Goal: Task Accomplishment & Management: Complete application form

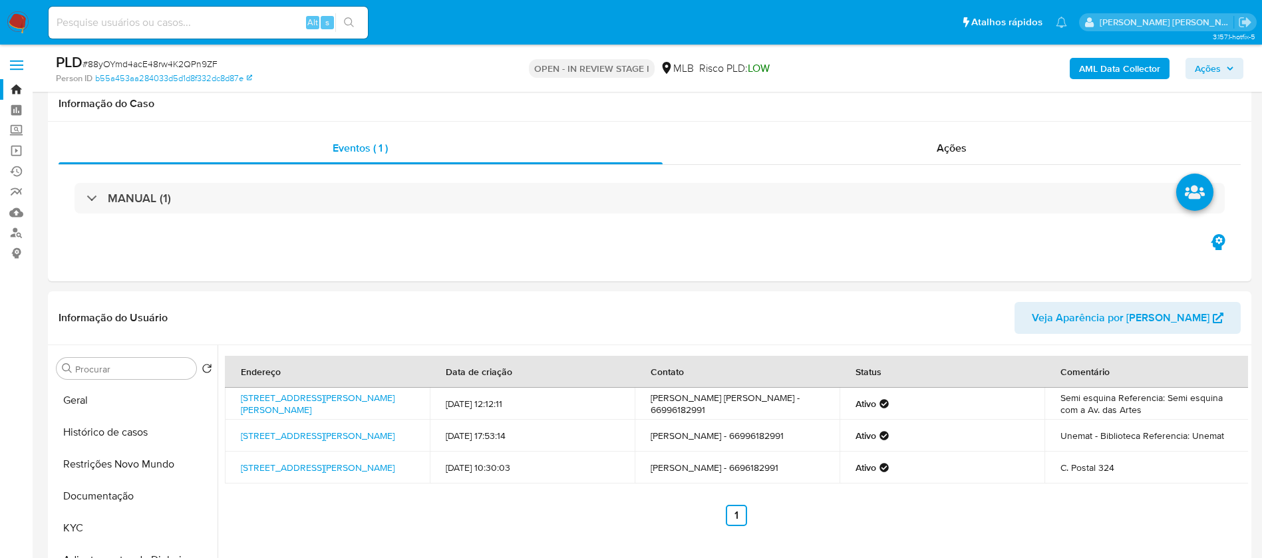
select select "10"
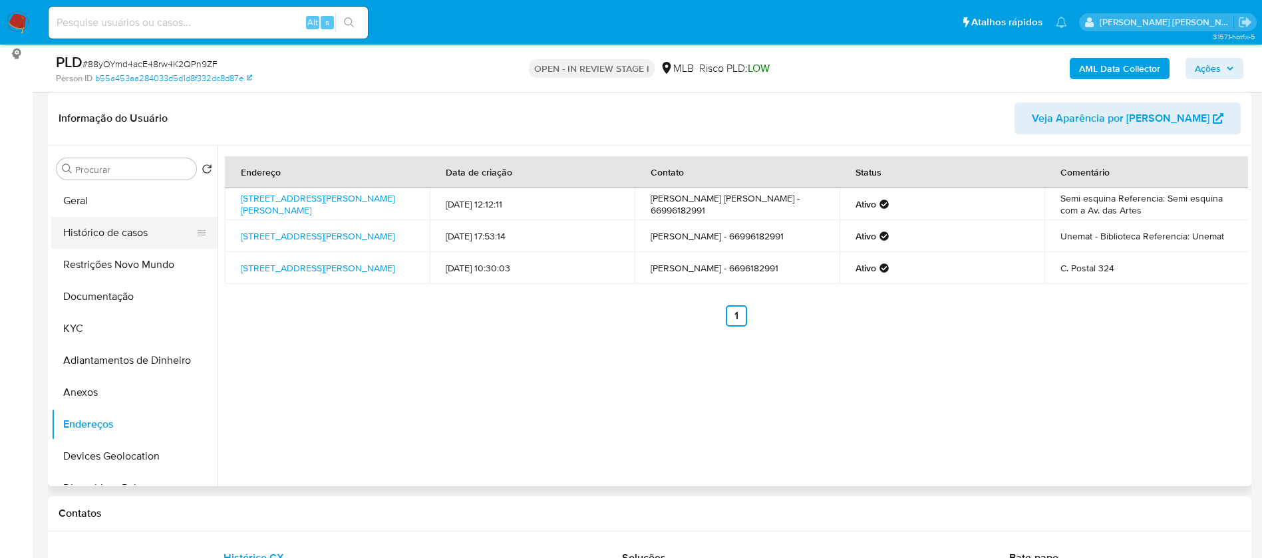
click at [103, 230] on button "Histórico de casos" at bounding box center [129, 233] width 156 height 32
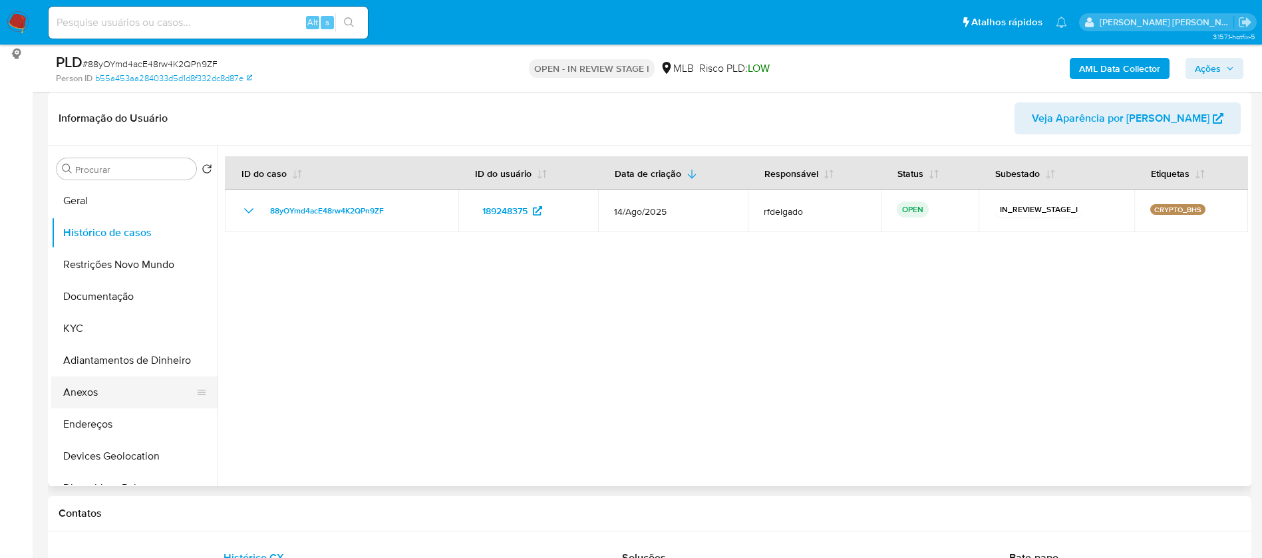
click at [111, 389] on button "Anexos" at bounding box center [129, 393] width 156 height 32
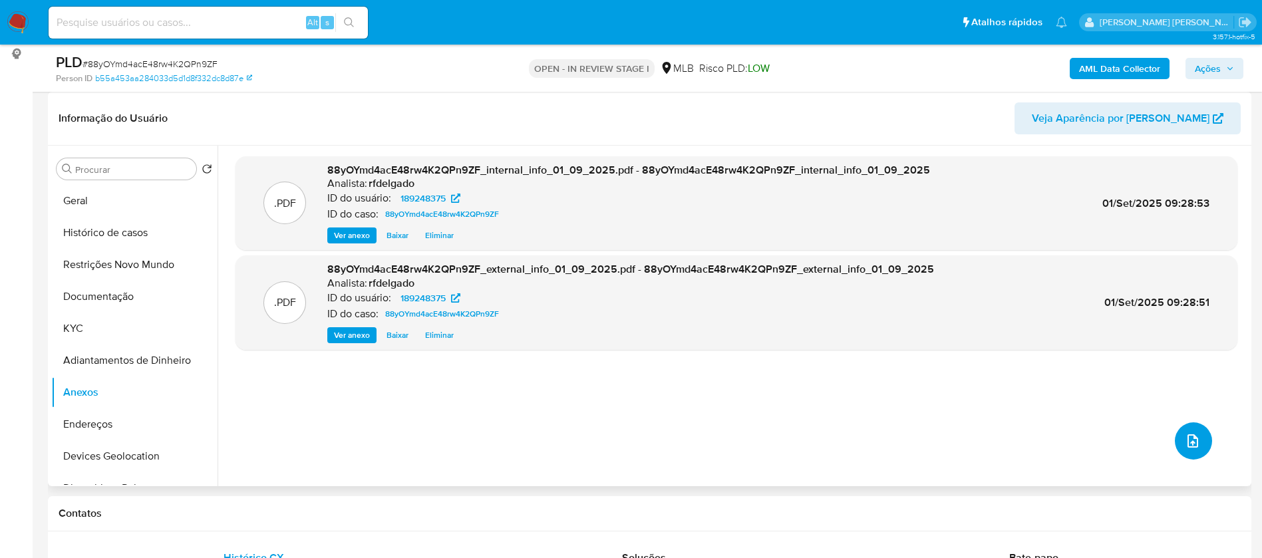
click at [1192, 433] on span "upload-file" at bounding box center [1193, 441] width 16 height 16
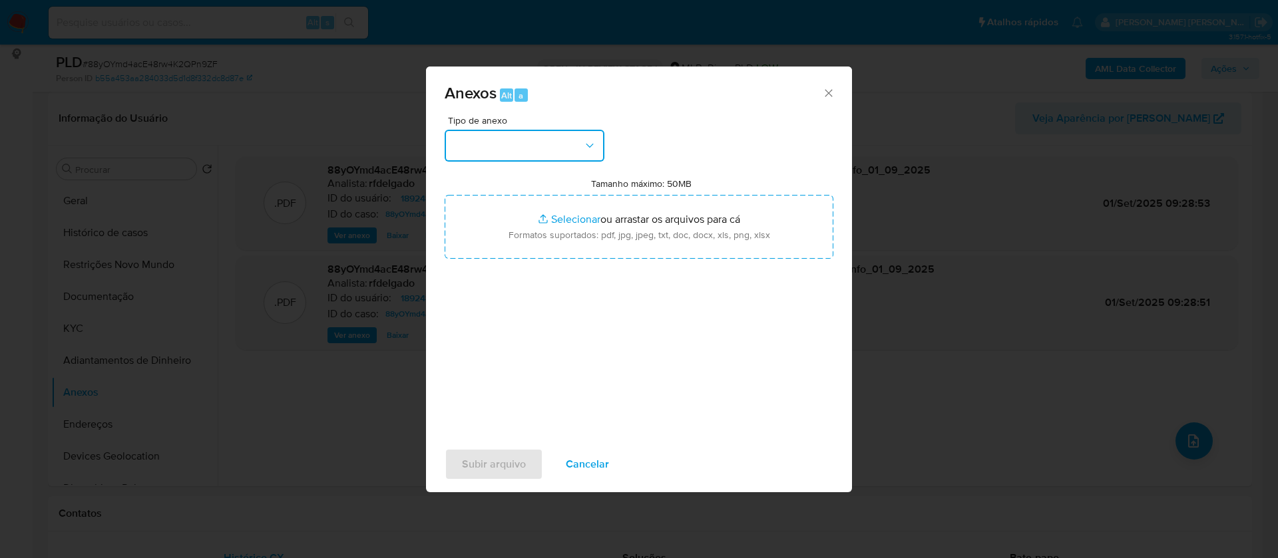
click at [567, 144] on button "button" at bounding box center [524, 146] width 160 height 32
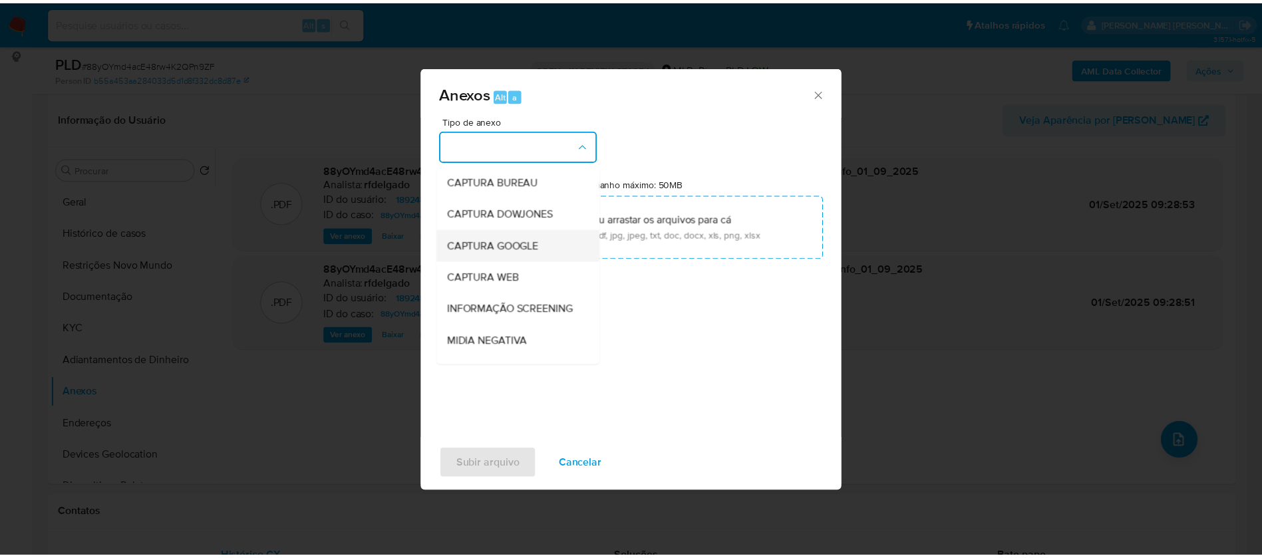
scroll to position [200, 0]
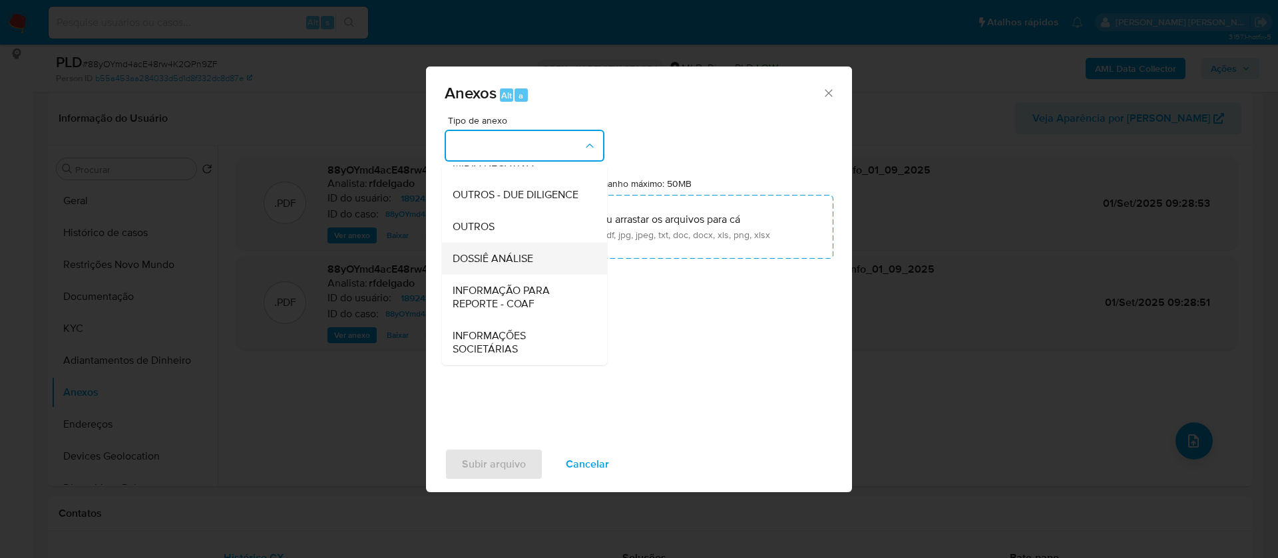
click at [533, 263] on span "DOSSIÊ ANÁLISE" at bounding box center [492, 258] width 81 height 13
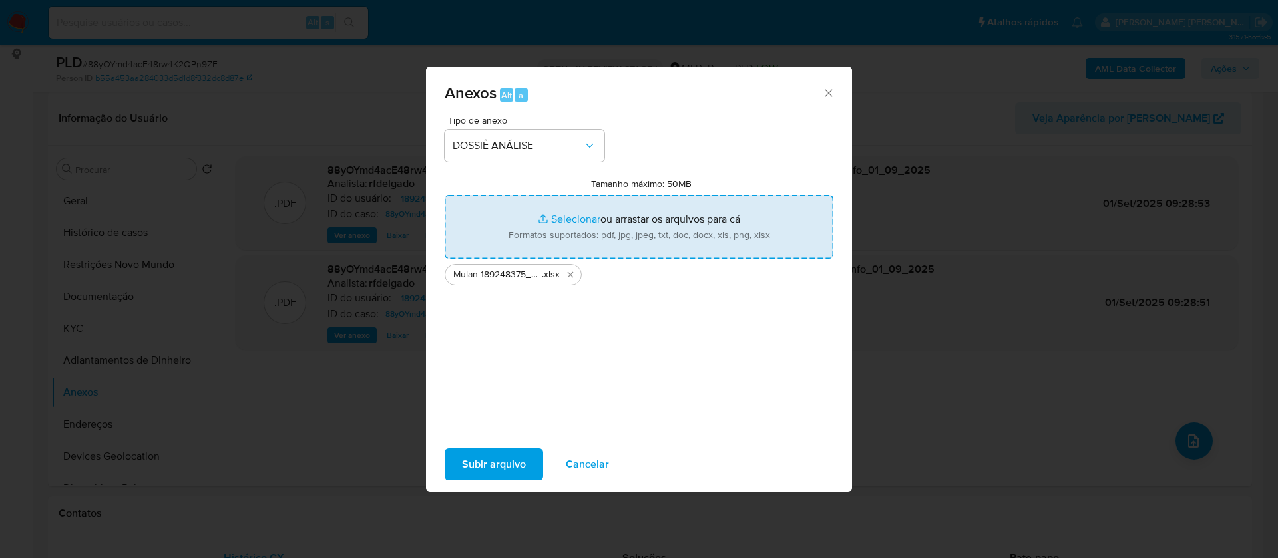
type input "C:\fakepath\SAR - - CPF 00918924146 - MARIA CAMILA RIBEIRO MACEDO.pdf"
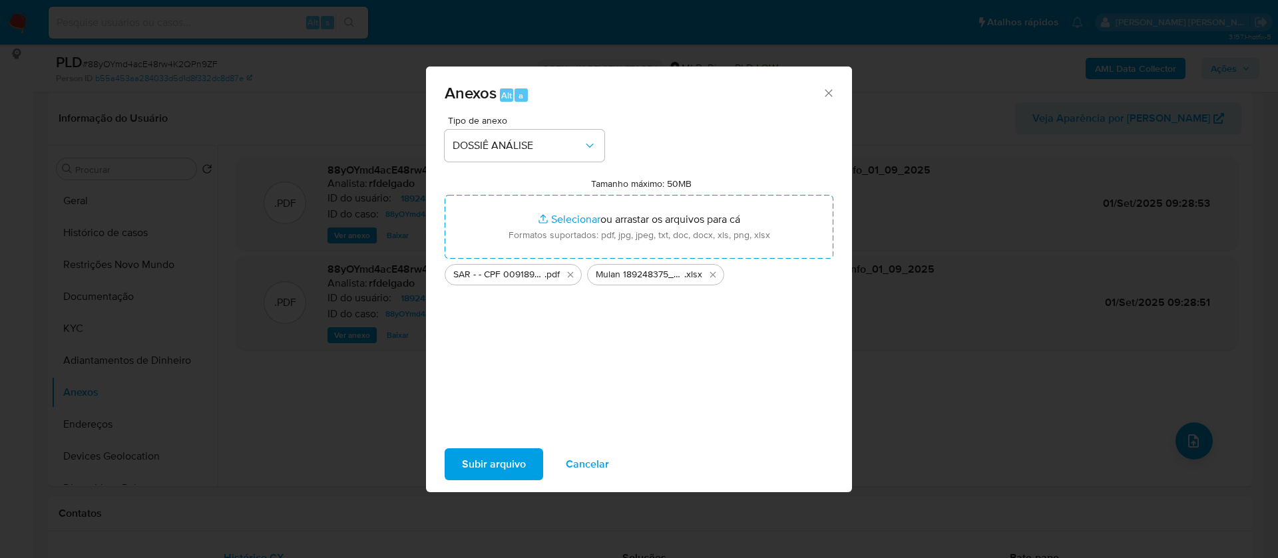
click at [501, 462] on span "Subir arquivo" at bounding box center [494, 464] width 64 height 29
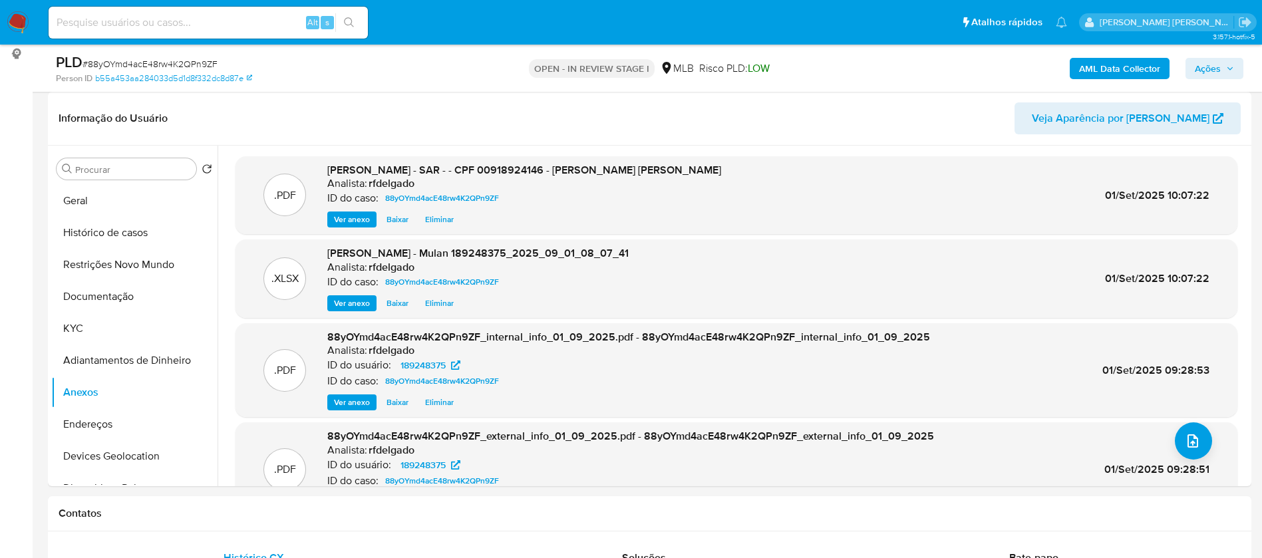
click at [1213, 64] on span "Ações" at bounding box center [1208, 68] width 26 height 21
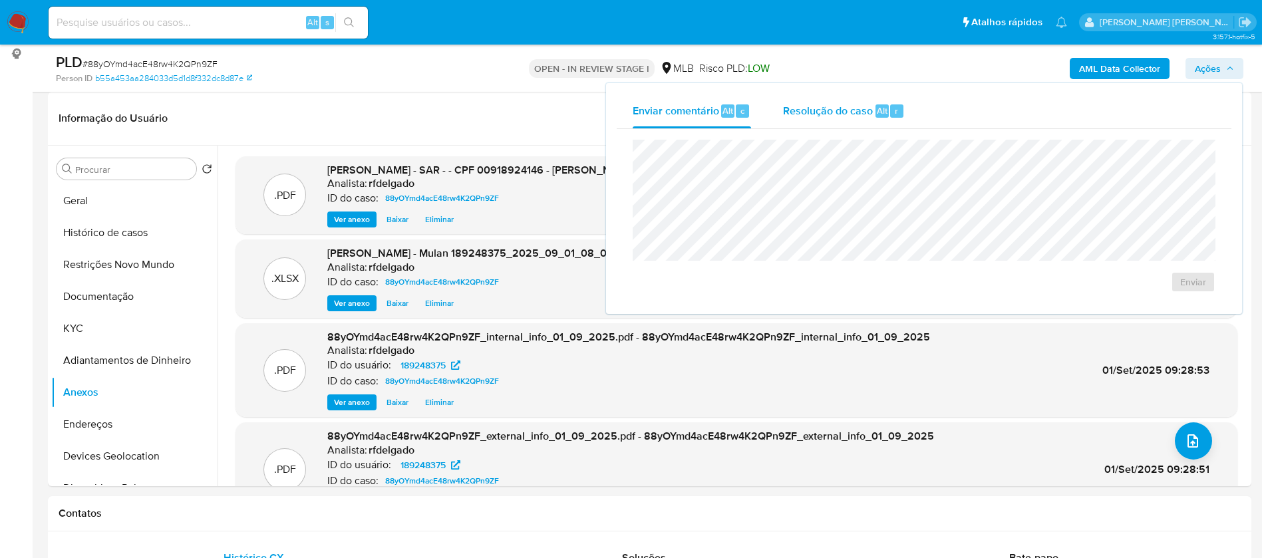
click at [834, 112] on span "Resolução do caso" at bounding box center [828, 109] width 90 height 15
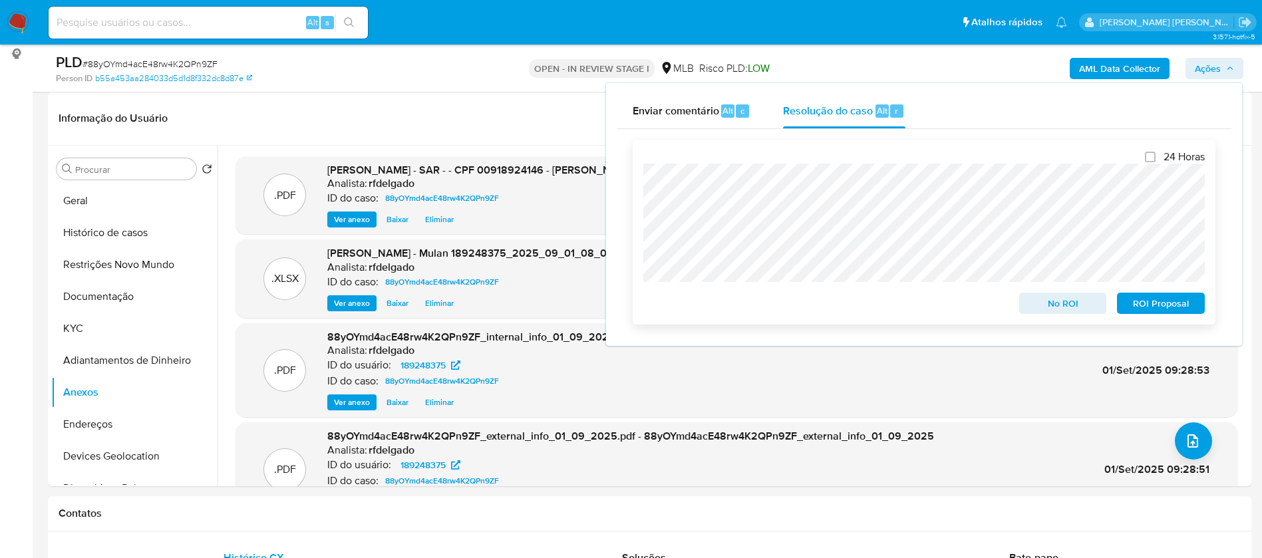
click at [1053, 309] on span "No ROI" at bounding box center [1063, 303] width 69 height 19
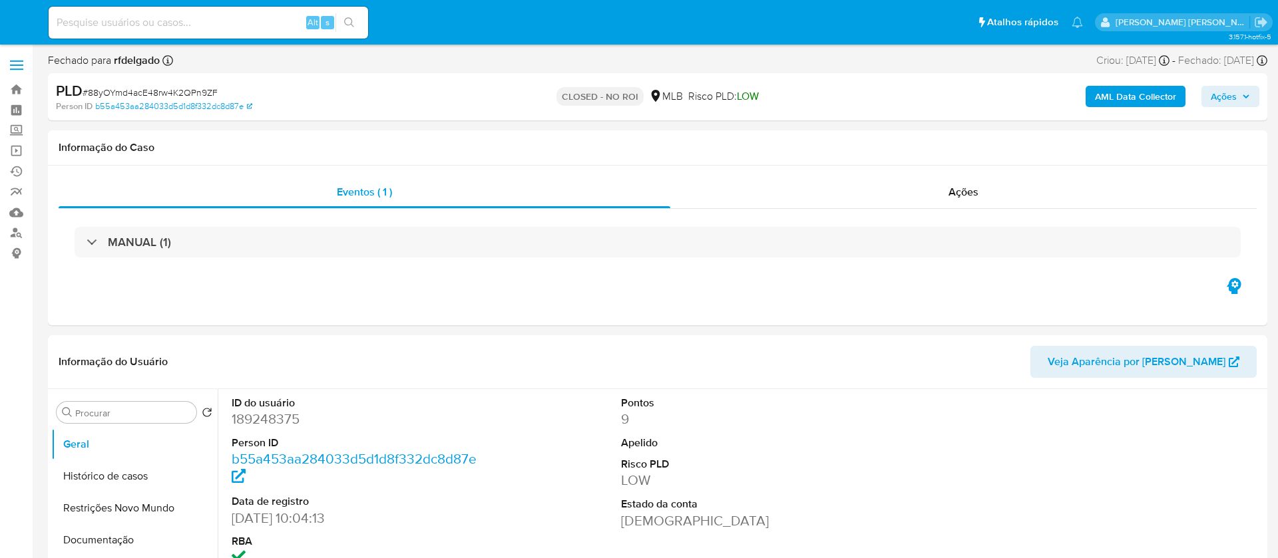
select select "10"
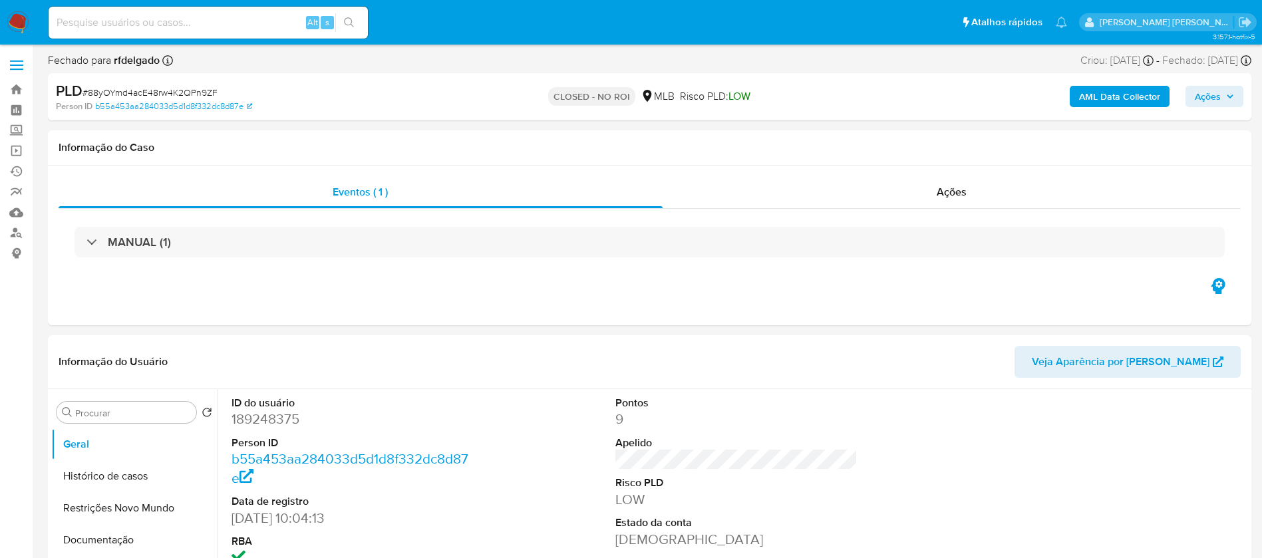
click at [210, 16] on input at bounding box center [208, 22] width 319 height 17
paste input "B1JCxLy1qK2QHTNClUIoymvR"
type input "B1JCxLy1qK2QHTNClUIoymvR"
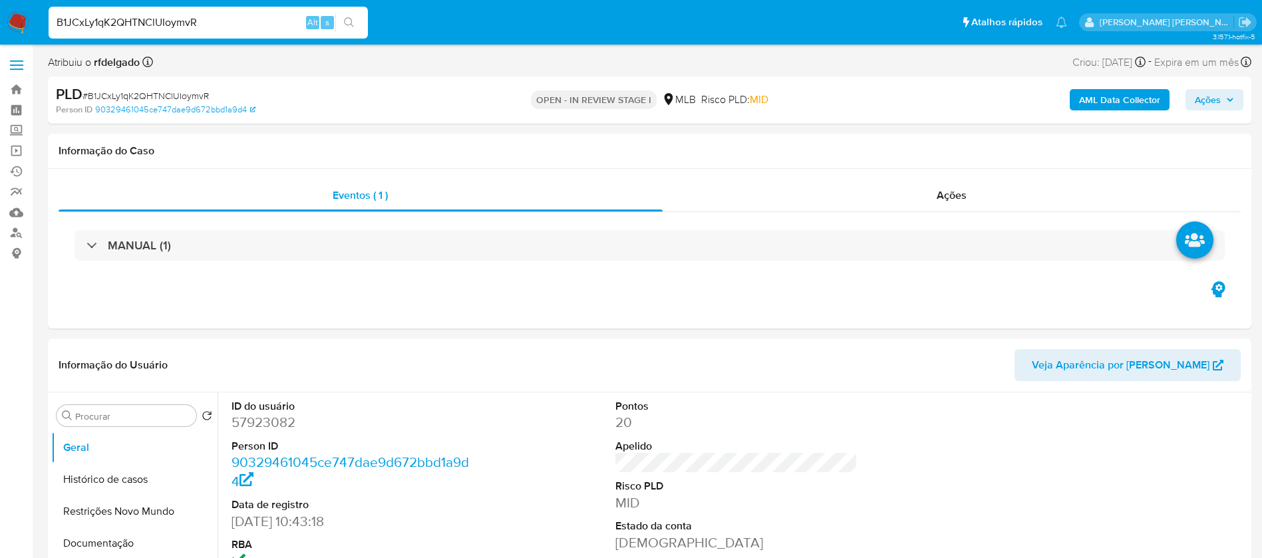
select select "10"
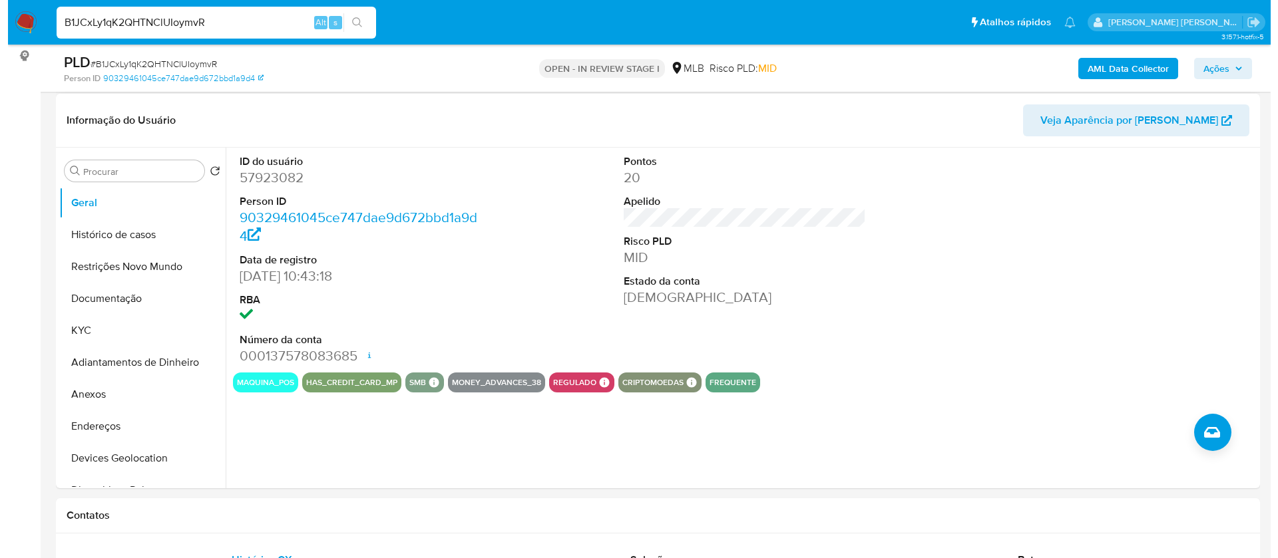
scroll to position [200, 0]
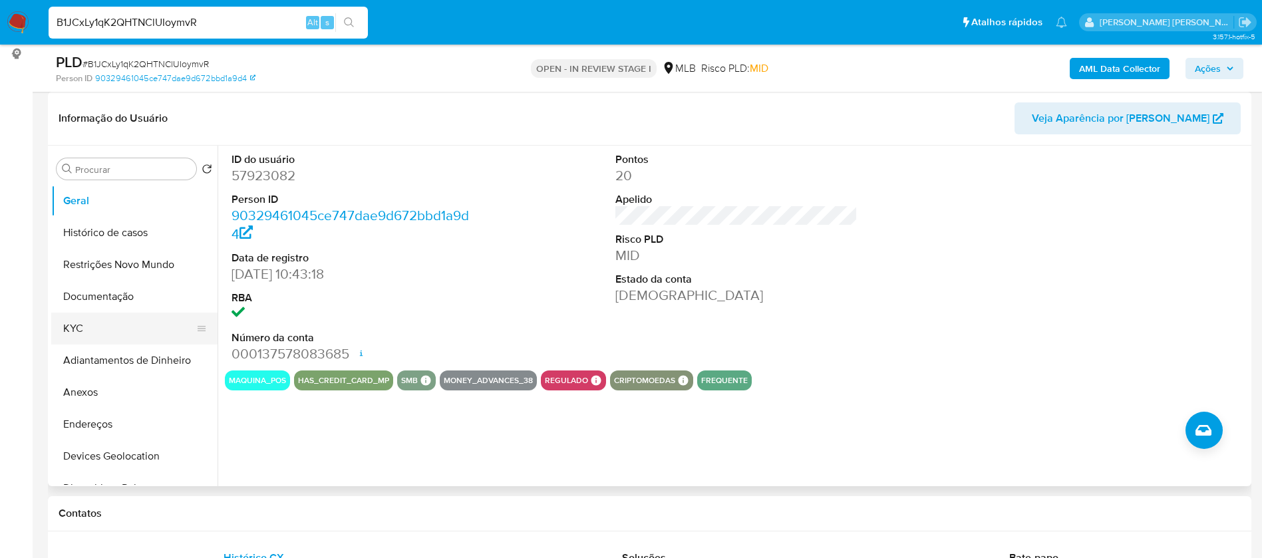
click at [112, 329] on button "KYC" at bounding box center [129, 329] width 156 height 32
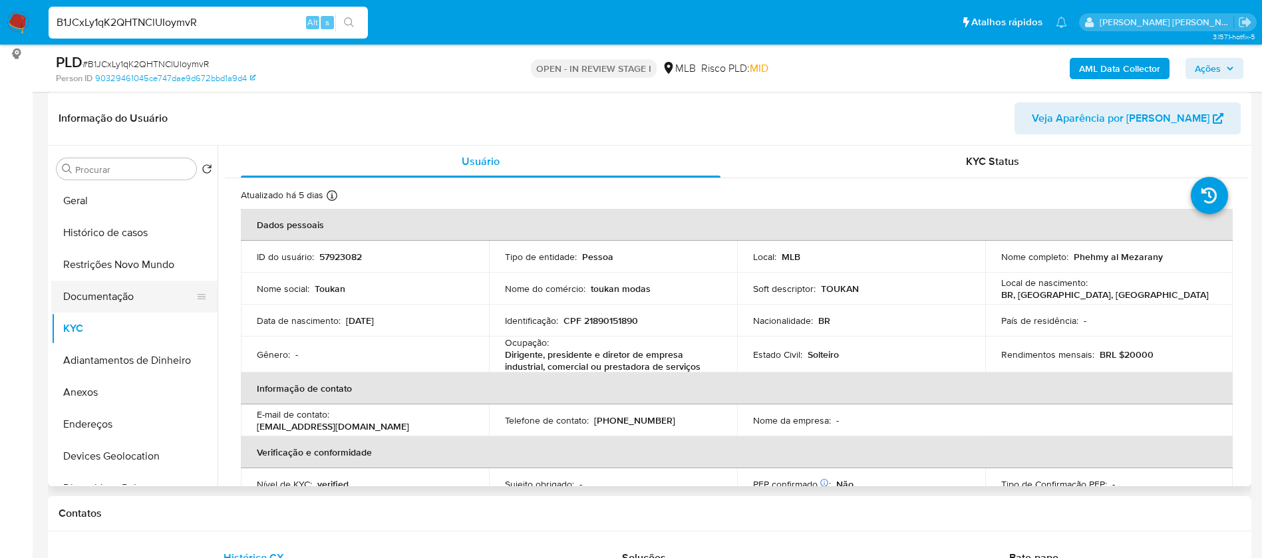
click at [102, 297] on button "Documentação" at bounding box center [129, 297] width 156 height 32
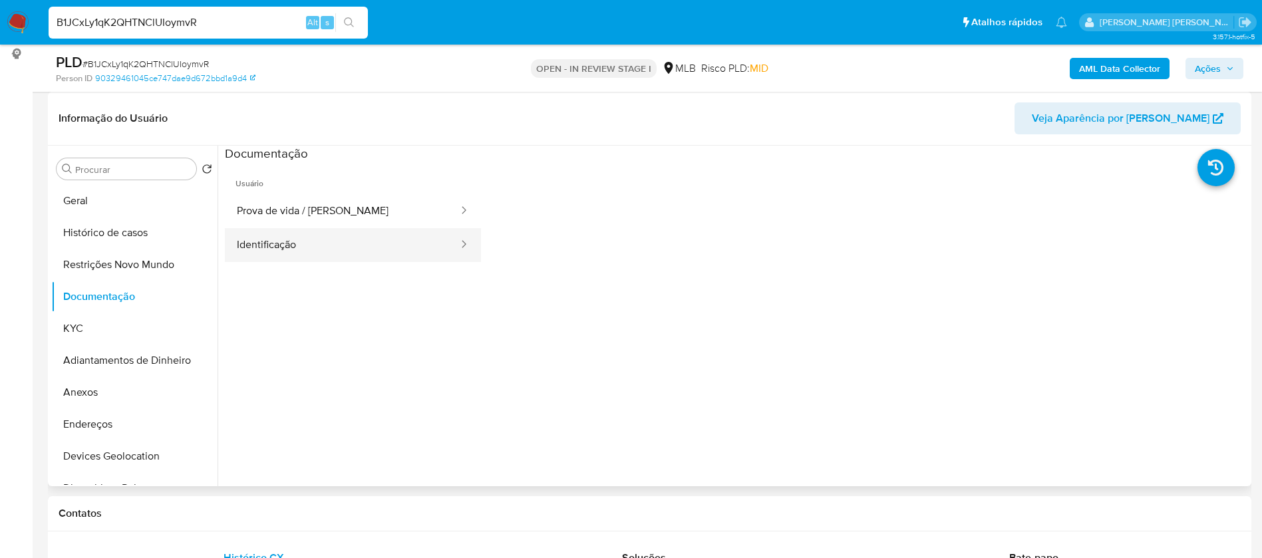
click at [289, 238] on button "Identificação" at bounding box center [342, 245] width 235 height 34
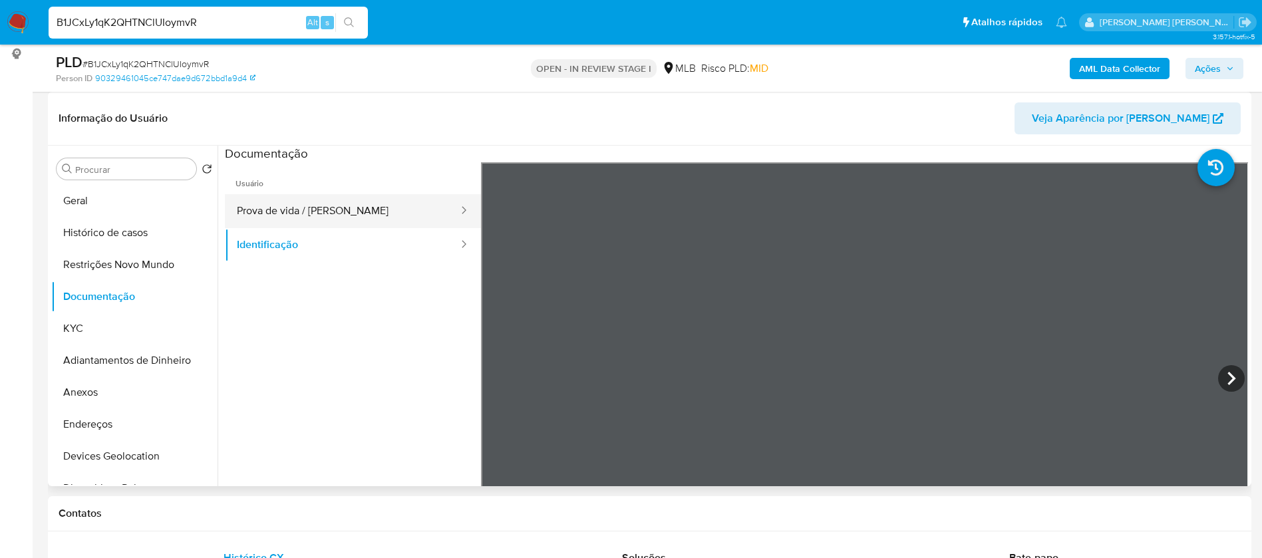
click at [317, 202] on button "Prova de vida / [PERSON_NAME]" at bounding box center [342, 211] width 235 height 34
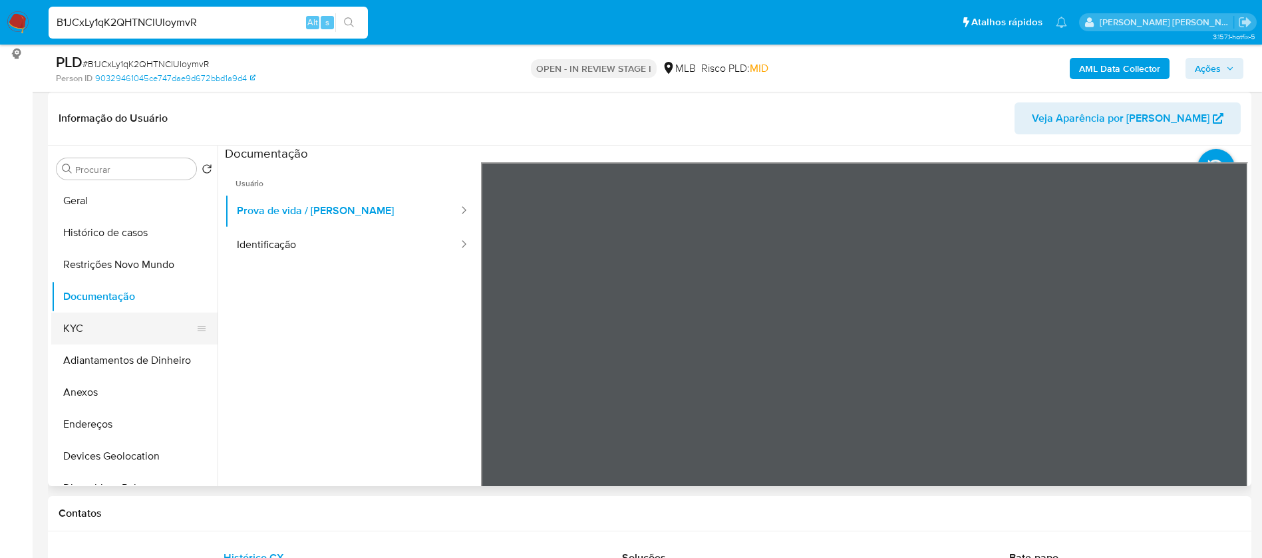
click at [128, 327] on button "KYC" at bounding box center [129, 329] width 156 height 32
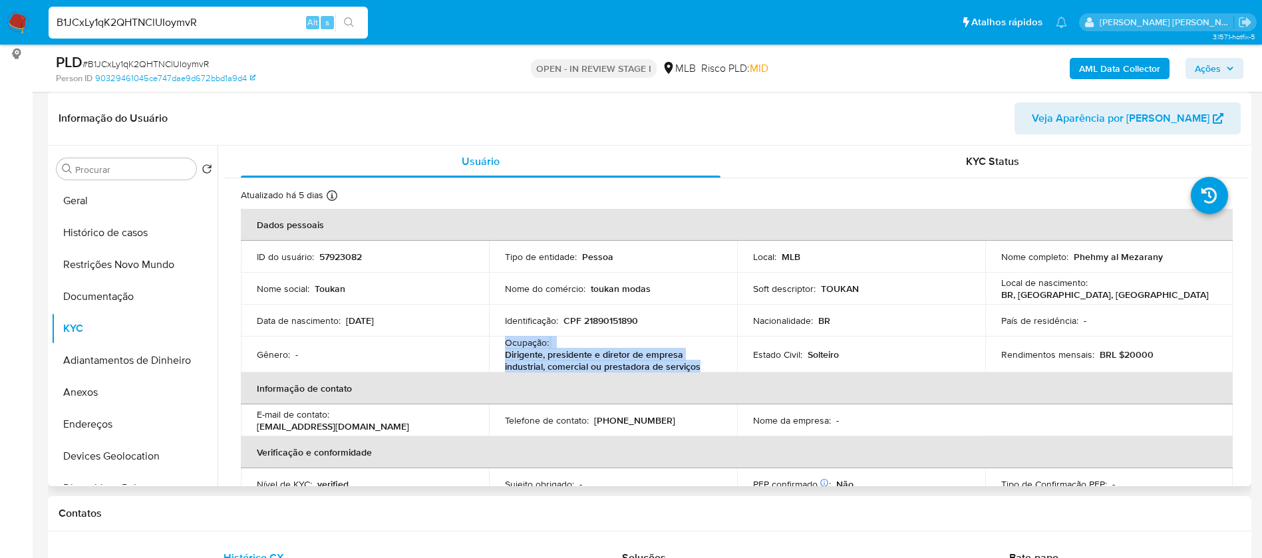
drag, startPoint x: 702, startPoint y: 369, endPoint x: 500, endPoint y: 346, distance: 203.0
click at [500, 346] on td "Ocupação : Dirigente, presidente e diretor de empresa industrial, comercial ou …" at bounding box center [613, 355] width 248 height 36
copy div "Ocupação : Dirigente, presidente e diretor de empresa industrial, comercial ou …"
click at [1152, 56] on div "AML Data Collector Ações" at bounding box center [1047, 68] width 393 height 31
click at [1144, 70] on b "AML Data Collector" at bounding box center [1119, 68] width 81 height 21
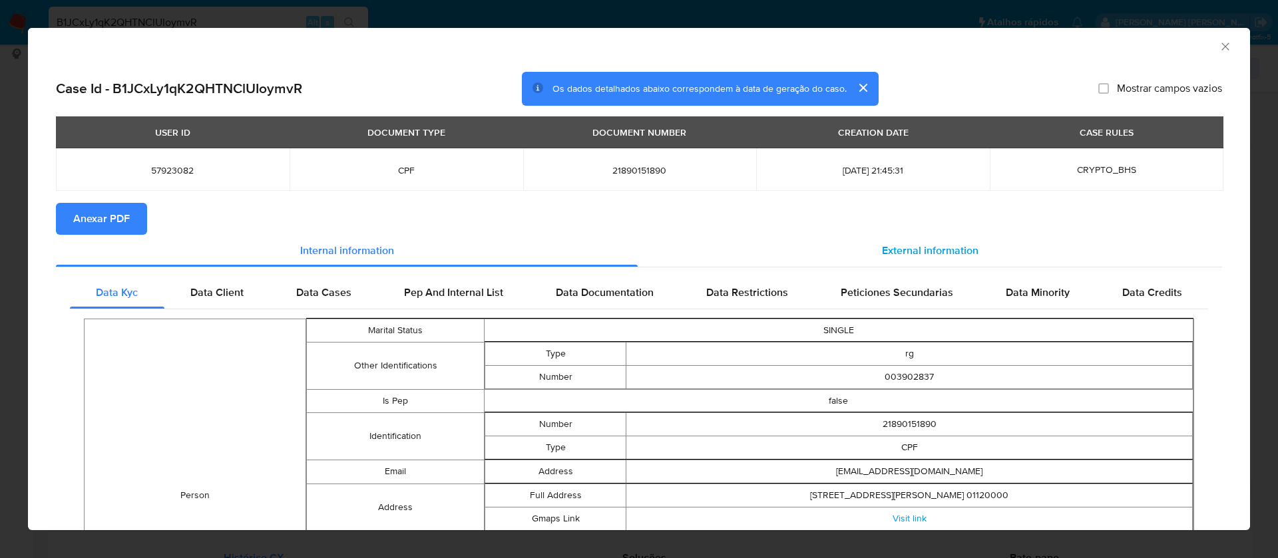
click at [953, 240] on div "External information" at bounding box center [929, 251] width 584 height 32
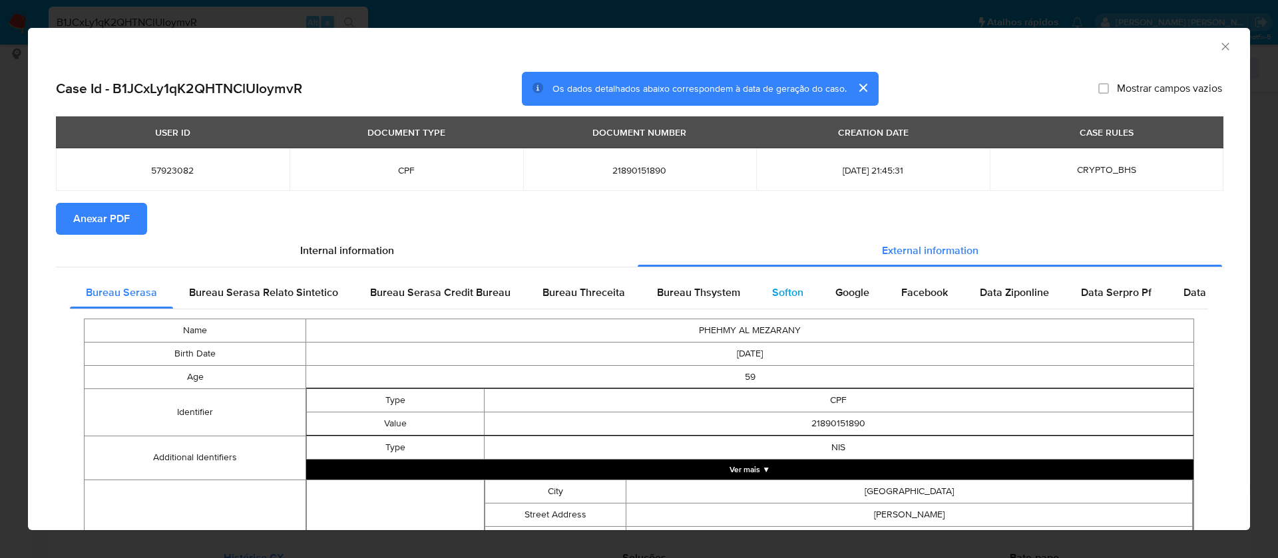
click at [779, 287] on span "Softon" at bounding box center [787, 292] width 31 height 15
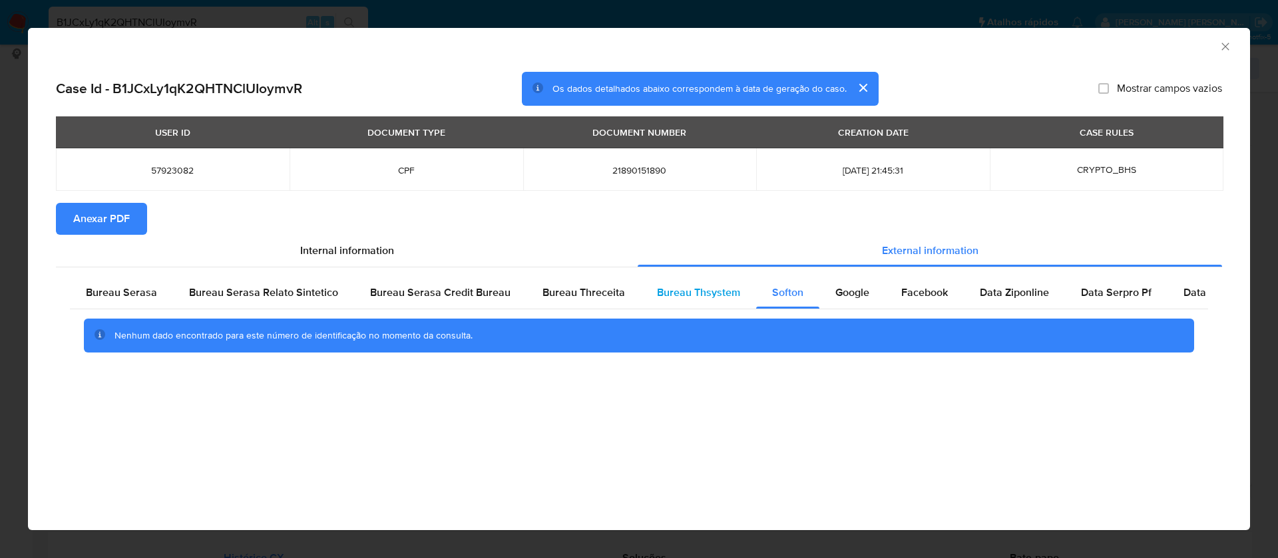
click at [705, 289] on span "Bureau Thsystem" at bounding box center [698, 292] width 83 height 15
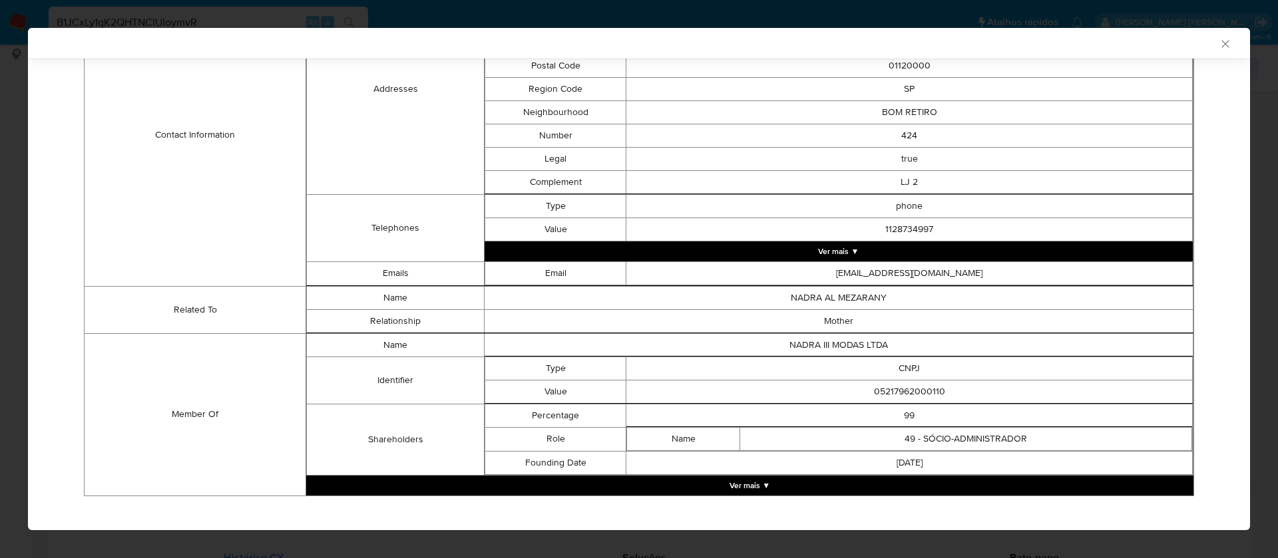
scroll to position [532, 0]
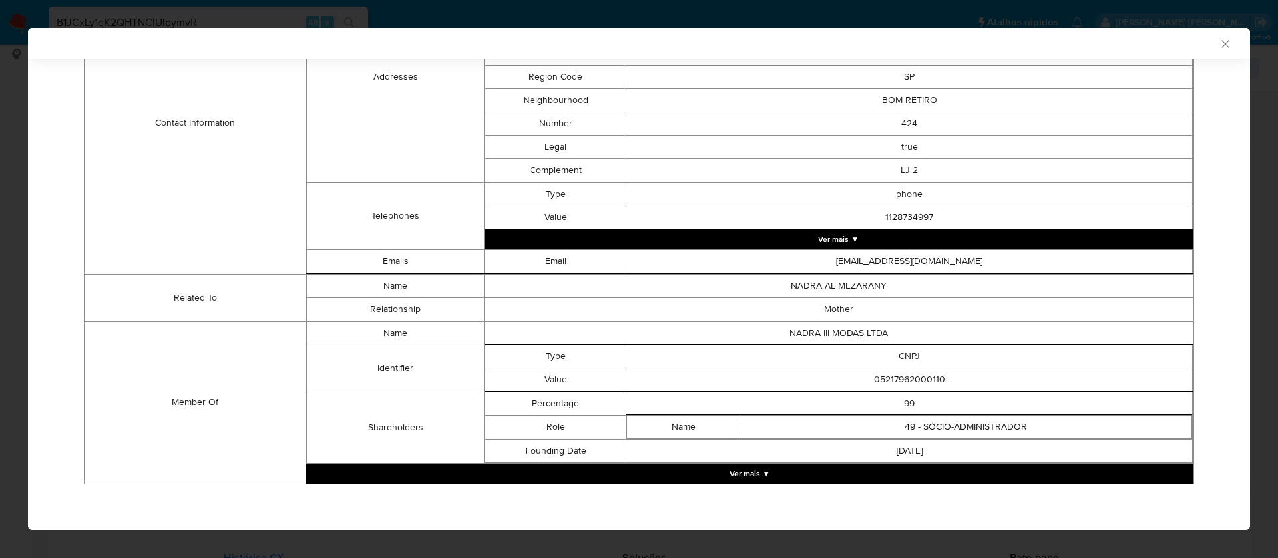
click at [919, 380] on td "05217962000110" at bounding box center [909, 379] width 566 height 23
click at [919, 379] on td "05217962000110" at bounding box center [909, 379] width 566 height 23
copy td "05217962000110"
click at [751, 468] on button "Ver mais ▼" at bounding box center [749, 474] width 887 height 20
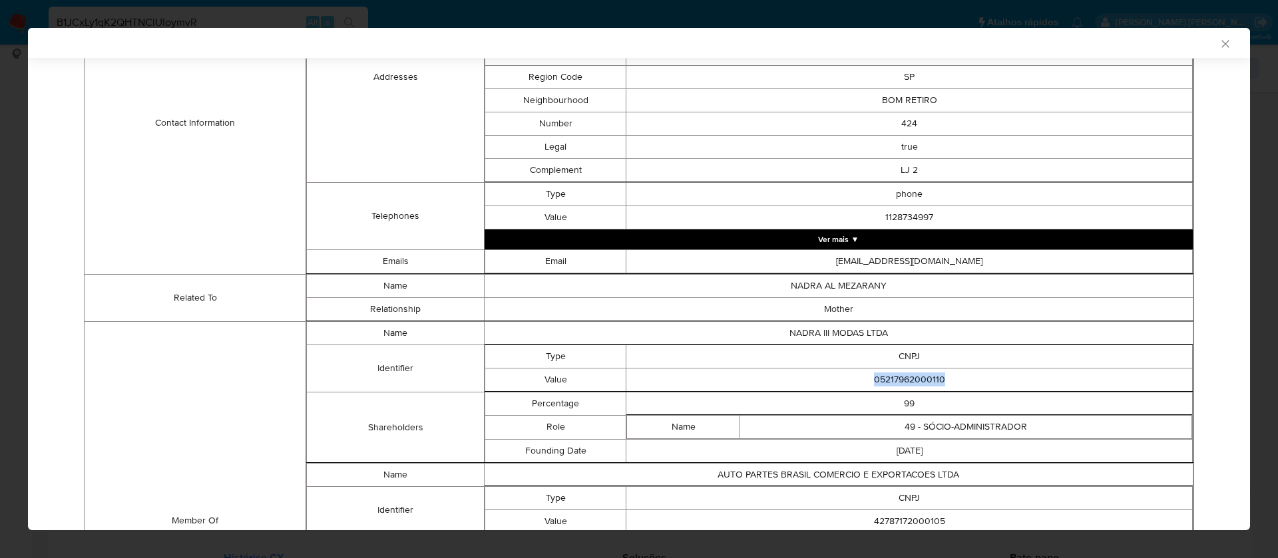
scroll to position [731, 0]
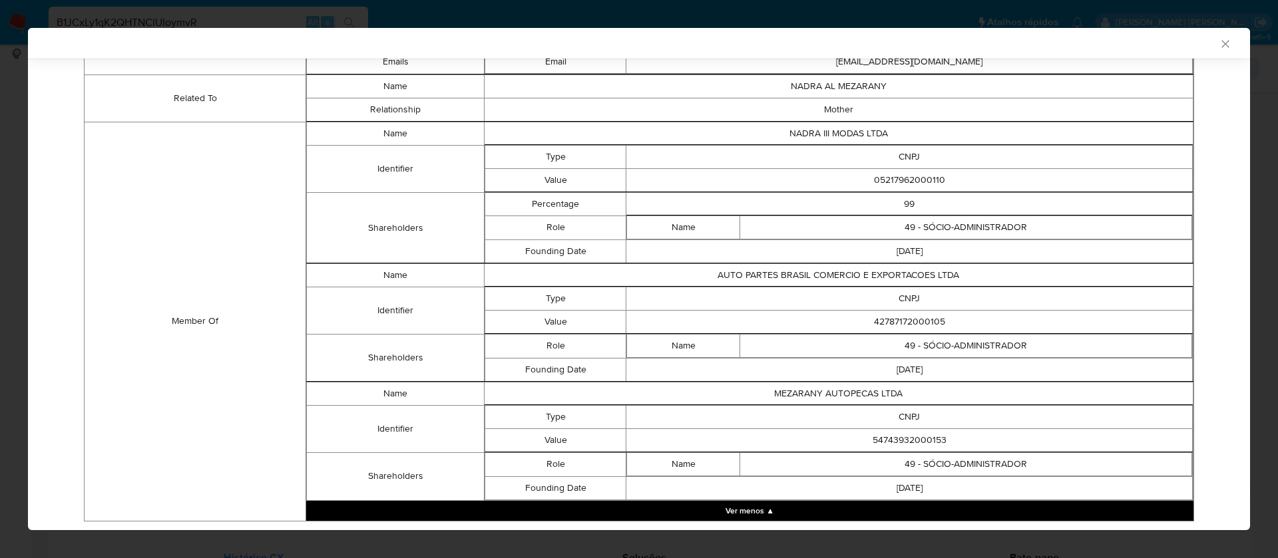
click at [918, 326] on td "42787172000105" at bounding box center [909, 321] width 566 height 23
copy td "42787172000105"
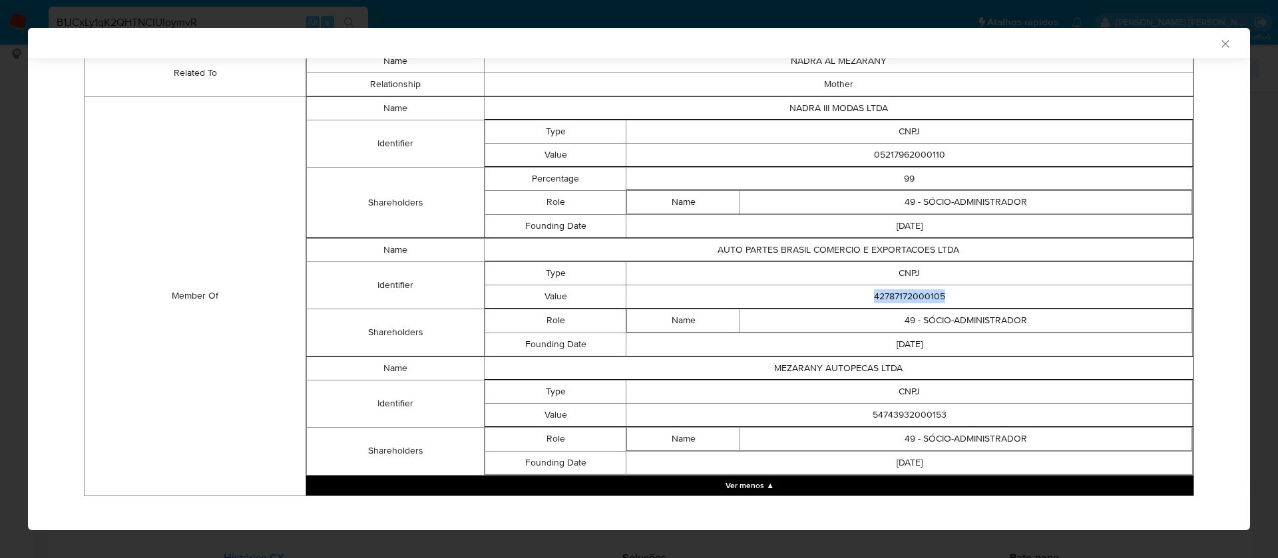
scroll to position [769, 0]
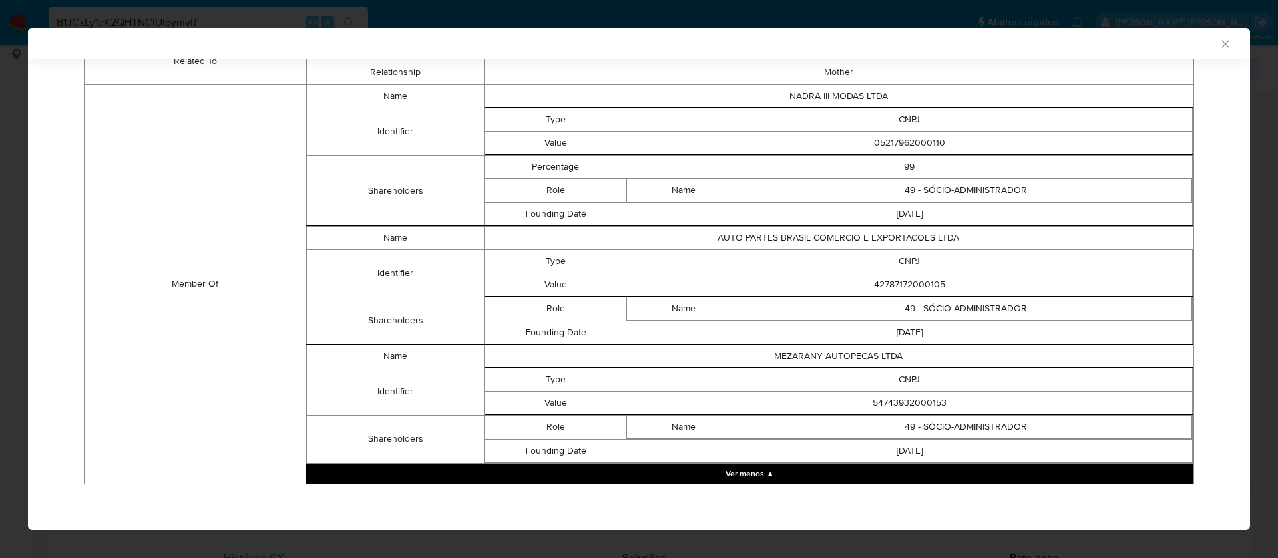
click at [923, 399] on td "54743932000153" at bounding box center [909, 402] width 566 height 23
copy td "54743932000153"
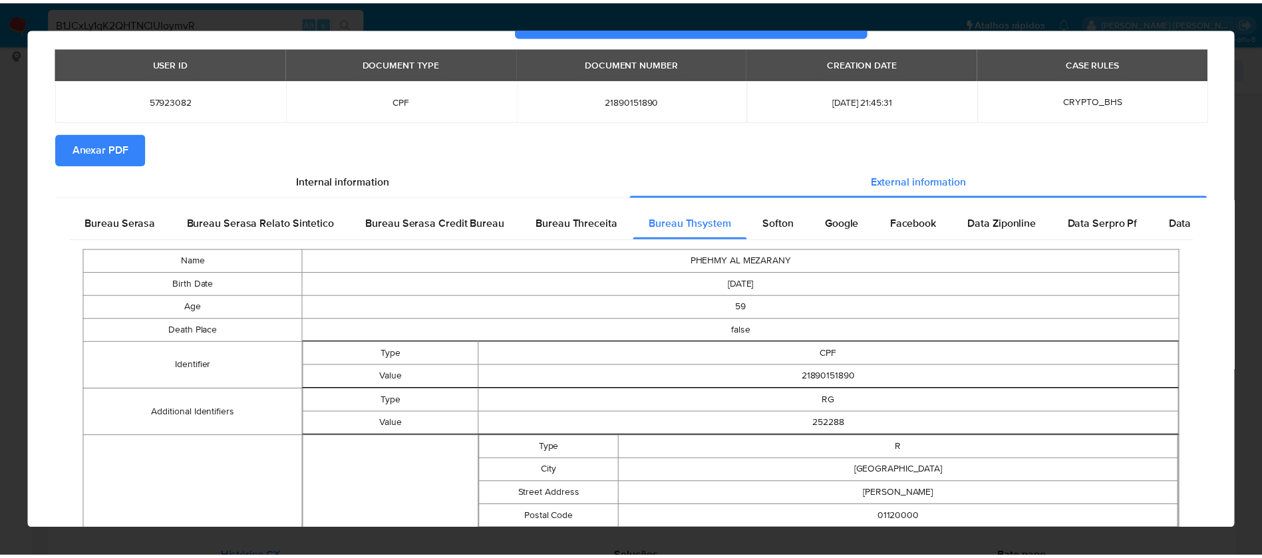
scroll to position [0, 0]
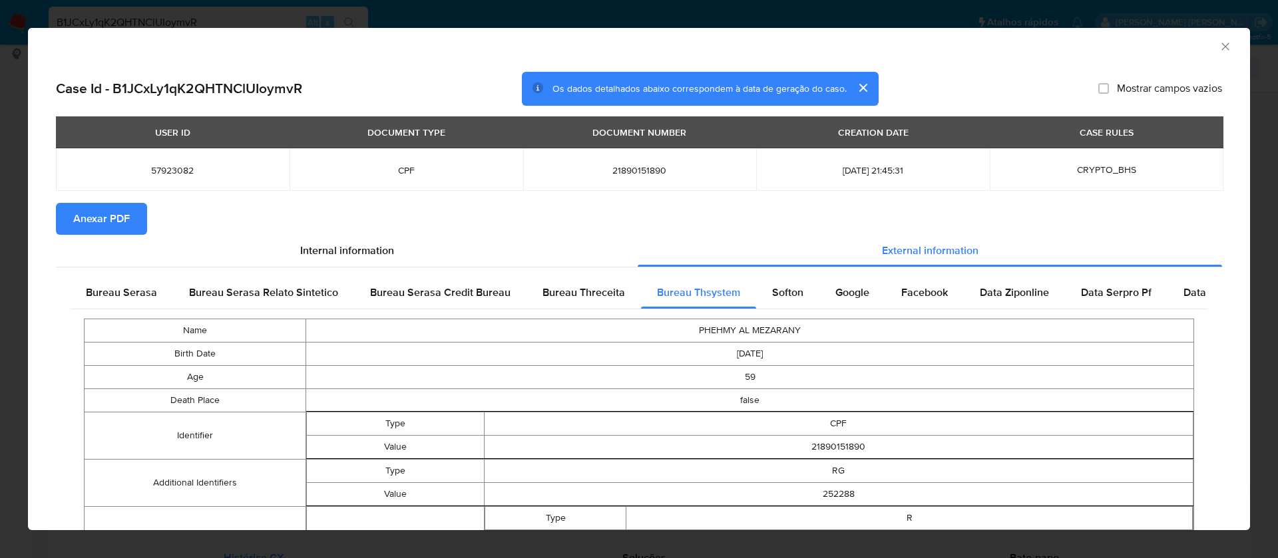
click at [120, 209] on span "Anexar PDF" at bounding box center [101, 218] width 57 height 29
click at [110, 214] on span "Anexar PDF" at bounding box center [101, 218] width 57 height 29
click at [1218, 45] on icon "Fechar a janela" at bounding box center [1224, 46] width 13 height 13
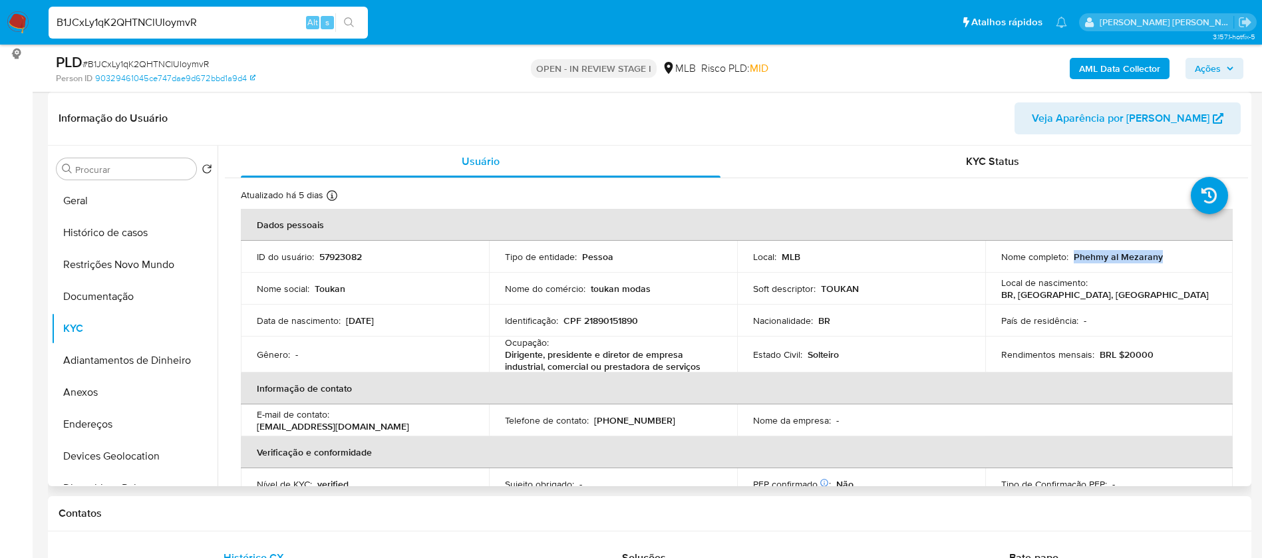
drag, startPoint x: 1154, startPoint y: 255, endPoint x: 1070, endPoint y: 254, distance: 84.5
click at [1074, 254] on p "Phehmy al Mezarany" at bounding box center [1118, 257] width 89 height 12
copy p "Phehmy al Mezarany"
click at [332, 256] on p "57923082" at bounding box center [340, 257] width 43 height 12
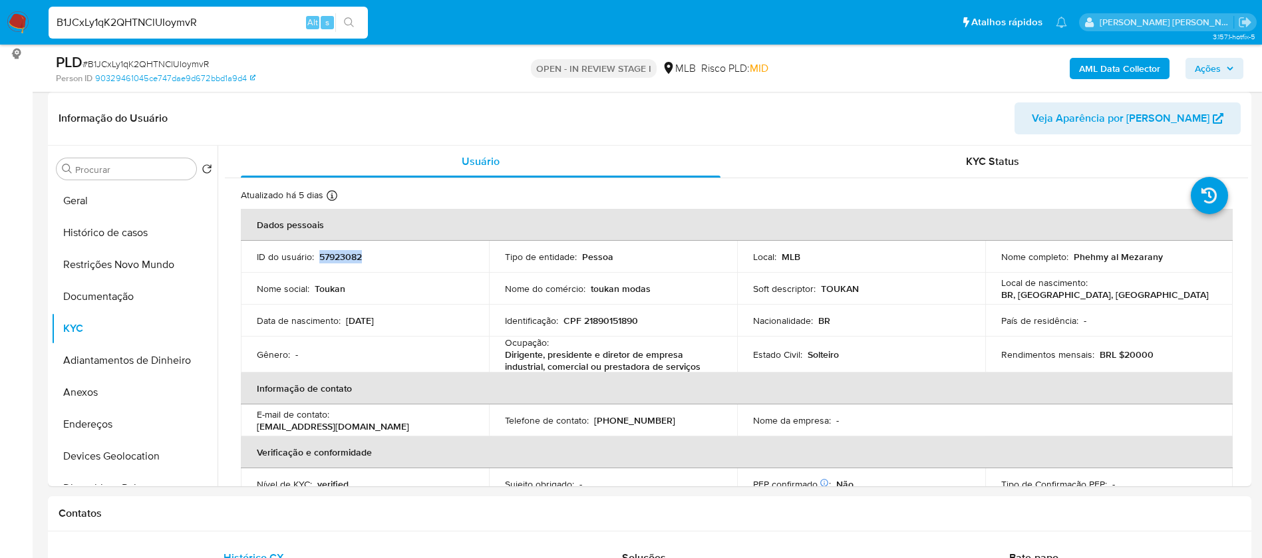
copy p "57923082"
click at [98, 207] on button "Geral" at bounding box center [129, 201] width 156 height 32
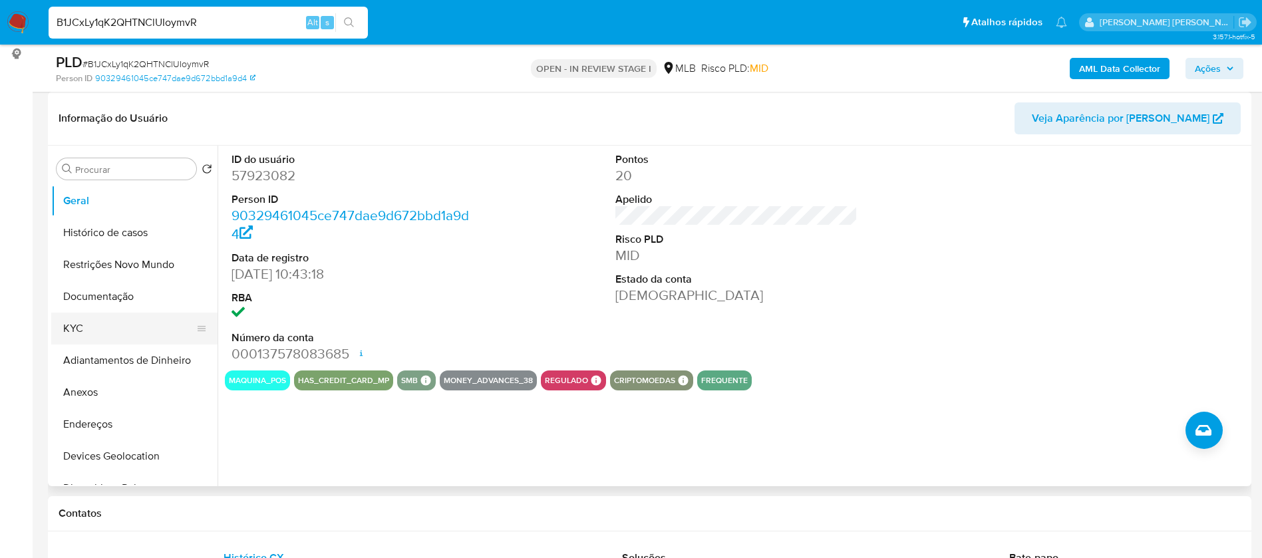
click at [114, 334] on button "KYC" at bounding box center [129, 329] width 156 height 32
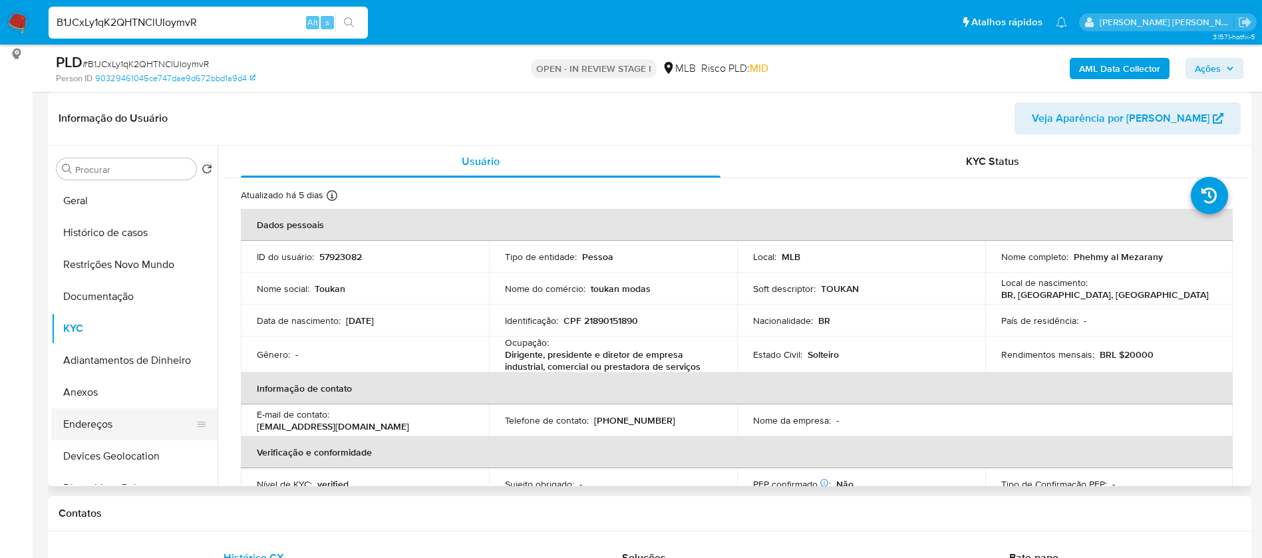
click at [94, 424] on button "Endereços" at bounding box center [129, 425] width 156 height 32
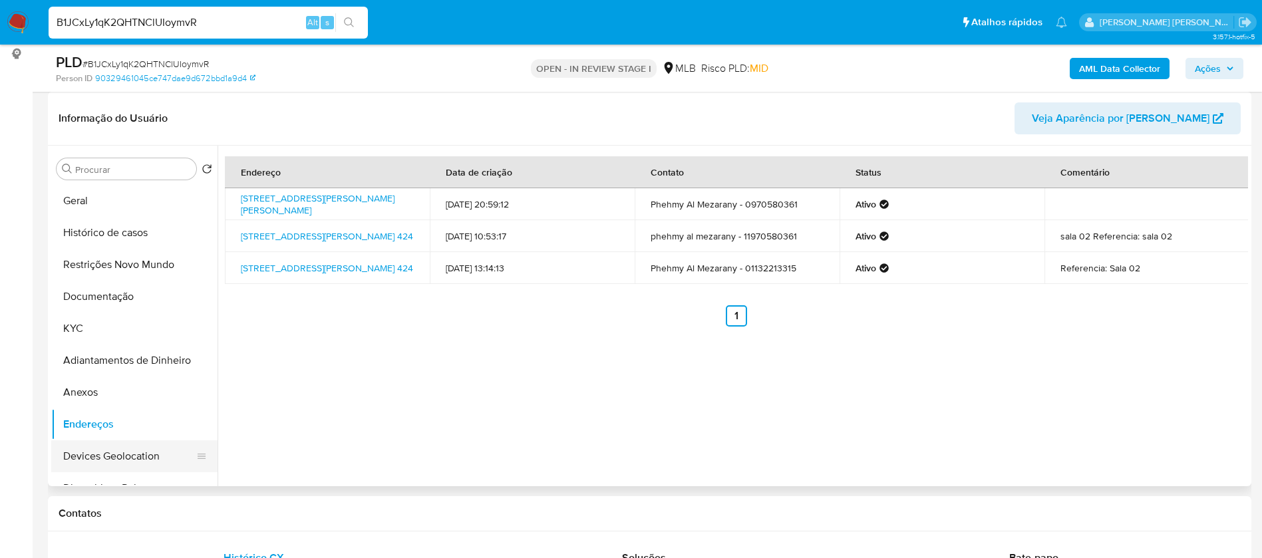
click at [96, 458] on button "Devices Geolocation" at bounding box center [129, 456] width 156 height 32
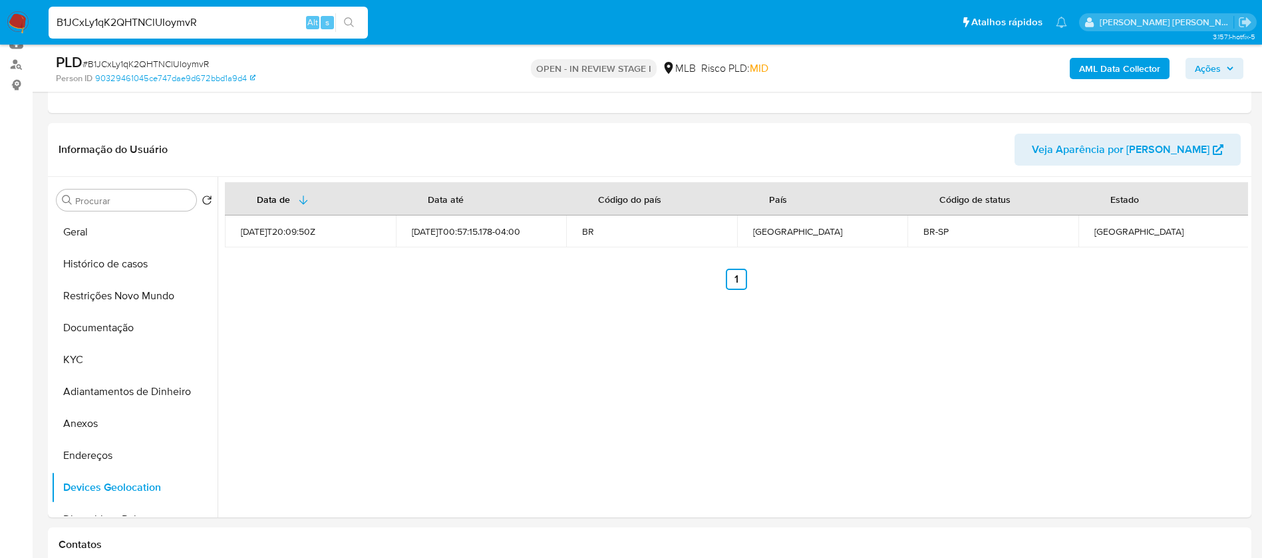
scroll to position [200, 0]
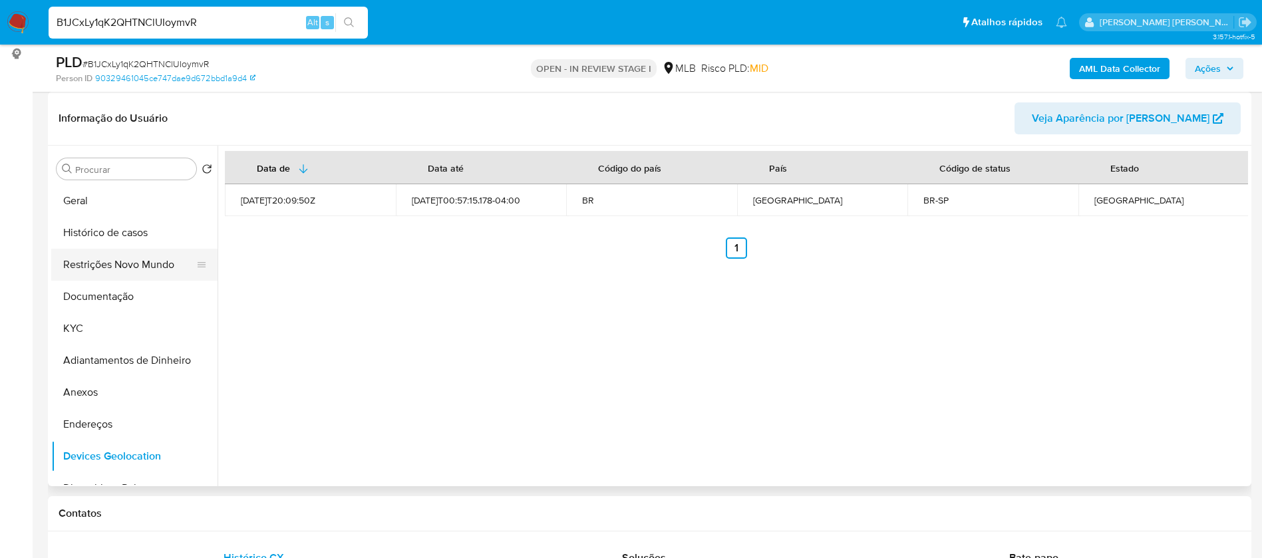
click at [152, 263] on button "Restrições Novo Mundo" at bounding box center [129, 265] width 156 height 32
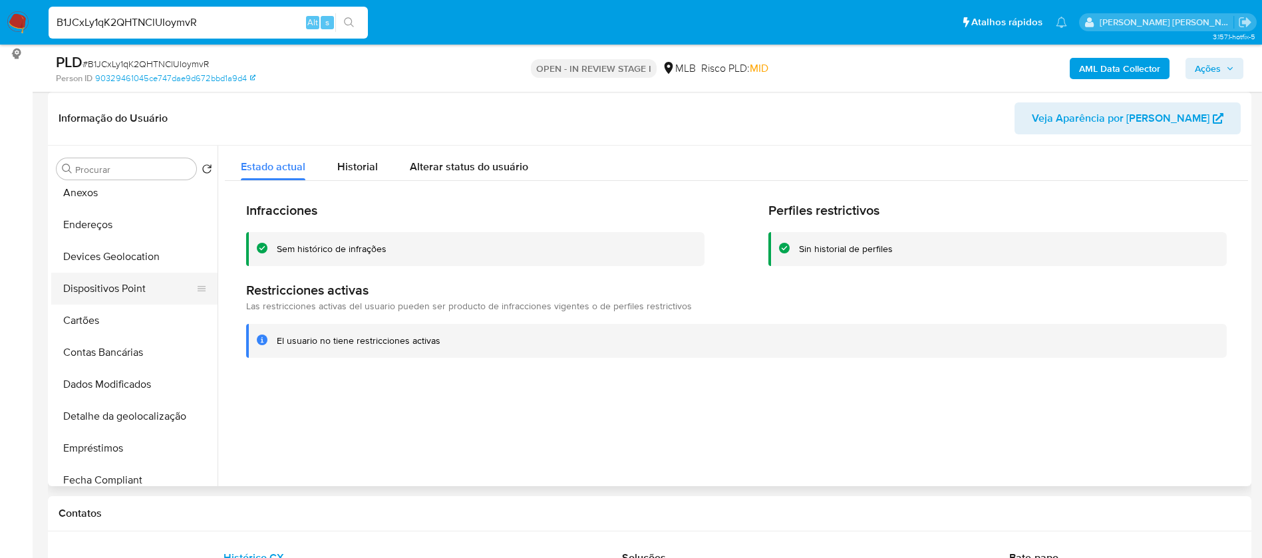
click at [117, 291] on button "Dispositivos Point" at bounding box center [129, 289] width 156 height 32
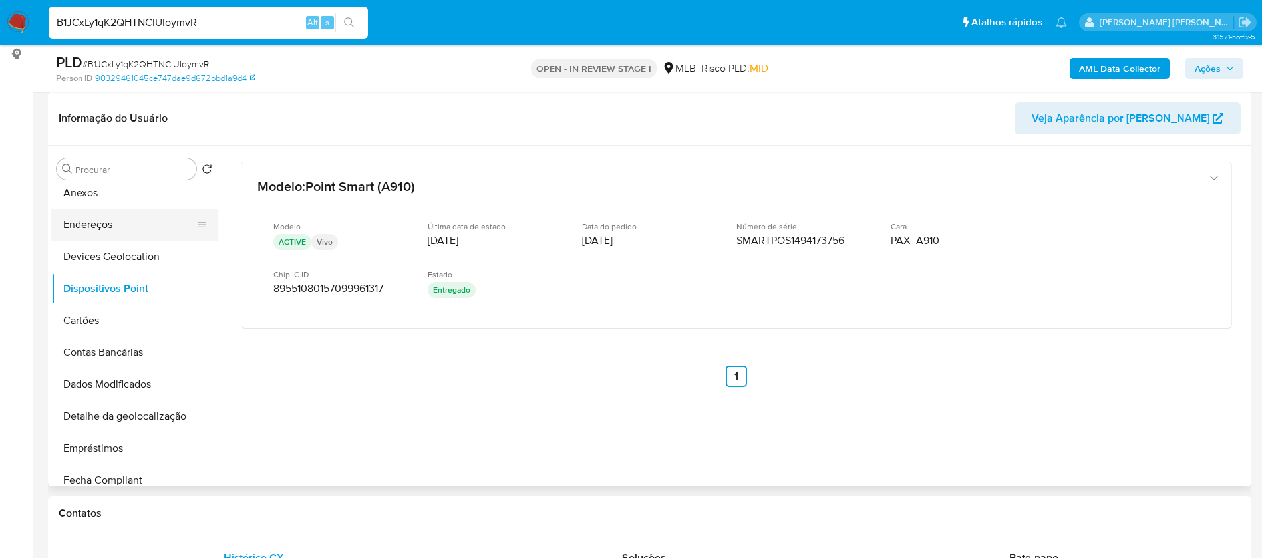
click at [71, 228] on button "Endereços" at bounding box center [129, 225] width 156 height 32
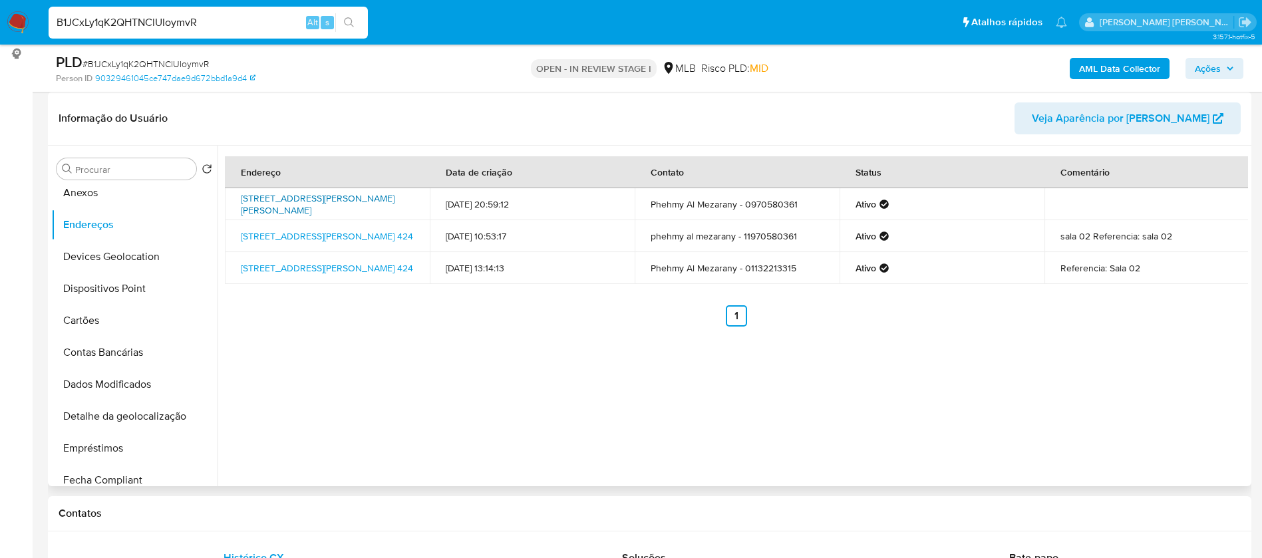
click at [307, 202] on link "Rua Estefânia Mendes Pereira 83, São Paulo, São Paulo, 02403025, Brasil 83" at bounding box center [318, 204] width 154 height 25
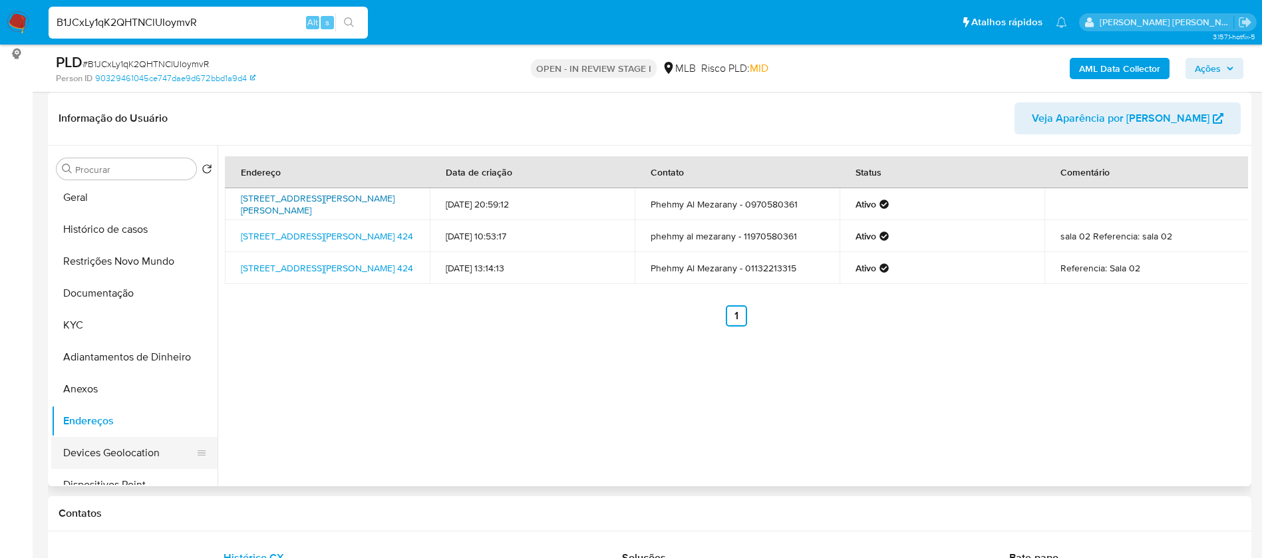
scroll to position [0, 0]
click at [119, 333] on button "KYC" at bounding box center [129, 329] width 156 height 32
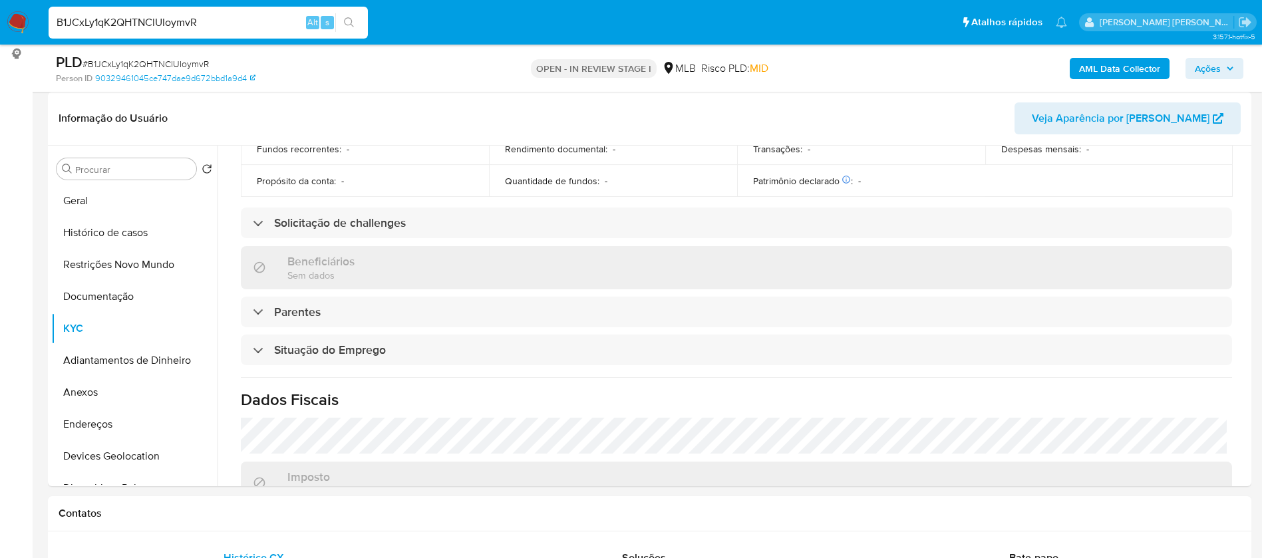
scroll to position [558, 0]
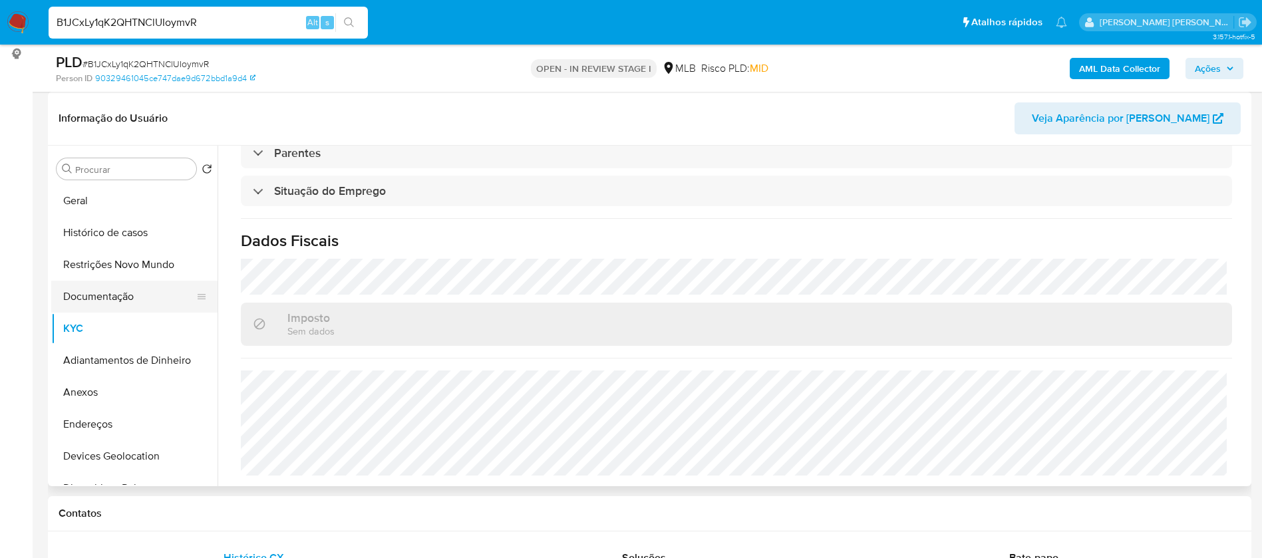
click at [113, 290] on button "Documentação" at bounding box center [129, 297] width 156 height 32
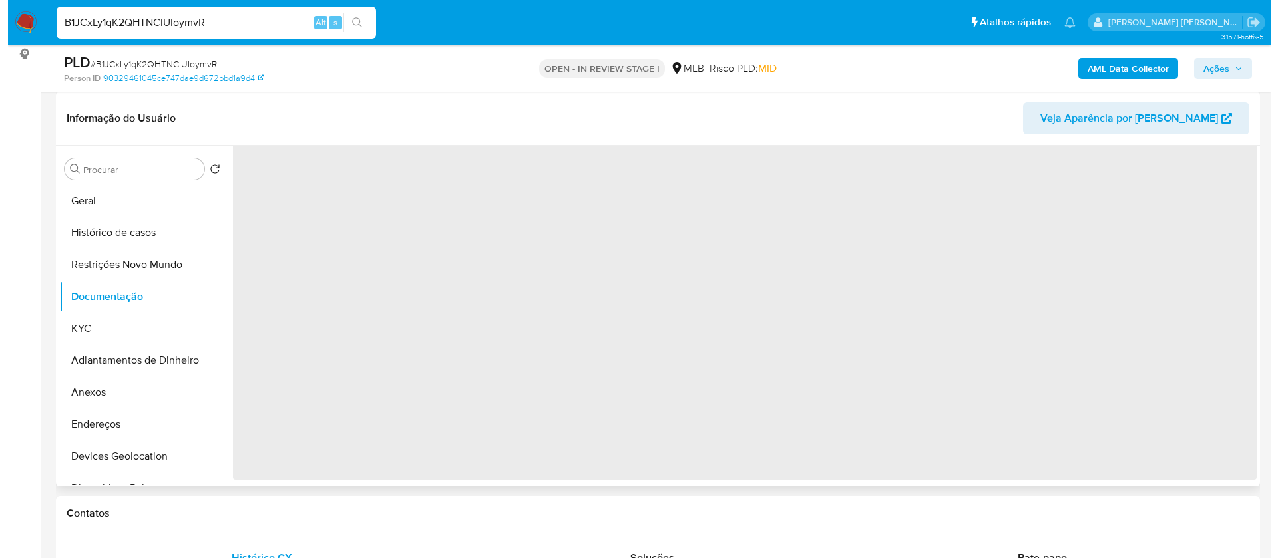
scroll to position [0, 0]
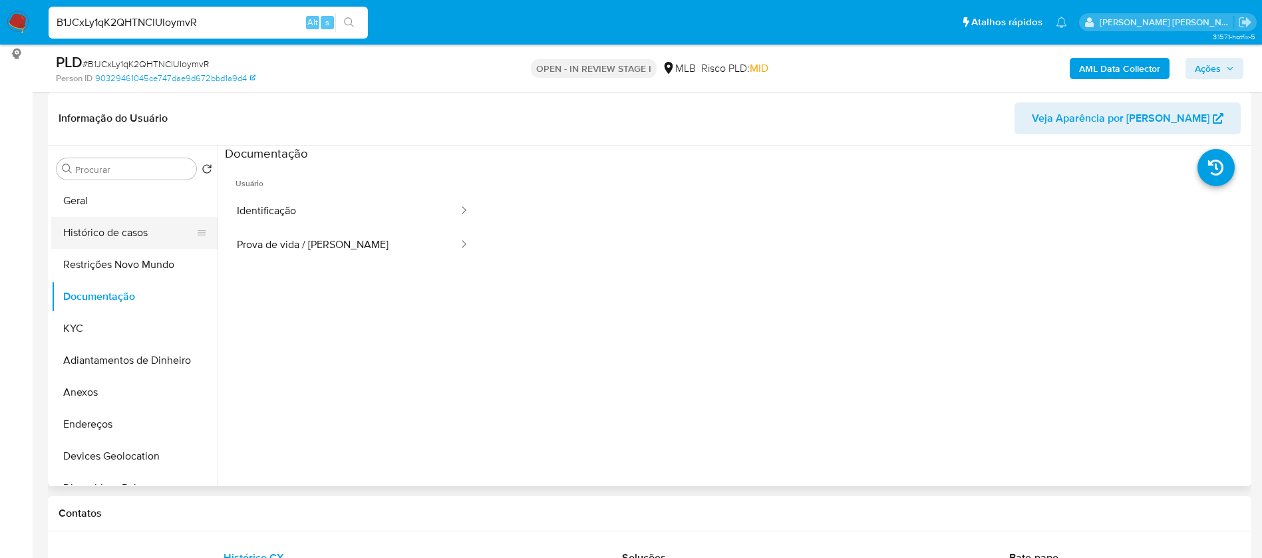
click at [88, 234] on button "Histórico de casos" at bounding box center [129, 233] width 156 height 32
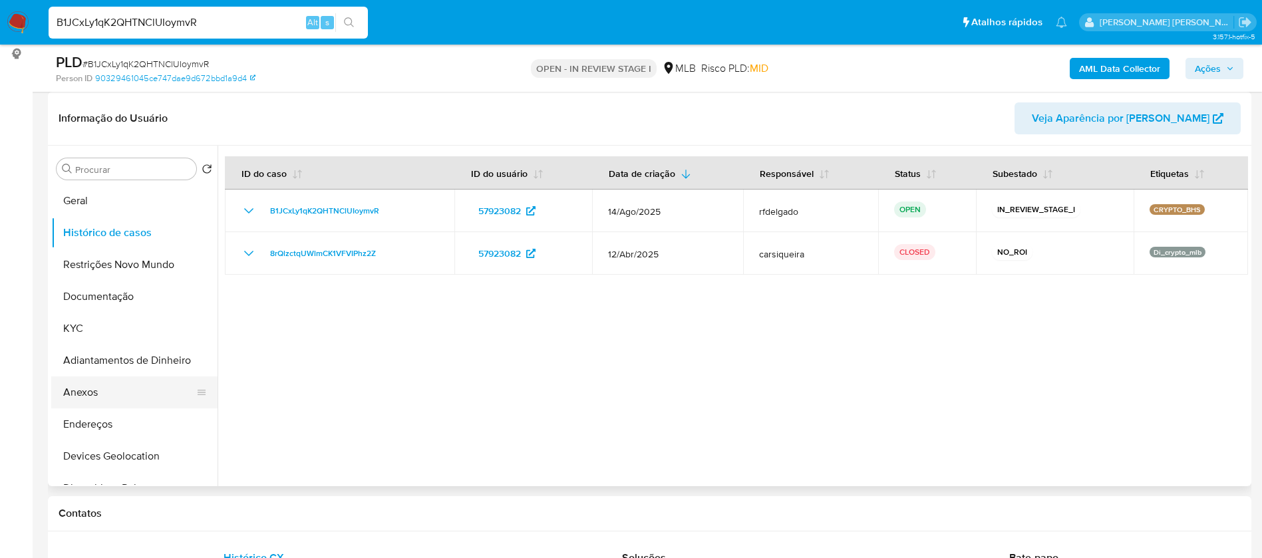
click at [112, 380] on button "Anexos" at bounding box center [129, 393] width 156 height 32
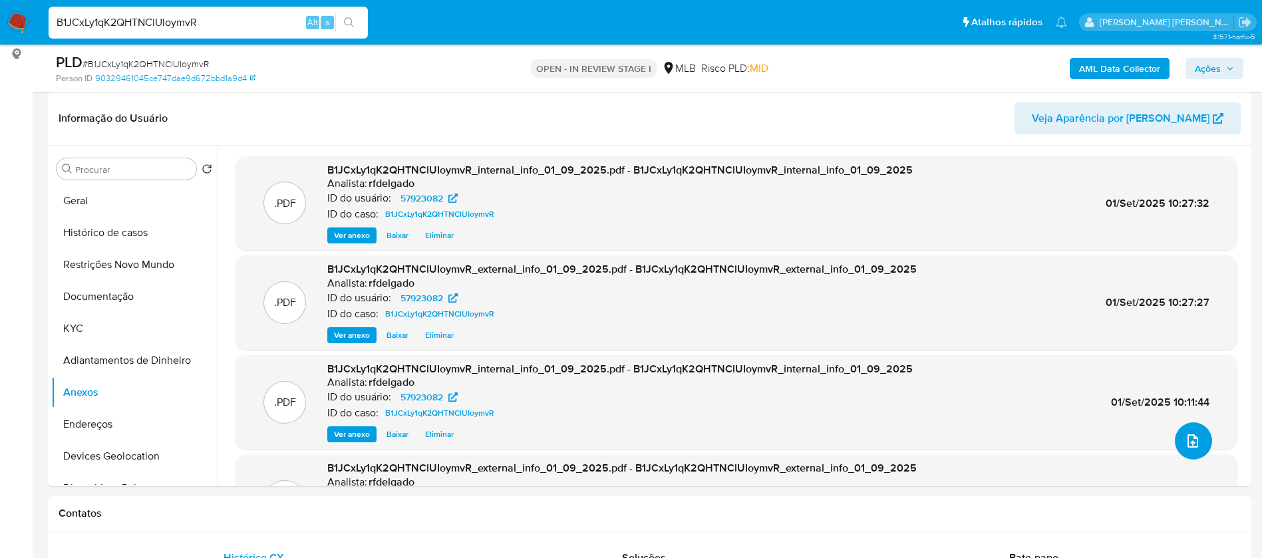
click at [1195, 447] on span "upload-file" at bounding box center [1193, 441] width 16 height 16
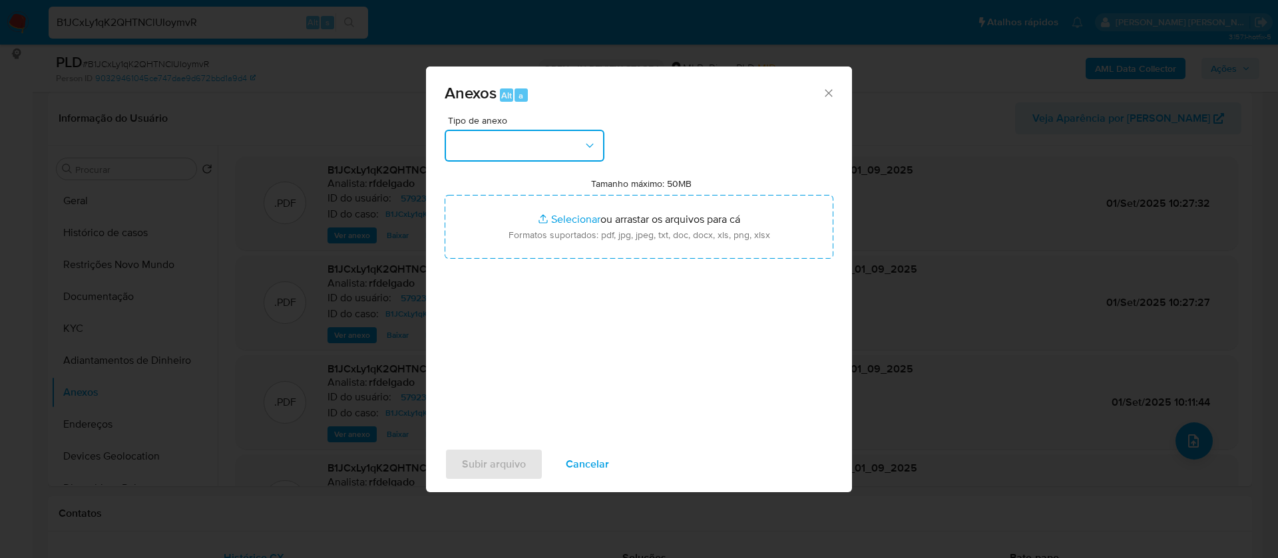
click at [572, 150] on button "button" at bounding box center [524, 146] width 160 height 32
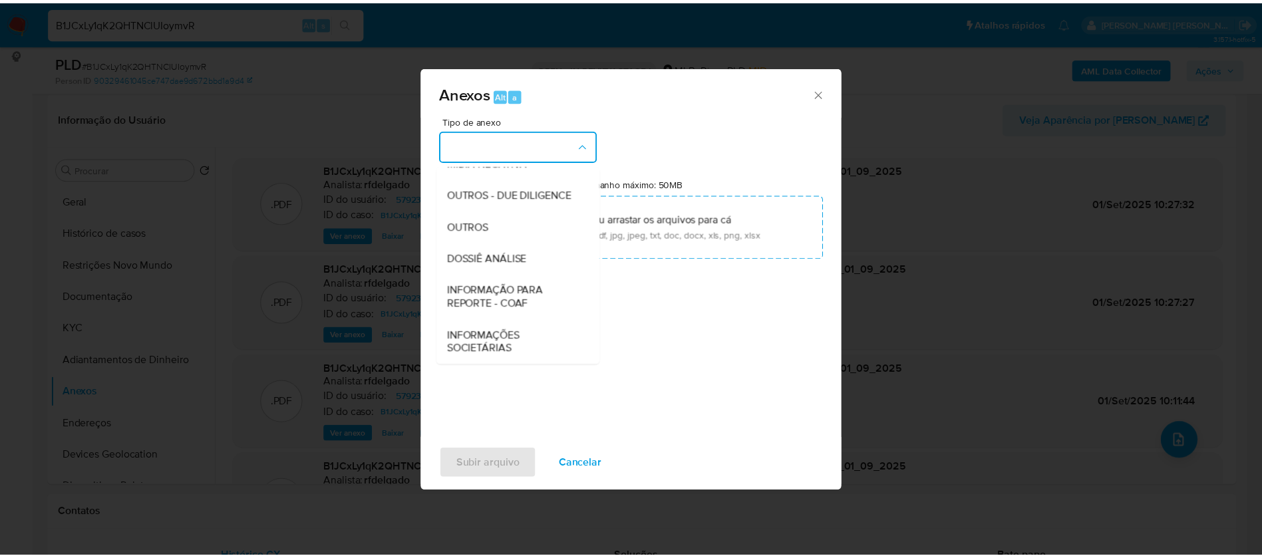
scroll to position [200, 0]
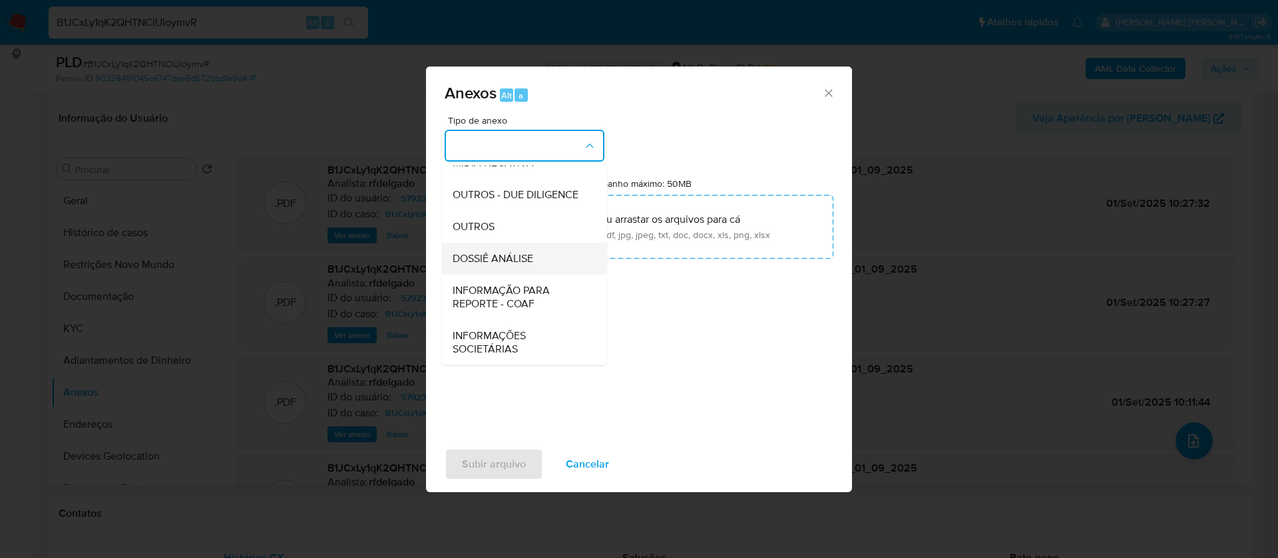
click at [519, 265] on span "DOSSIÊ ANÁLISE" at bounding box center [492, 258] width 81 height 13
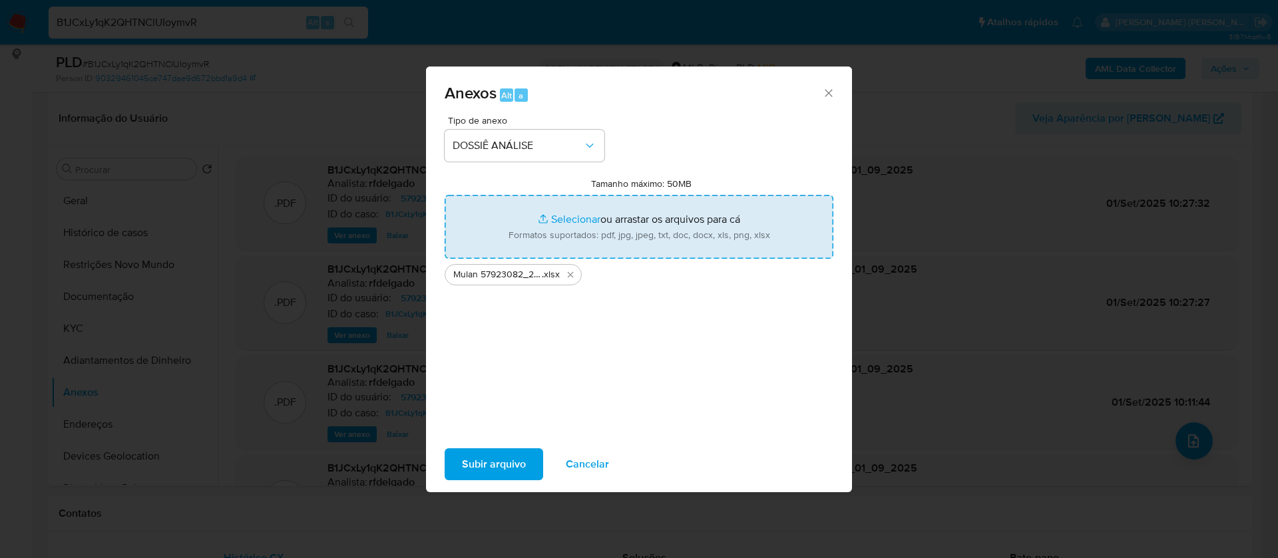
type input "C:\fakepath\SAR - - CPF 21890151890 - PHEHMY AL MEZARANY.pdf"
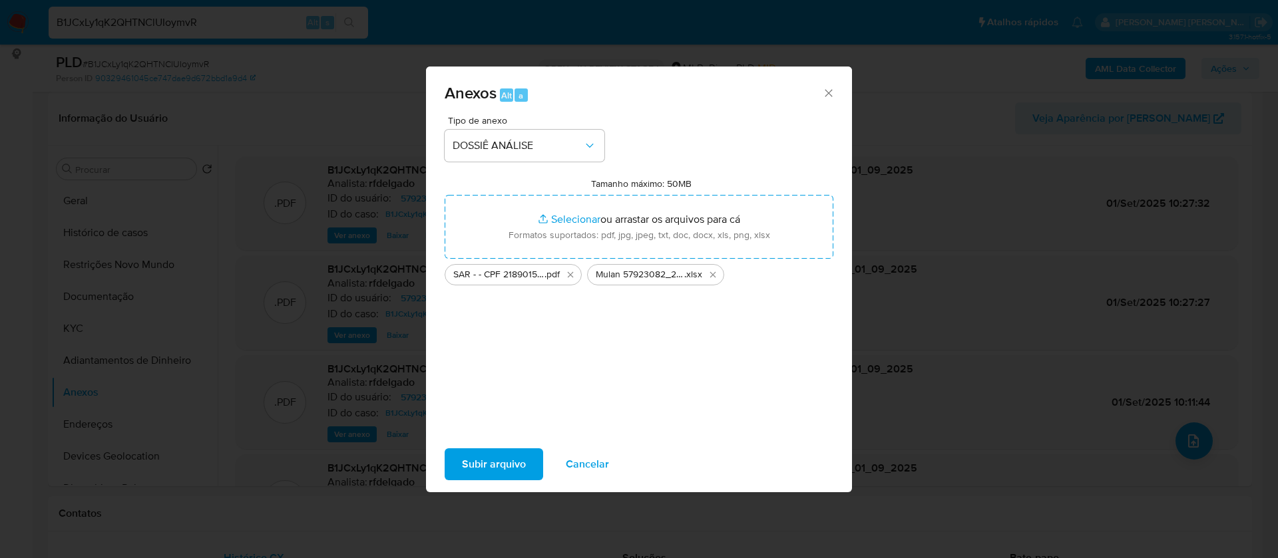
click at [500, 456] on span "Subir arquivo" at bounding box center [494, 464] width 64 height 29
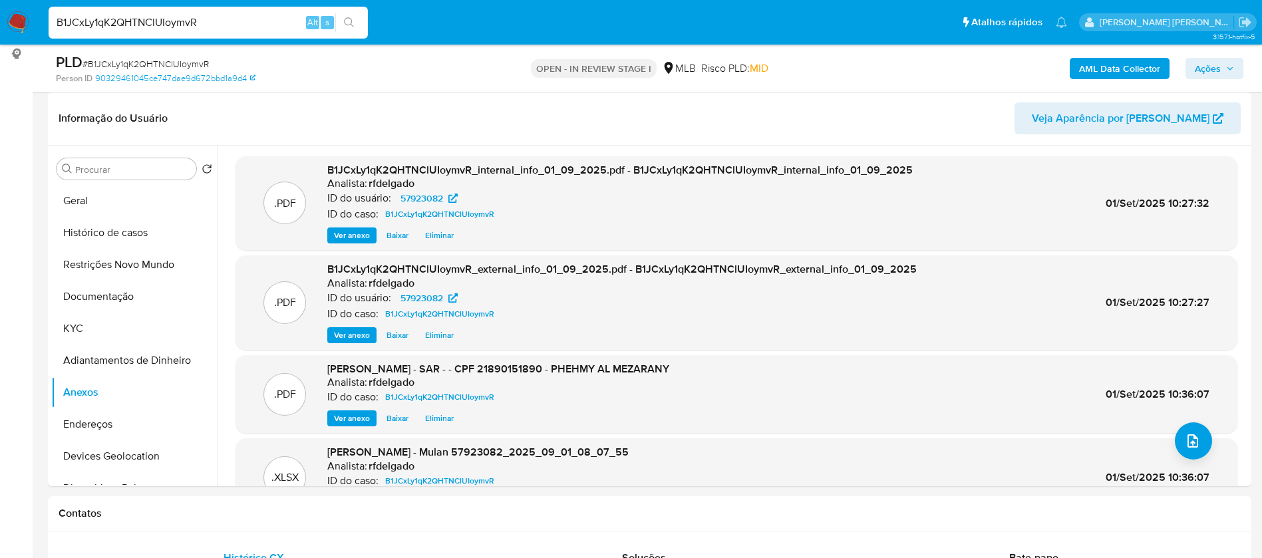
click at [1222, 75] on span "Ações" at bounding box center [1214, 68] width 39 height 19
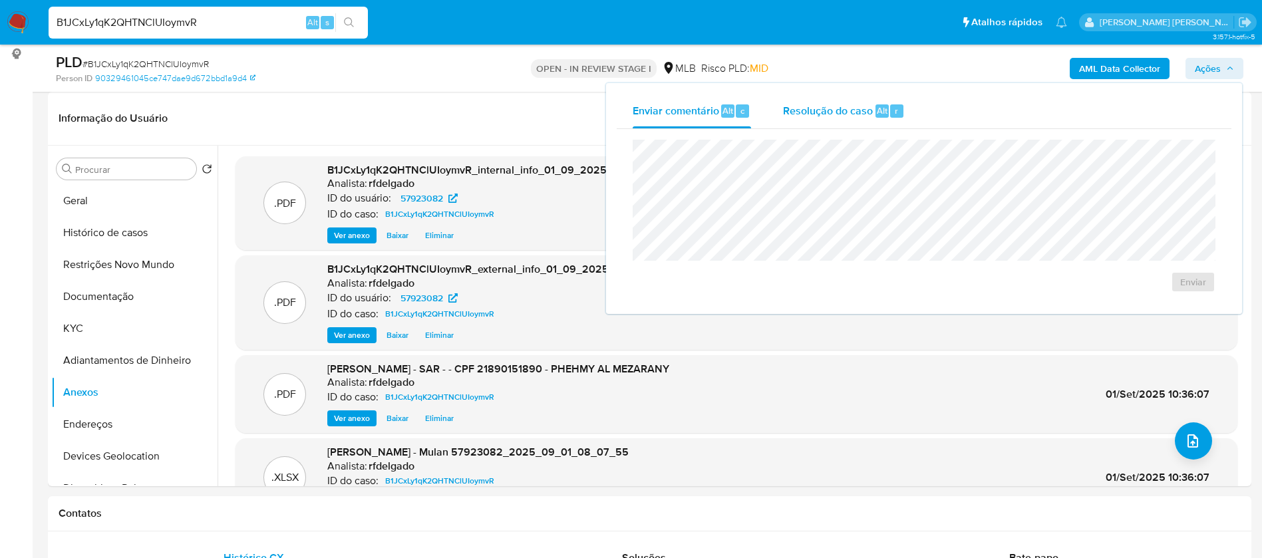
click at [852, 112] on span "Resolução do caso" at bounding box center [828, 109] width 90 height 15
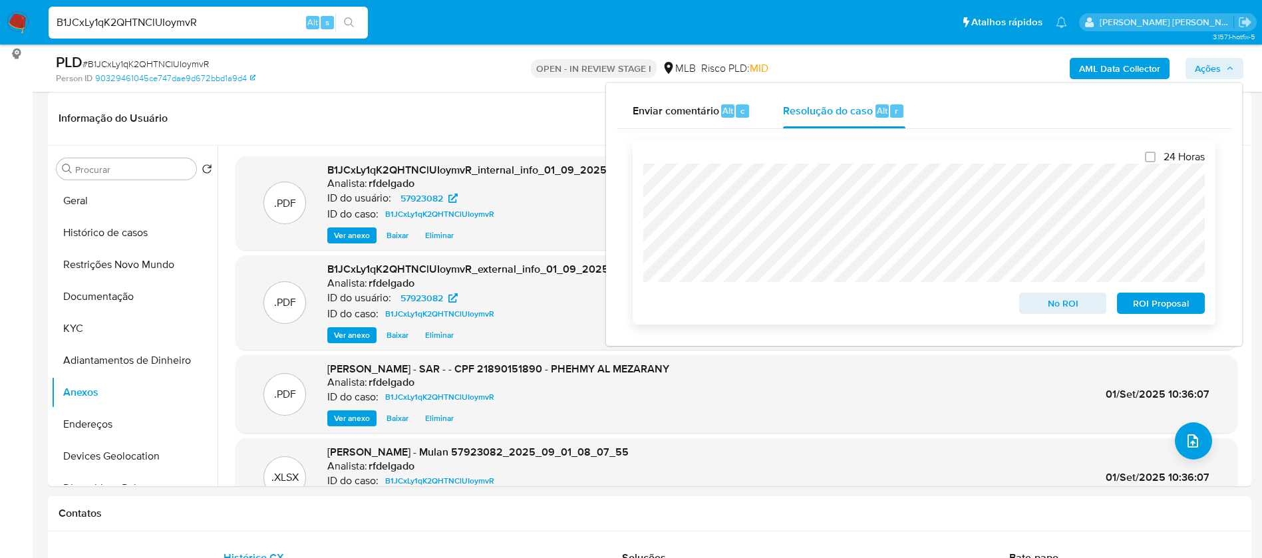
click at [1041, 305] on span "No ROI" at bounding box center [1063, 303] width 69 height 19
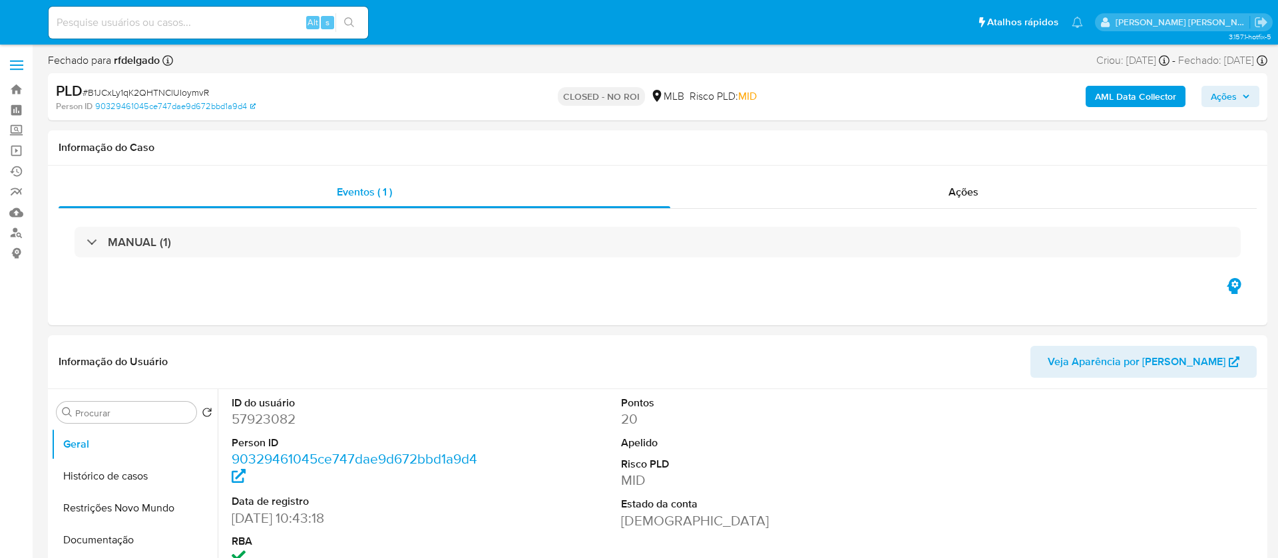
select select "10"
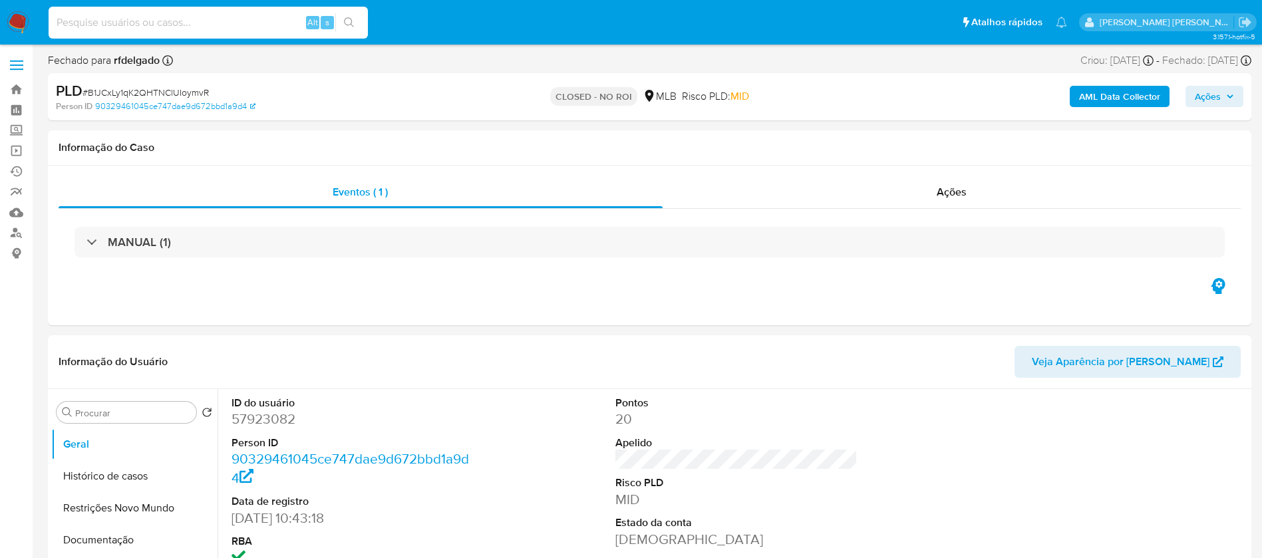
click at [189, 25] on input at bounding box center [208, 22] width 319 height 17
paste input "m9cjLmJ10zXMMyuzDG13Iqzh"
type input "m9cjLmJ10zXMMyuzDG13Iqzh"
click at [351, 19] on icon "search-icon" at bounding box center [349, 22] width 10 height 10
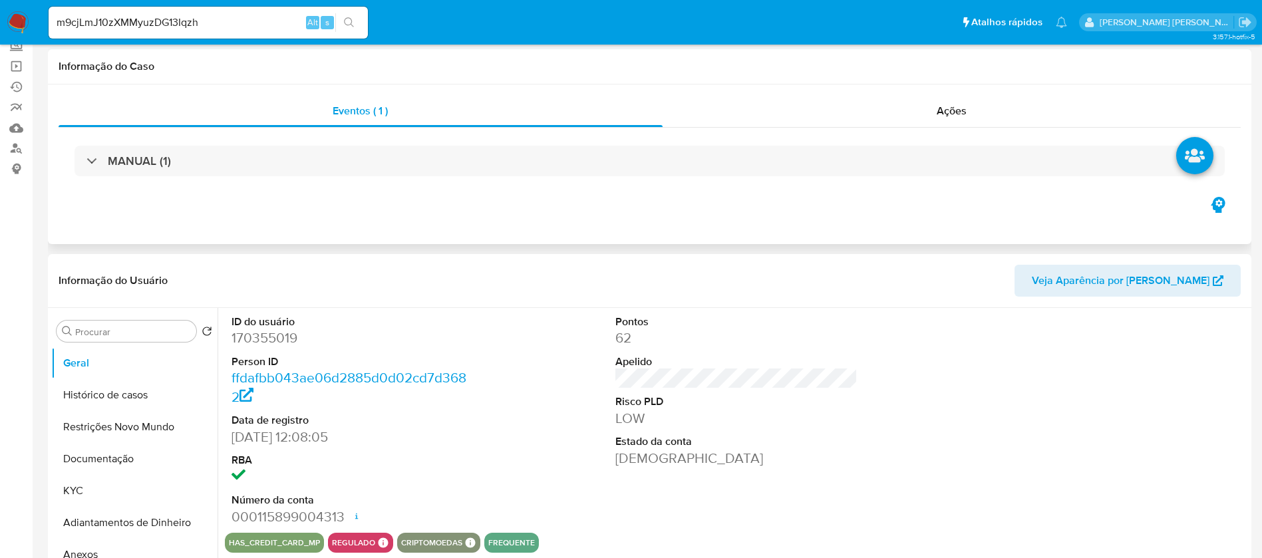
select select "10"
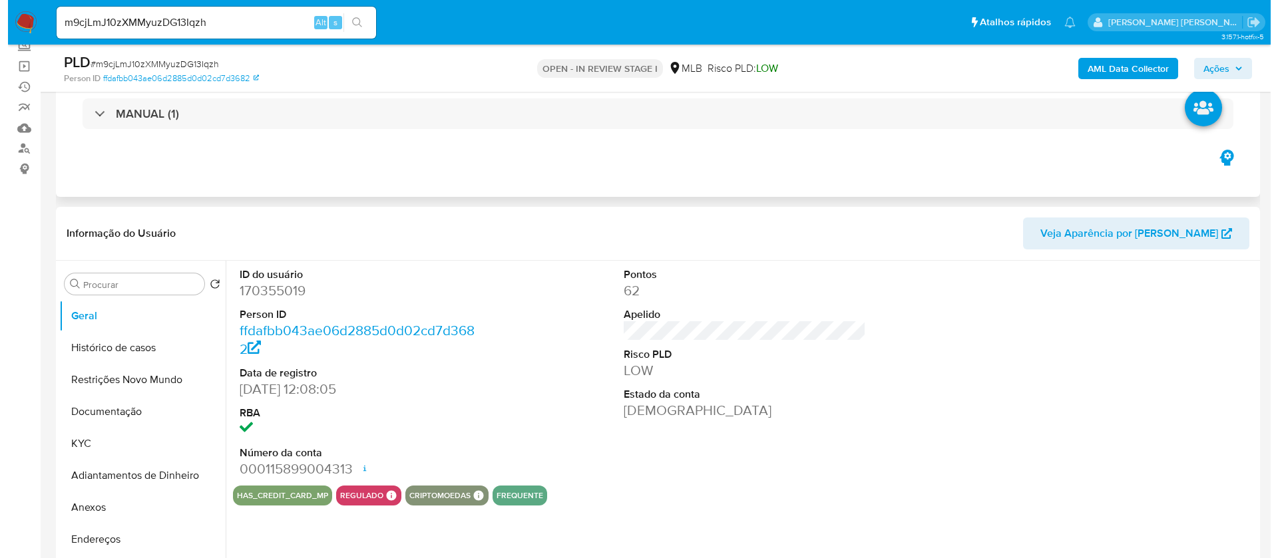
scroll to position [200, 0]
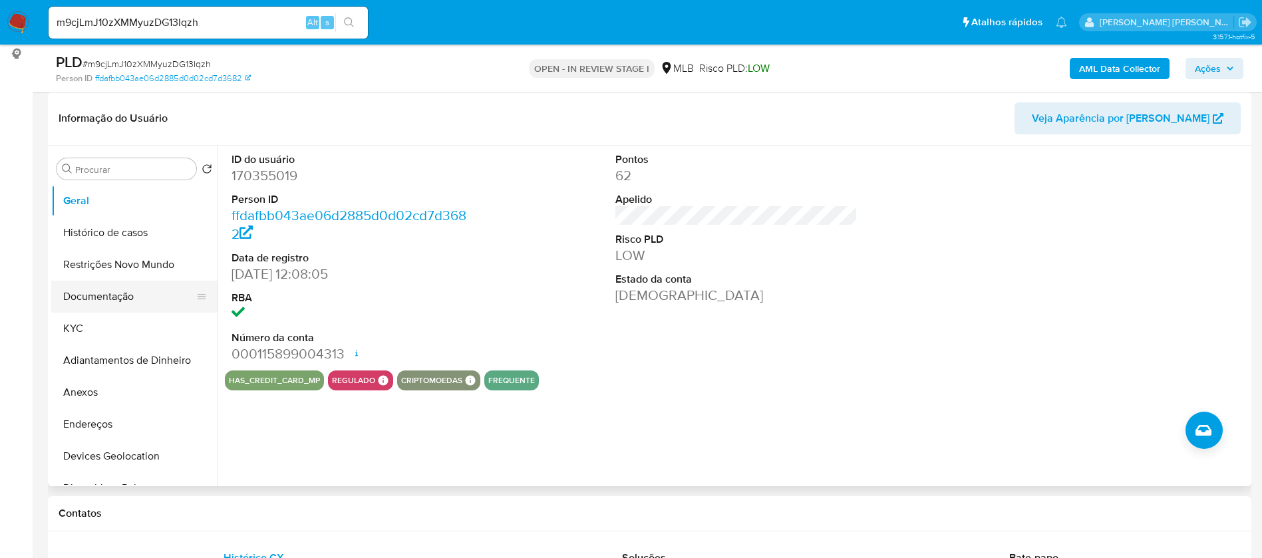
click at [116, 325] on button "KYC" at bounding box center [134, 329] width 166 height 32
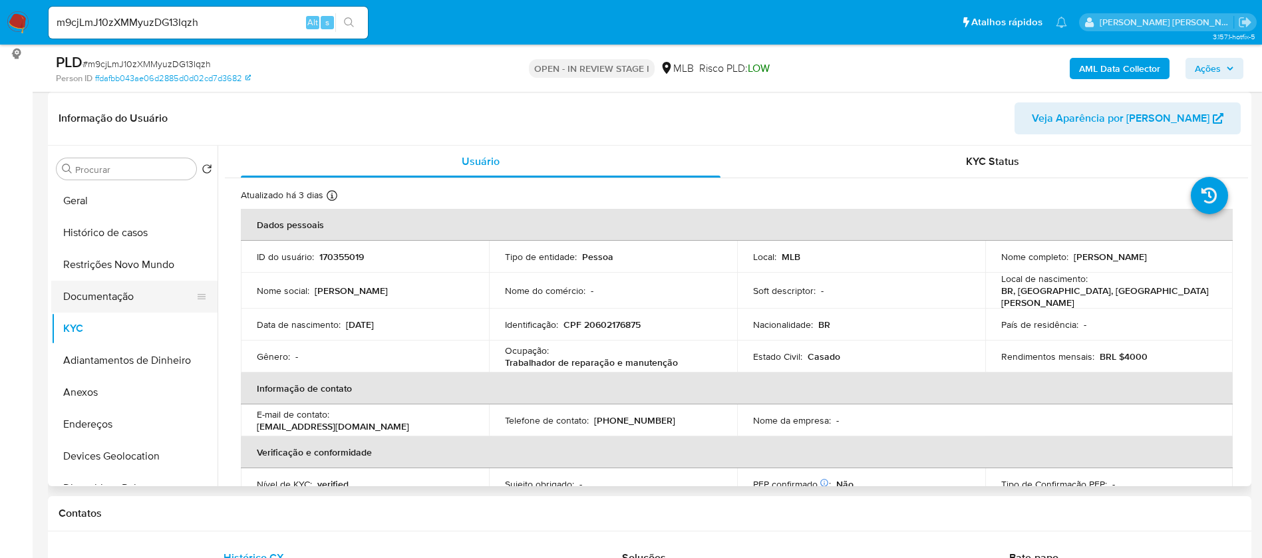
click at [108, 299] on button "Documentação" at bounding box center [129, 297] width 156 height 32
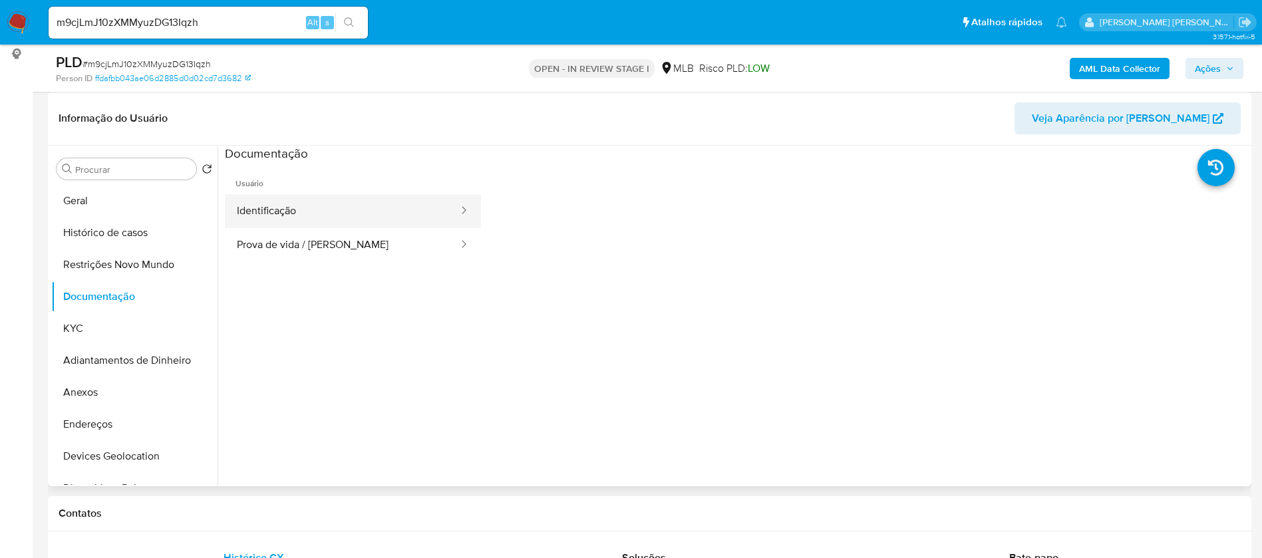
click at [286, 203] on button "Identificação" at bounding box center [342, 211] width 235 height 34
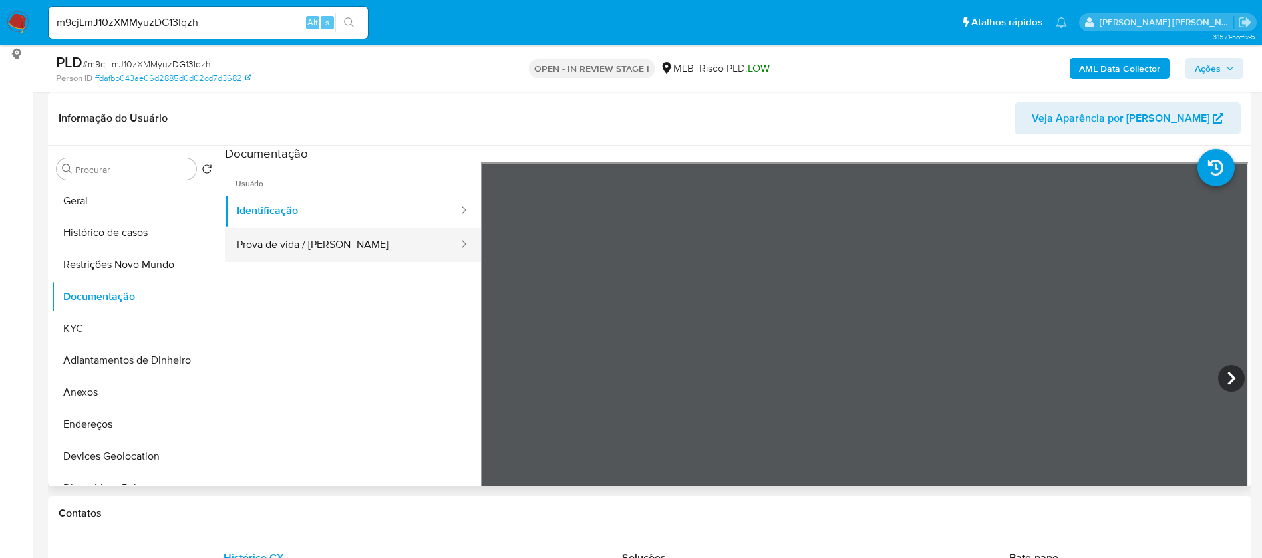
click at [325, 245] on button "Prova de vida / [PERSON_NAME]" at bounding box center [342, 245] width 235 height 34
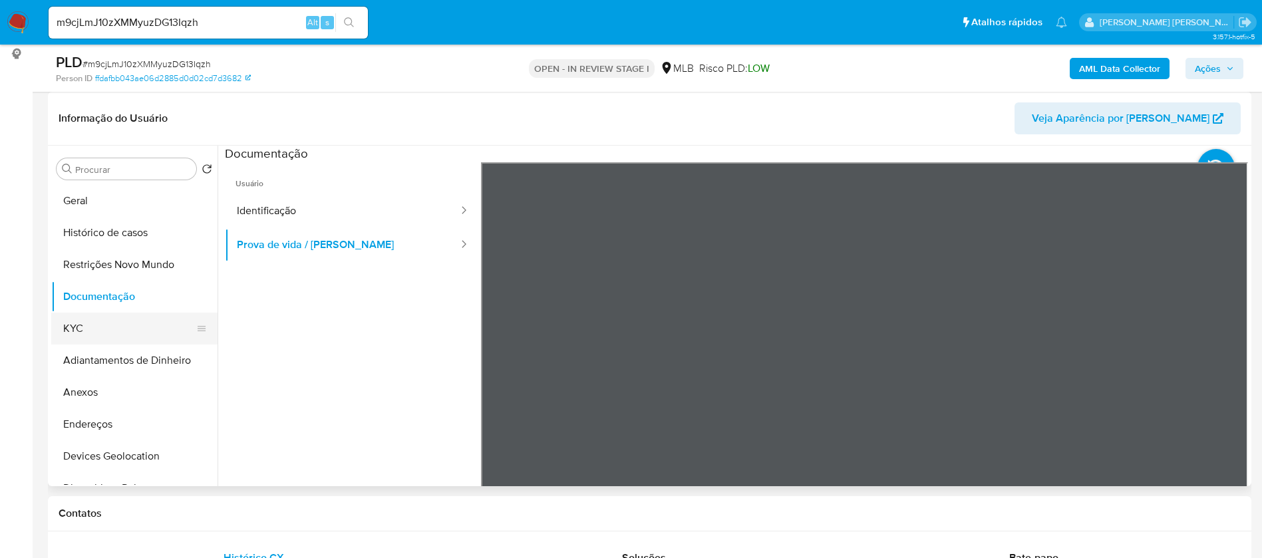
click at [140, 328] on button "KYC" at bounding box center [129, 329] width 156 height 32
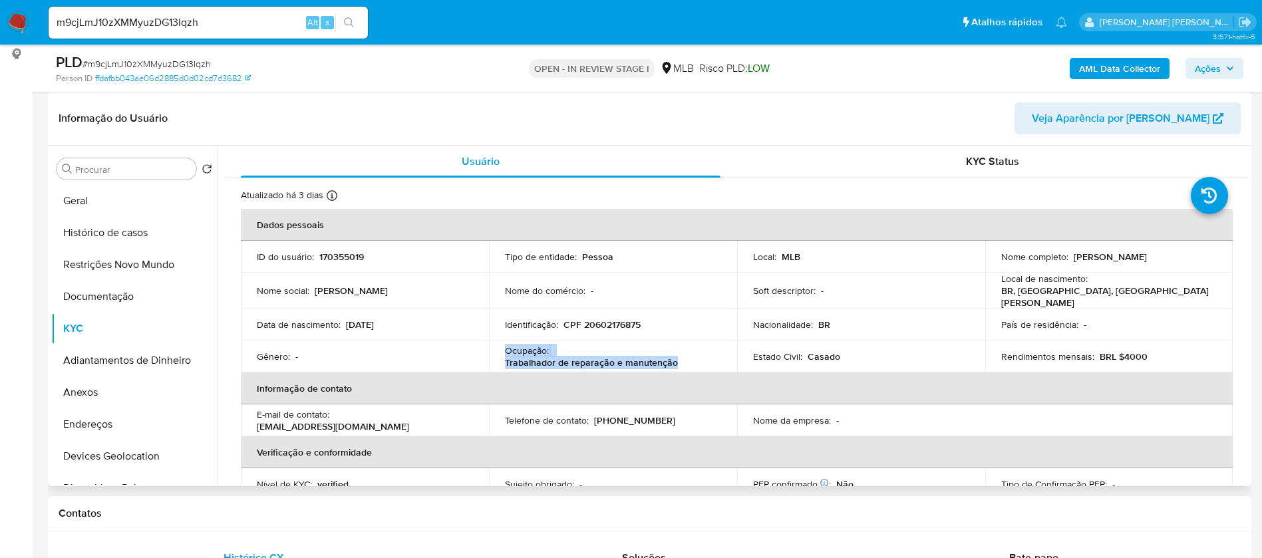
drag, startPoint x: 675, startPoint y: 361, endPoint x: 496, endPoint y: 346, distance: 178.9
click at [496, 346] on td "Ocupação : Trabalhador de reparação e manutenção" at bounding box center [613, 357] width 248 height 32
copy div "Ocupação : Trabalhador de reparação e manutenção"
click at [1109, 67] on b "AML Data Collector" at bounding box center [1119, 68] width 81 height 21
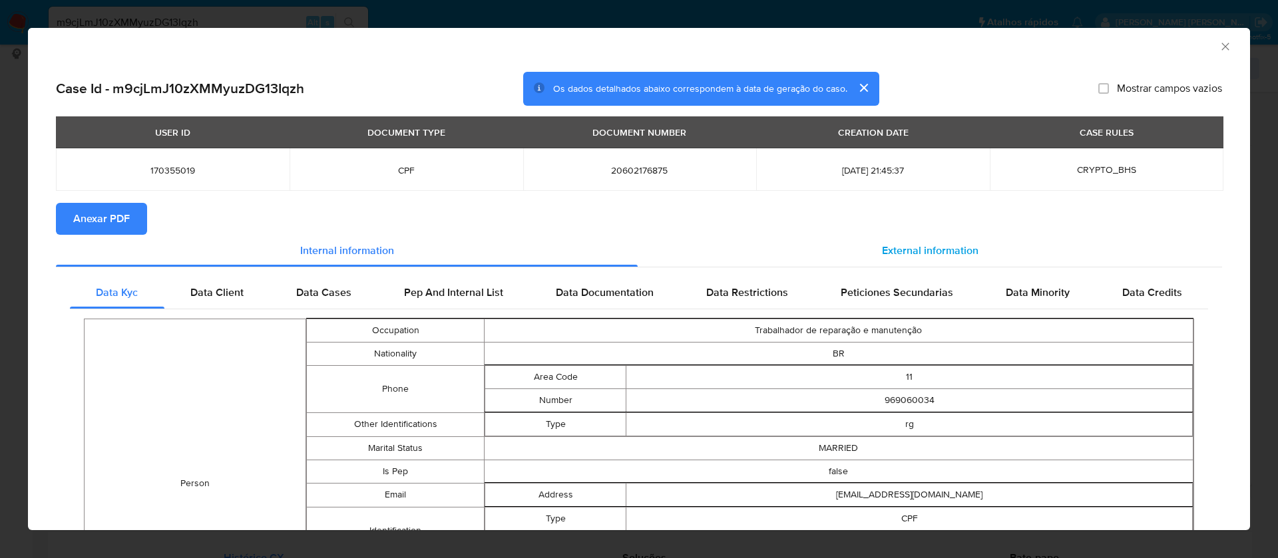
click at [892, 248] on span "External information" at bounding box center [930, 250] width 96 height 15
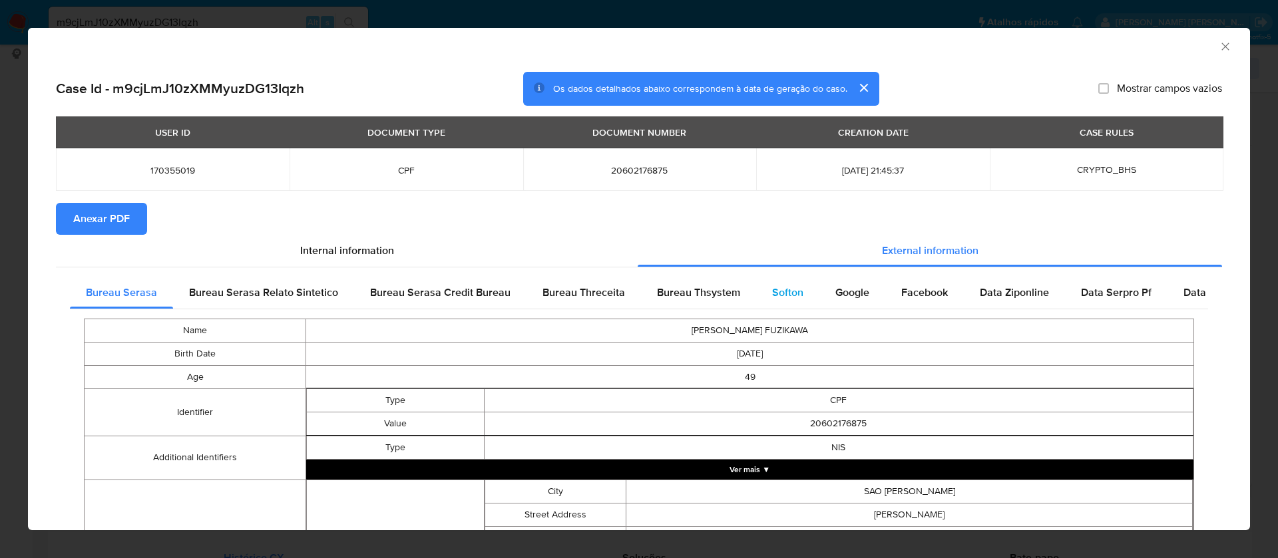
click at [777, 285] on span "Softon" at bounding box center [787, 292] width 31 height 15
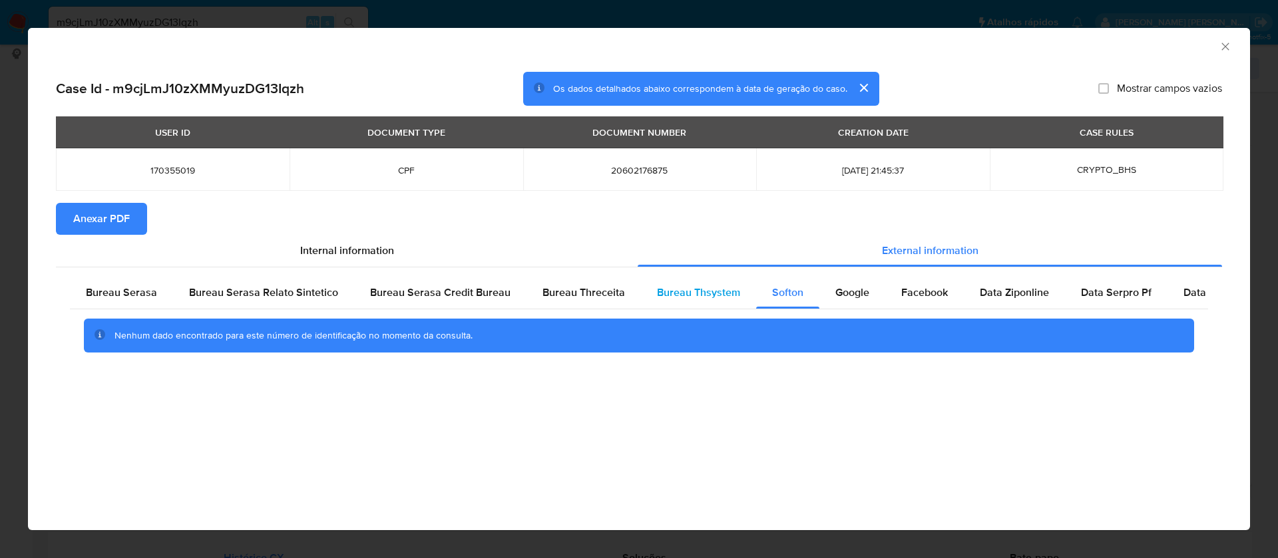
click at [677, 293] on span "Bureau Thsystem" at bounding box center [698, 292] width 83 height 15
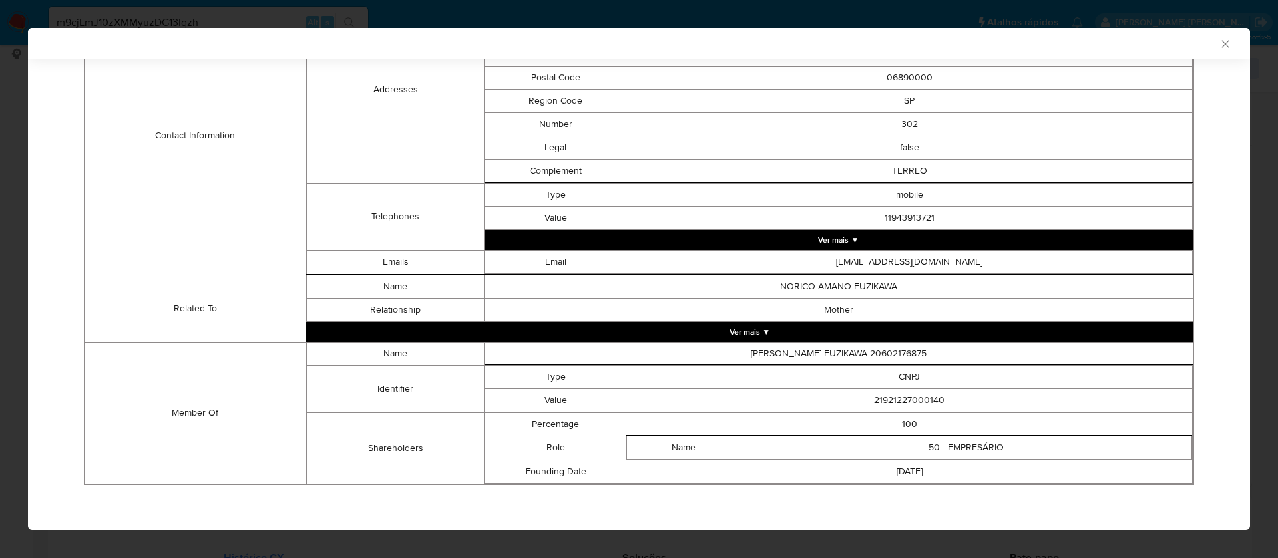
scroll to position [484, 0]
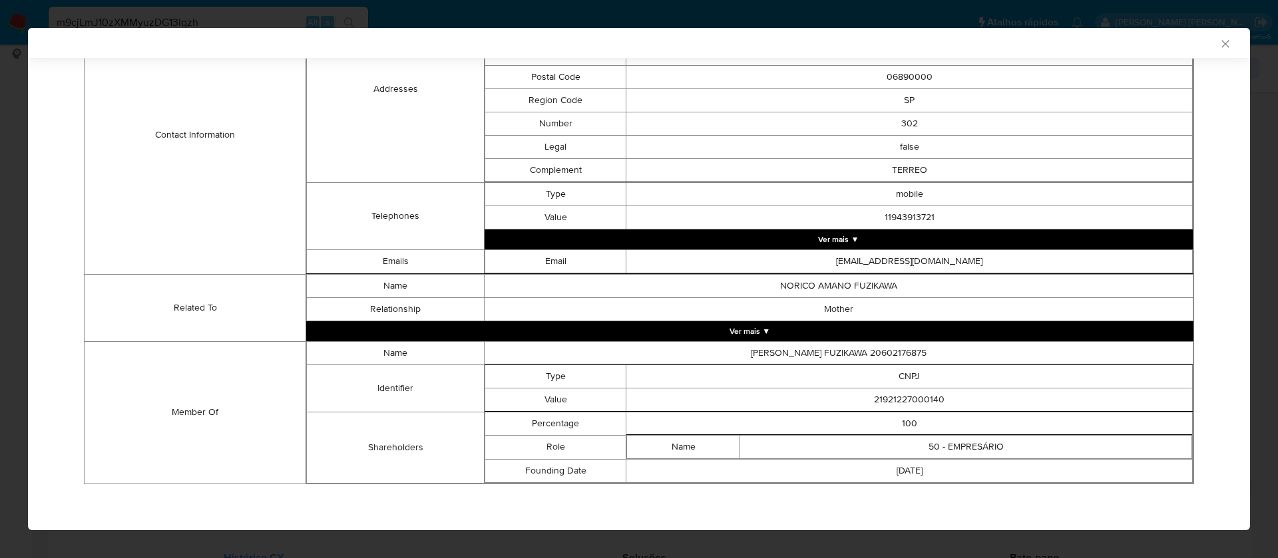
click at [906, 397] on td "21921227000140" at bounding box center [909, 399] width 566 height 23
copy td "21921227000140"
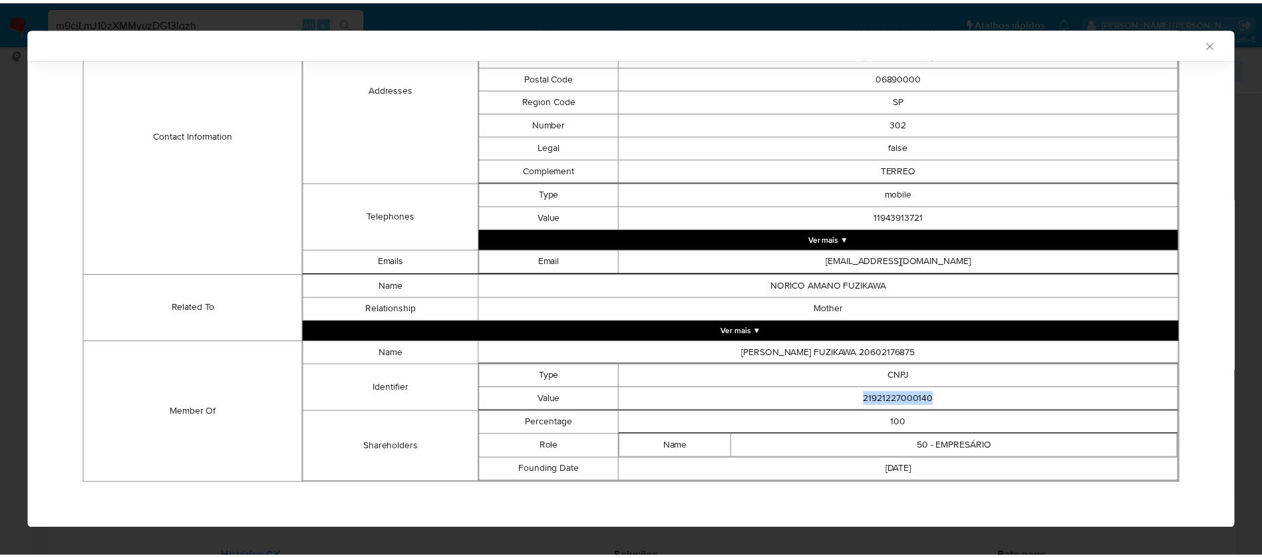
scroll to position [0, 0]
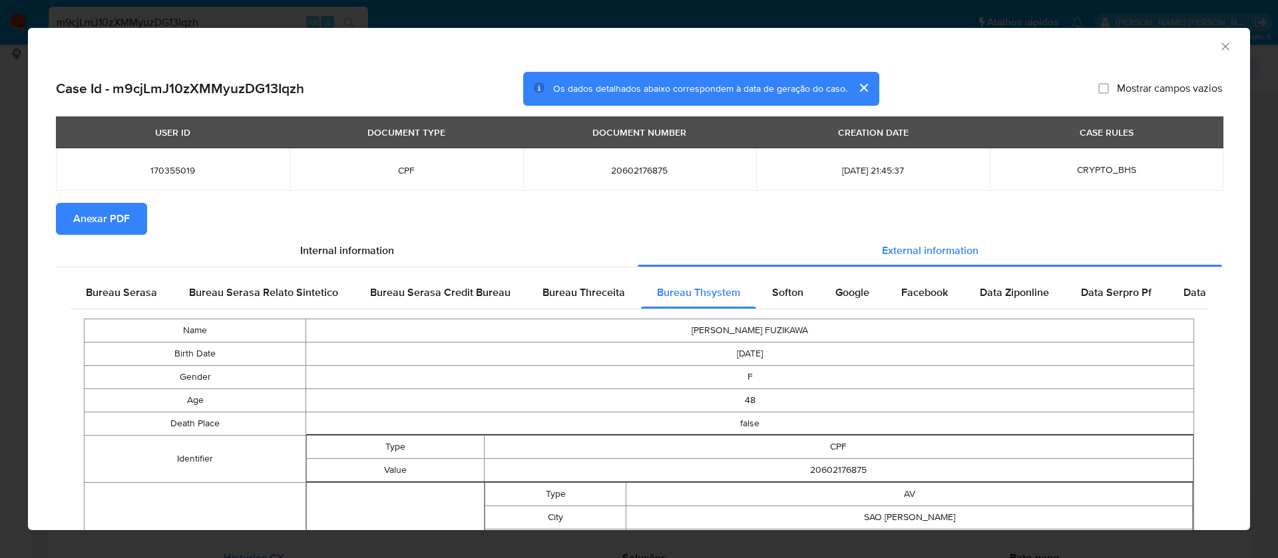
click at [110, 217] on span "Anexar PDF" at bounding box center [101, 218] width 57 height 29
click at [1218, 44] on icon "Fechar a janela" at bounding box center [1224, 46] width 13 height 13
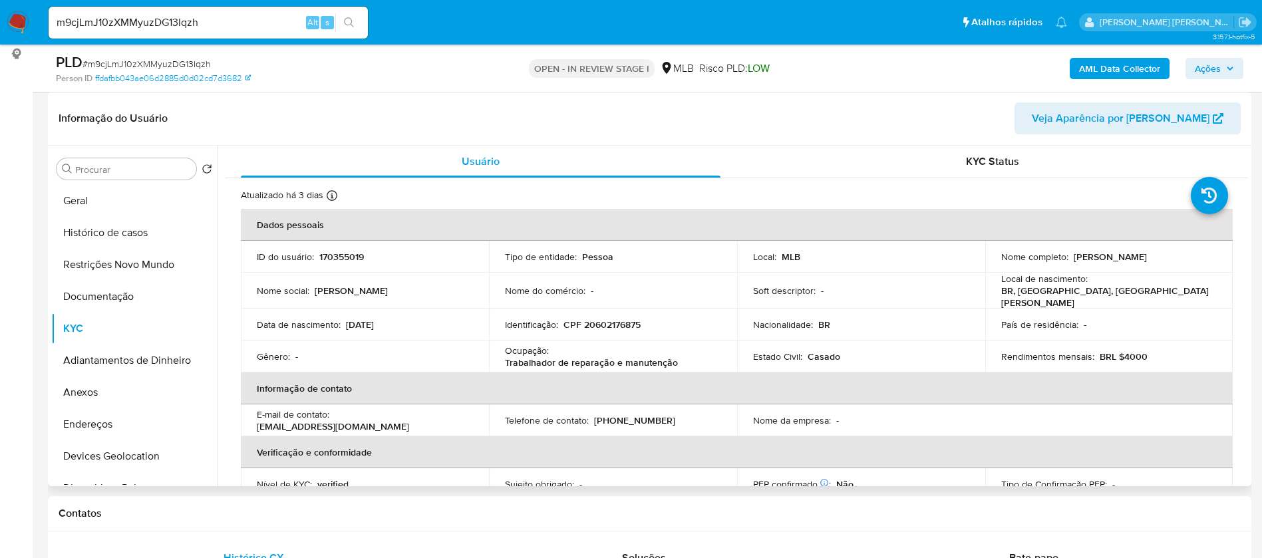
drag, startPoint x: 1173, startPoint y: 255, endPoint x: 1068, endPoint y: 258, distance: 105.2
click at [1068, 258] on div "Nome completo : Claudia Iuquie Fuzikawa" at bounding box center [1109, 257] width 216 height 12
copy div "Claudia Iuquie Fuzikawa"
click at [347, 259] on p "170355019" at bounding box center [341, 257] width 45 height 12
click at [347, 258] on p "170355019" at bounding box center [341, 257] width 45 height 12
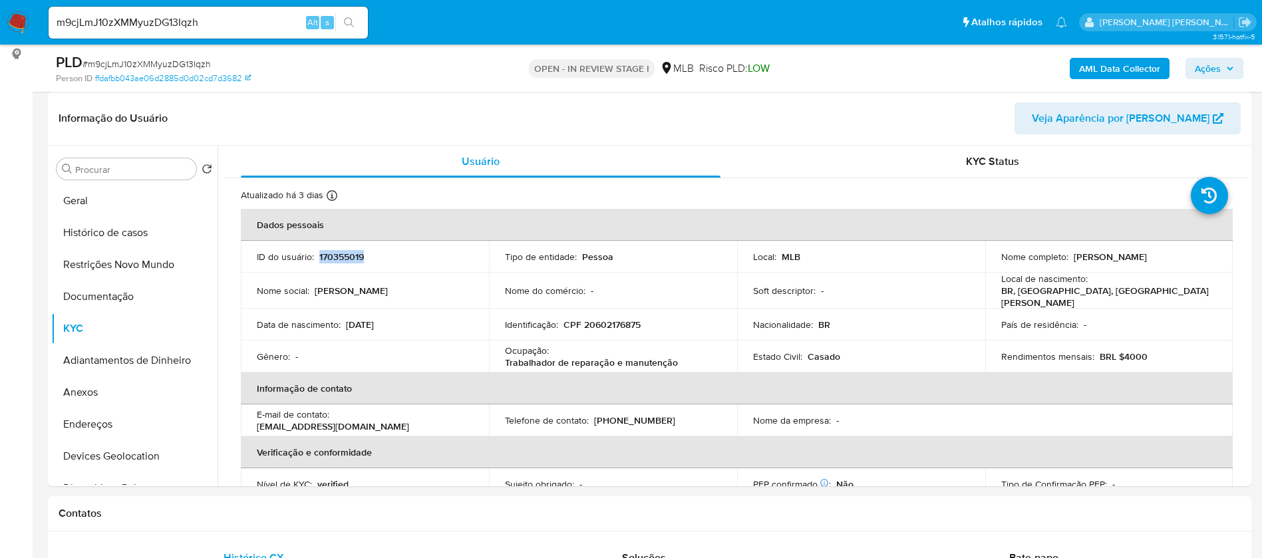
copy p "170355019"
click at [131, 203] on button "Geral" at bounding box center [129, 201] width 156 height 32
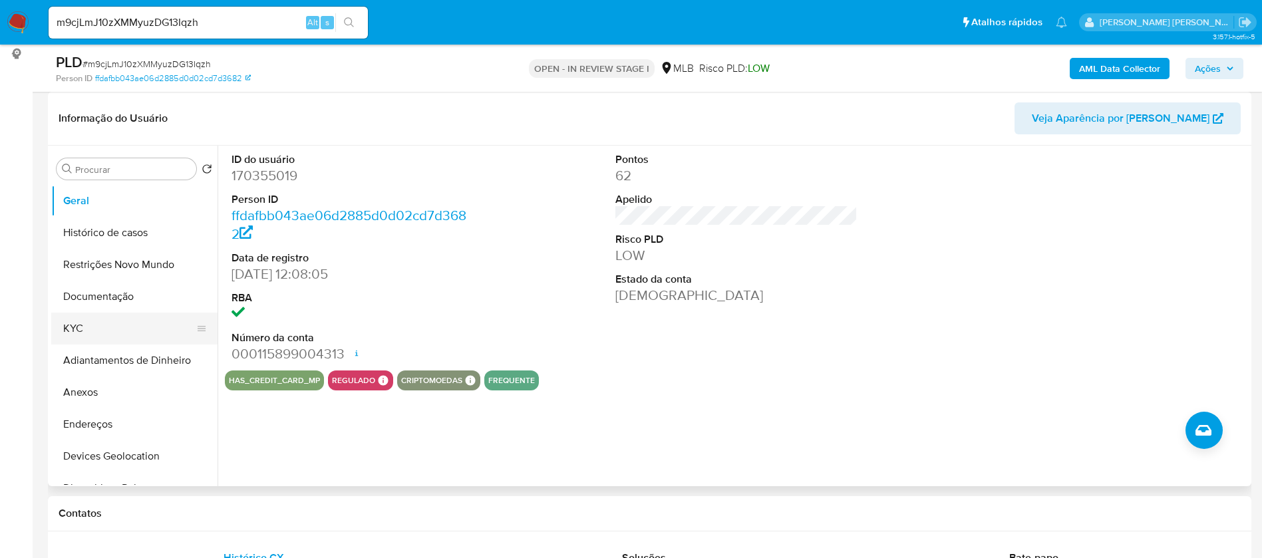
click at [116, 335] on button "KYC" at bounding box center [129, 329] width 156 height 32
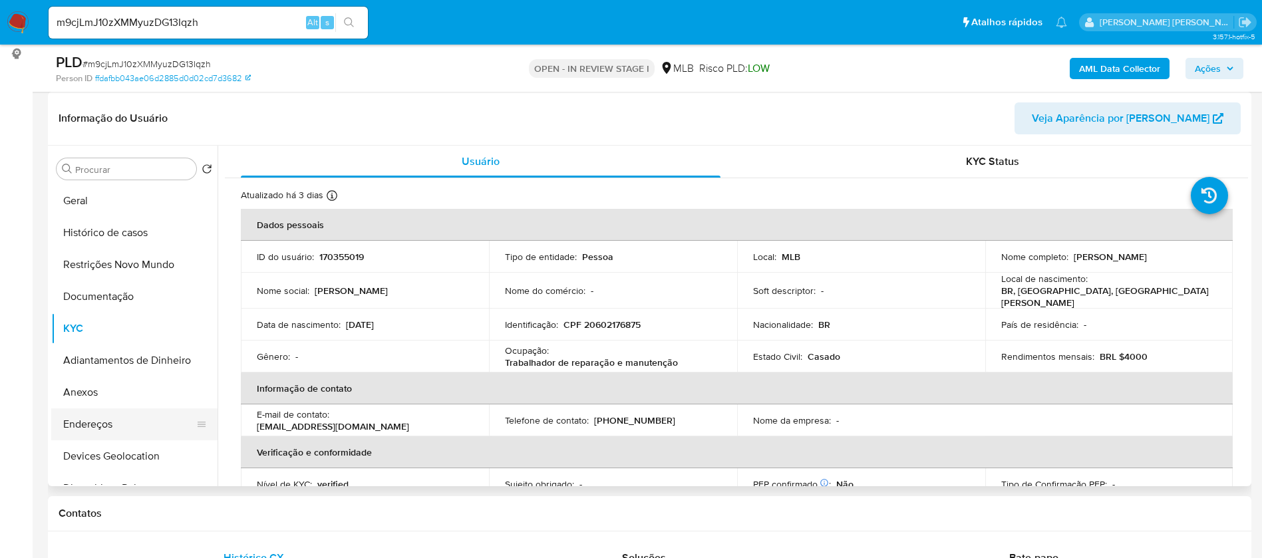
click at [92, 423] on button "Endereços" at bounding box center [129, 425] width 156 height 32
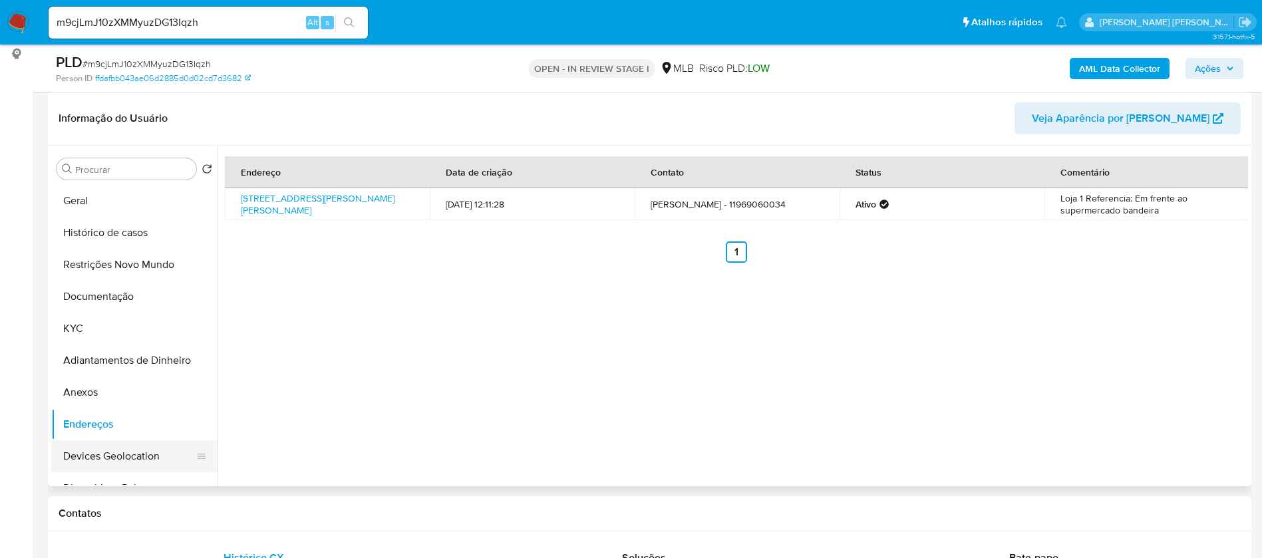
click at [149, 451] on button "Devices Geolocation" at bounding box center [129, 456] width 156 height 32
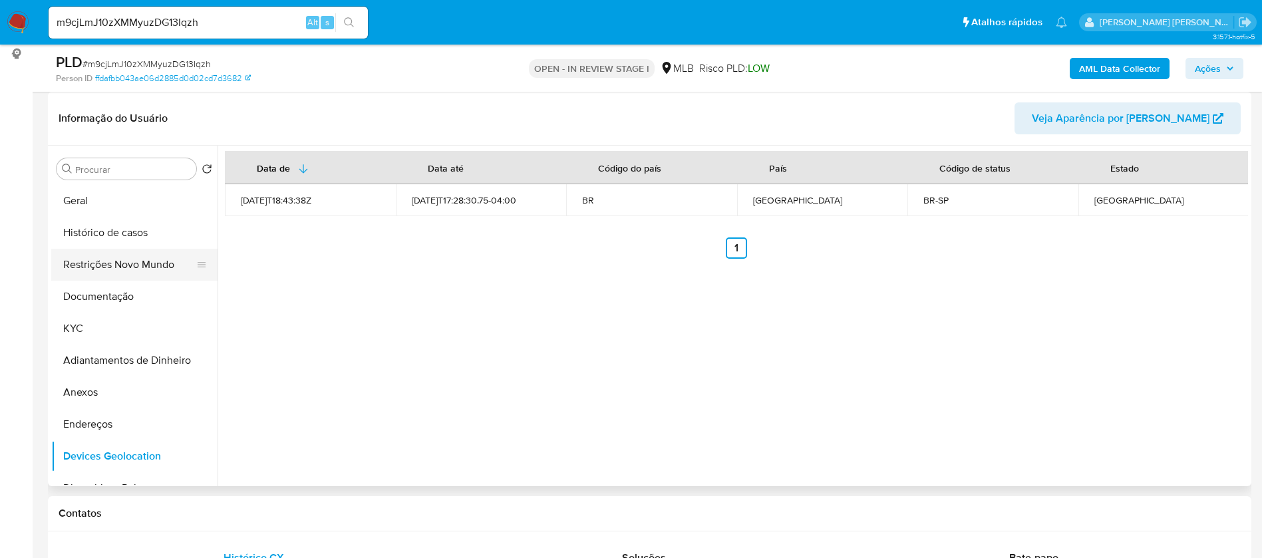
click at [108, 269] on button "Restrições Novo Mundo" at bounding box center [129, 265] width 156 height 32
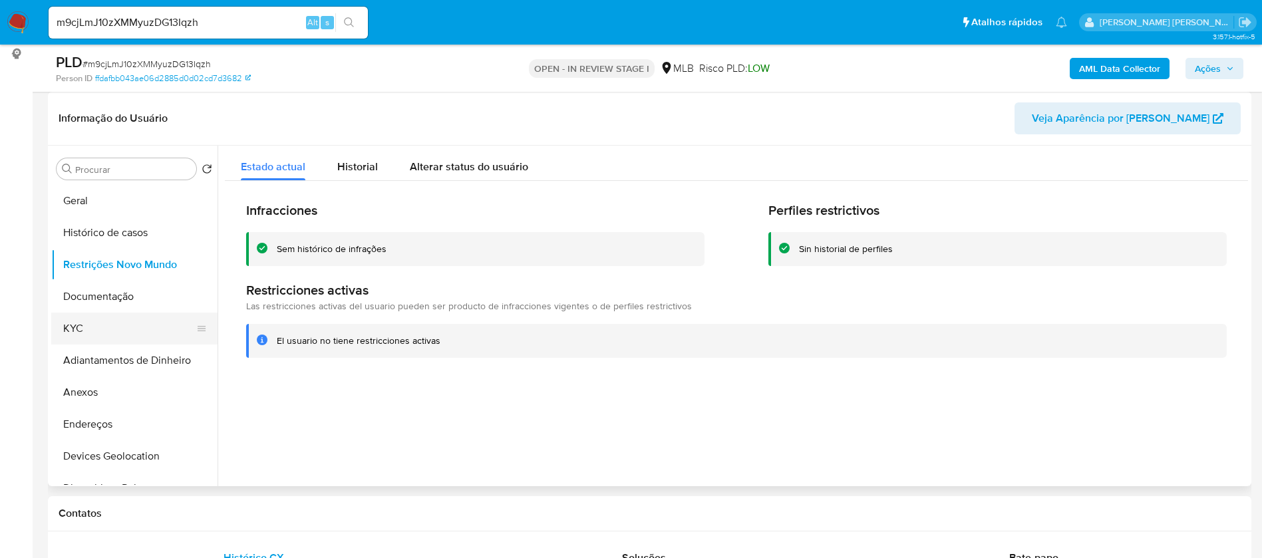
scroll to position [200, 0]
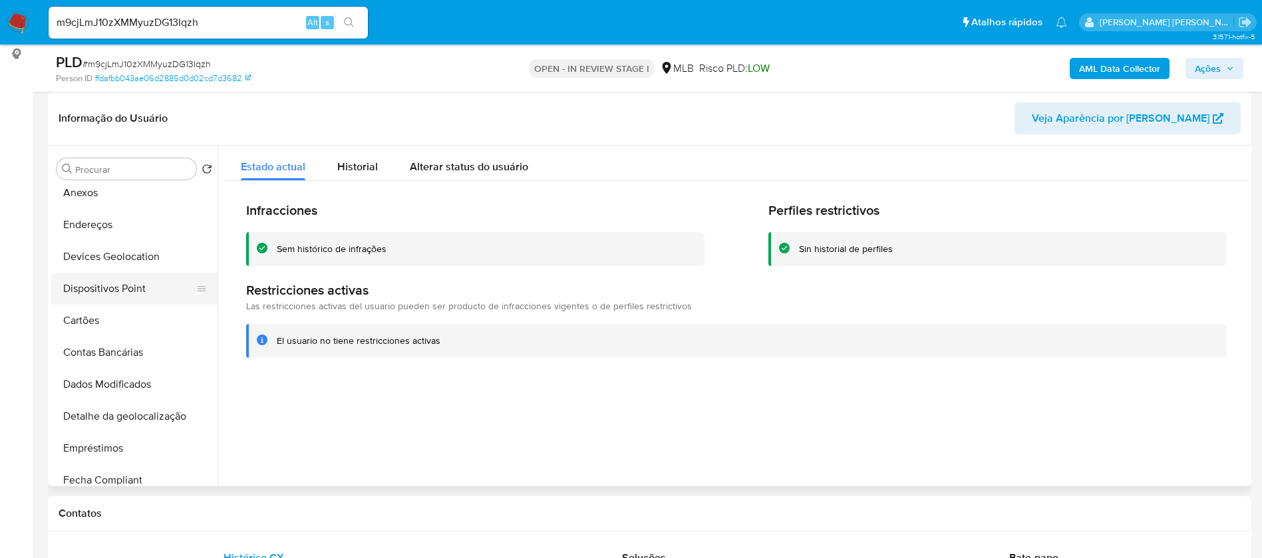
click at [136, 289] on button "Dispositivos Point" at bounding box center [129, 289] width 156 height 32
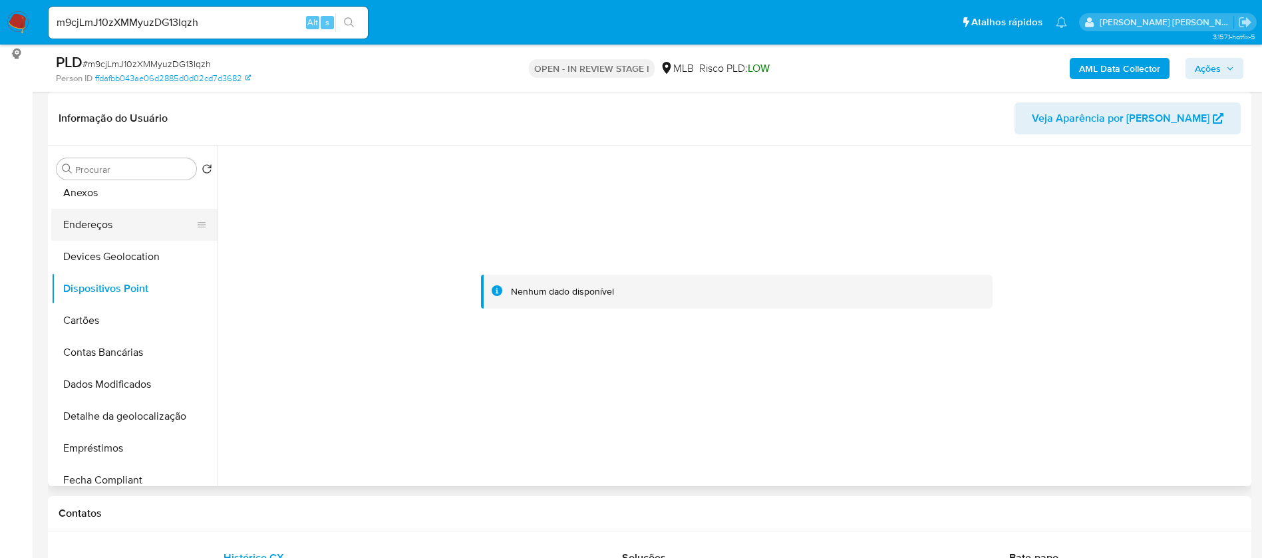
click at [128, 228] on button "Endereços" at bounding box center [129, 225] width 156 height 32
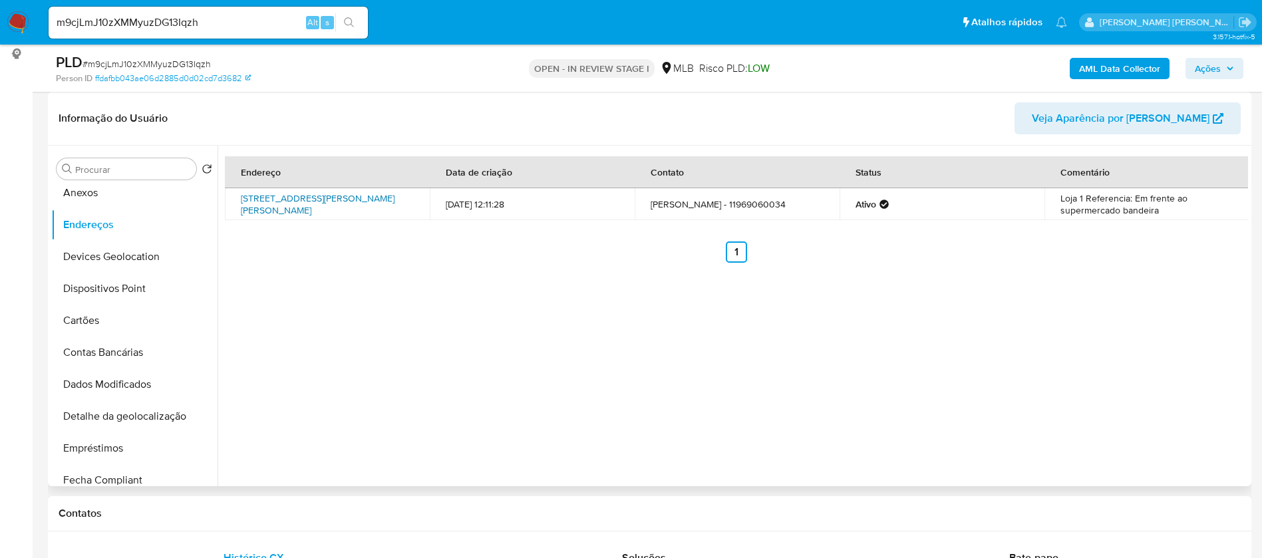
click at [305, 200] on link "Avenida Evaristo Delfino Pinto 302, São Lourenço Da Serra, São Paulo, 06890959,…" at bounding box center [318, 204] width 154 height 25
click at [363, 196] on link "Avenida Evaristo Delfino Pinto 302, São Lourenço Da Serra, São Paulo, 06890959,…" at bounding box center [318, 204] width 154 height 25
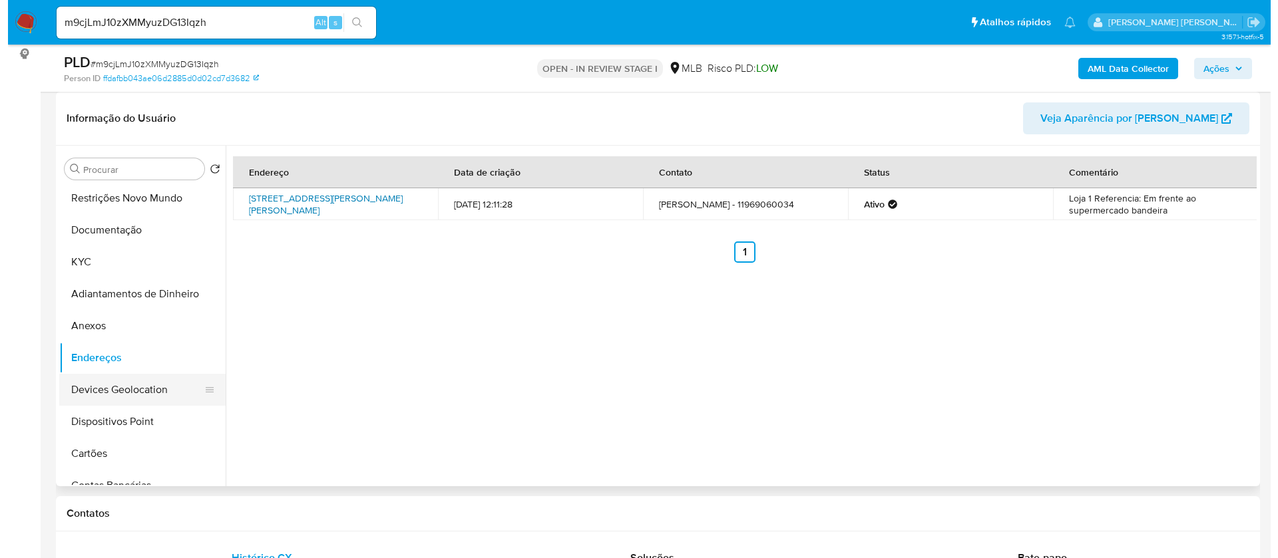
scroll to position [0, 0]
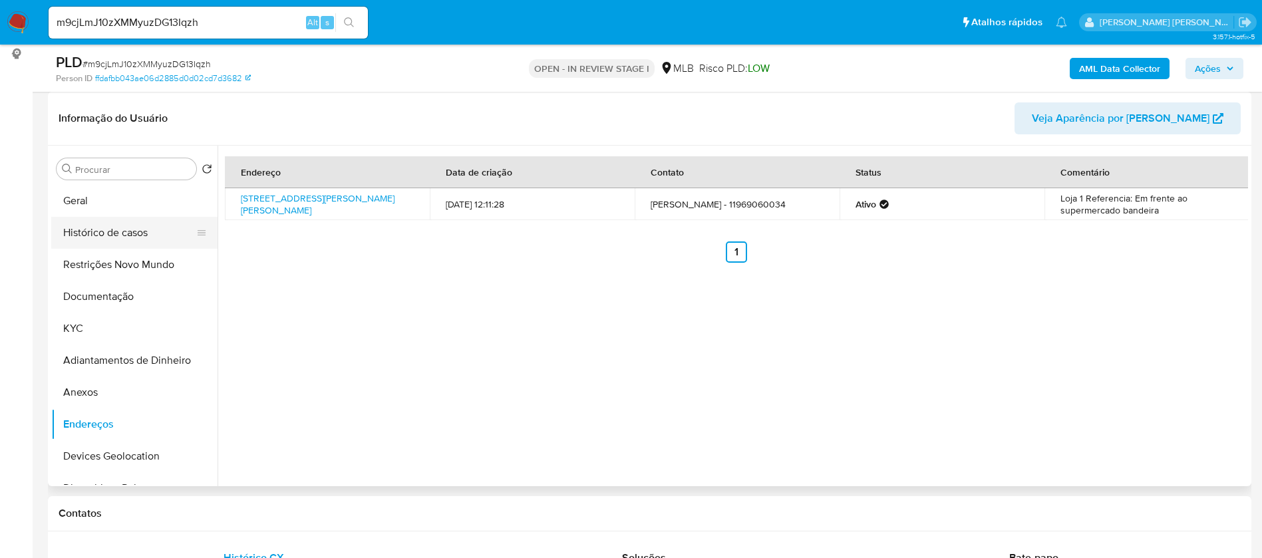
click at [109, 232] on button "Histórico de casos" at bounding box center [129, 233] width 156 height 32
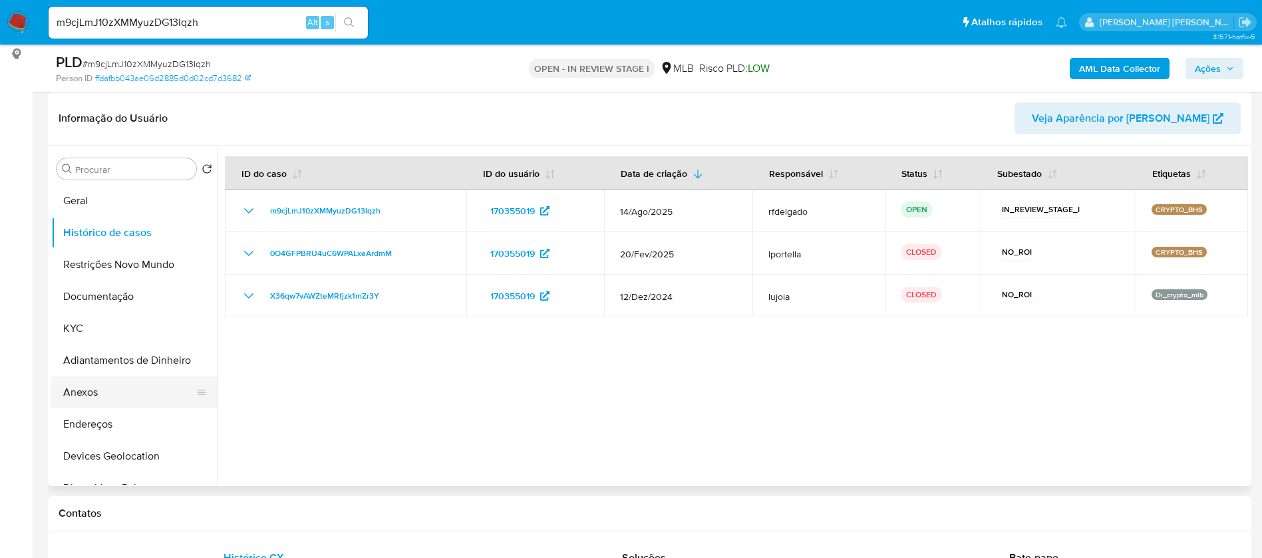
click at [108, 389] on button "Anexos" at bounding box center [129, 393] width 156 height 32
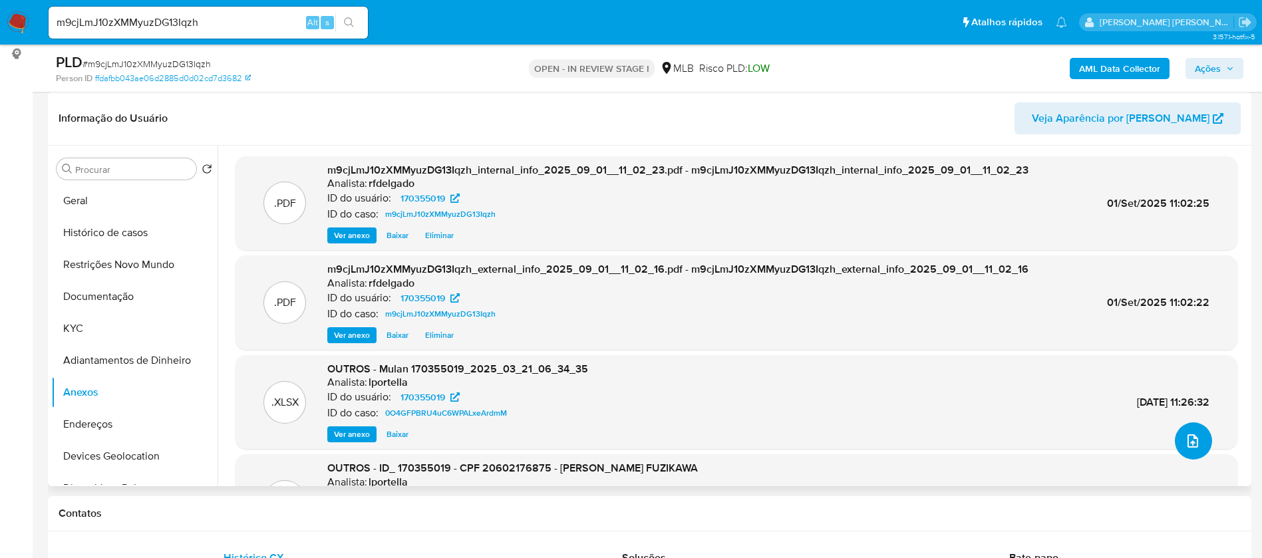
click at [1190, 442] on icon "upload-file" at bounding box center [1193, 441] width 16 height 16
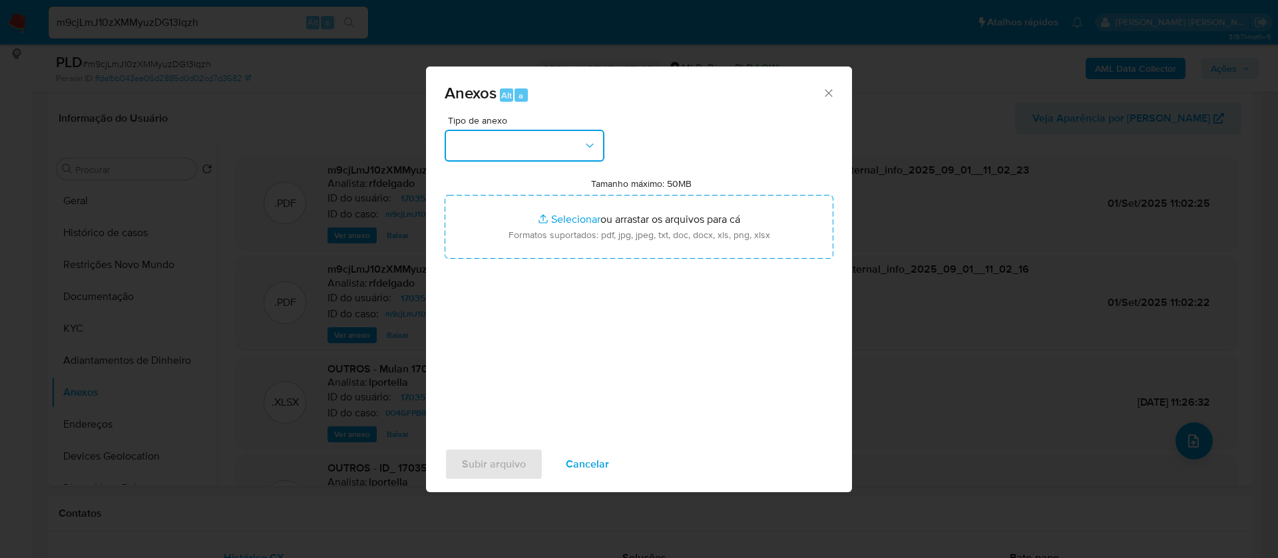
click at [541, 155] on button "button" at bounding box center [524, 146] width 160 height 32
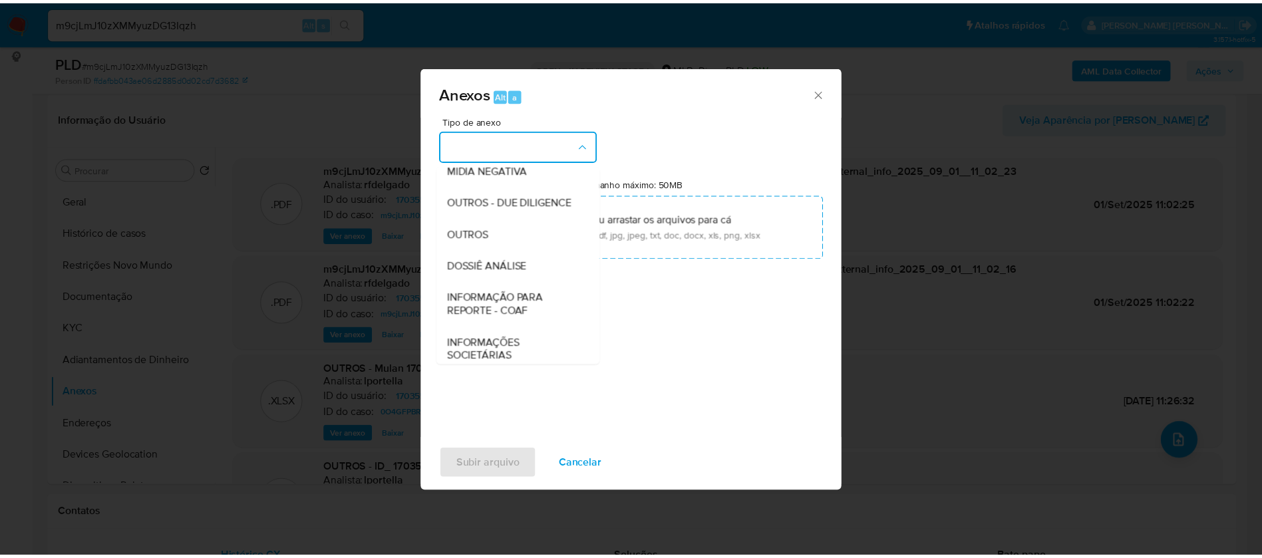
scroll to position [200, 0]
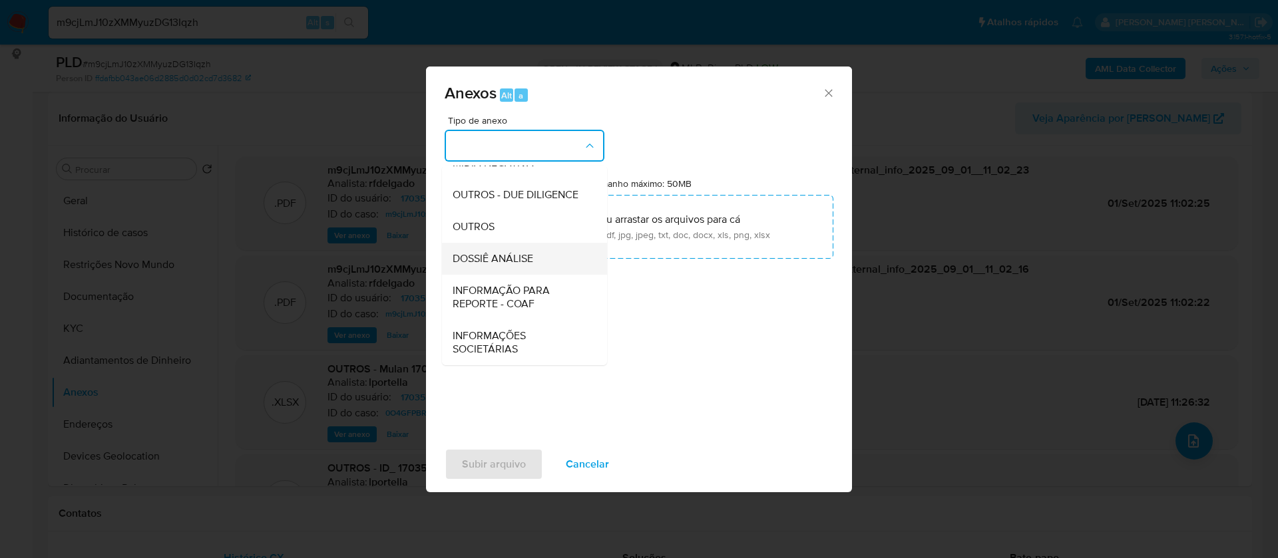
click at [531, 265] on span "DOSSIÊ ANÁLISE" at bounding box center [492, 258] width 81 height 13
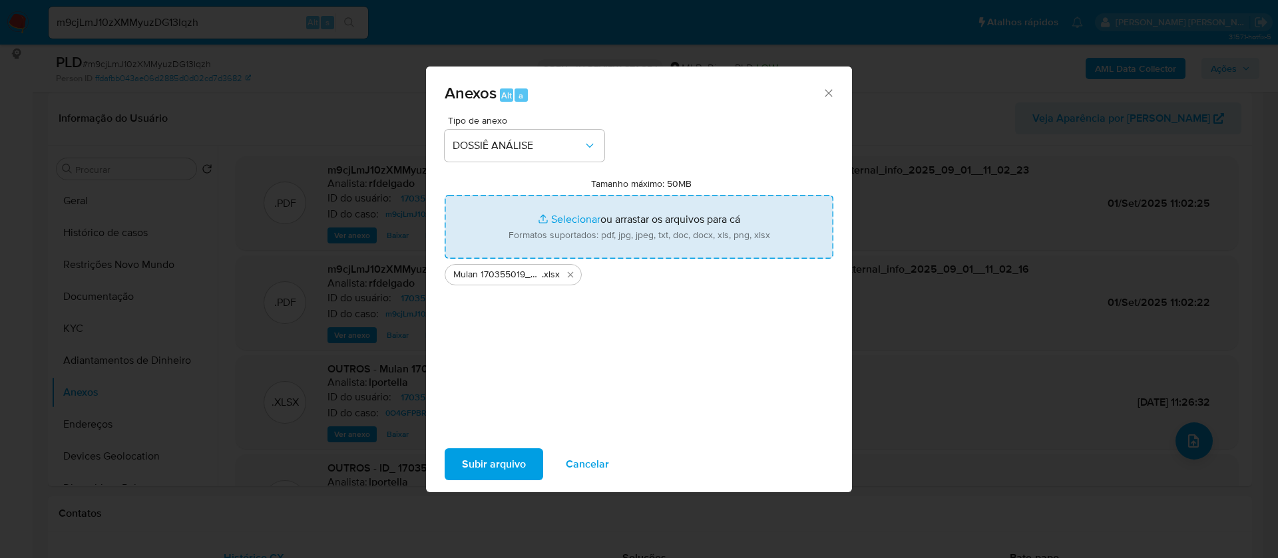
type input "C:\fakepath\SAR - - CPF 20602176875 - CLAUDIA IUQUIE FUZIKAWA.pdf"
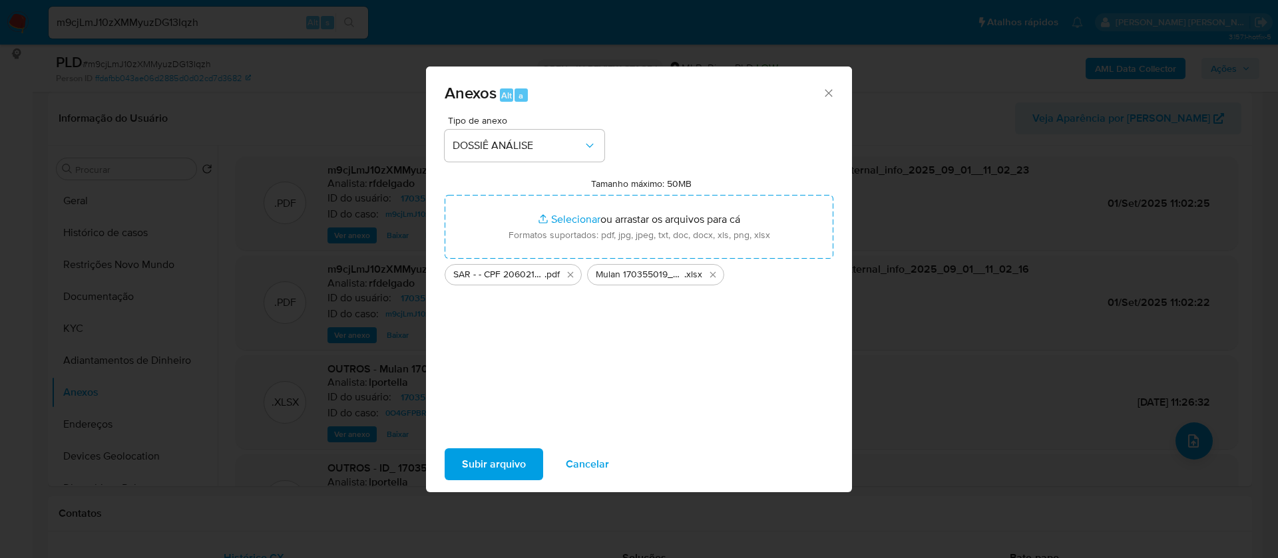
click at [522, 460] on span "Subir arquivo" at bounding box center [494, 464] width 64 height 29
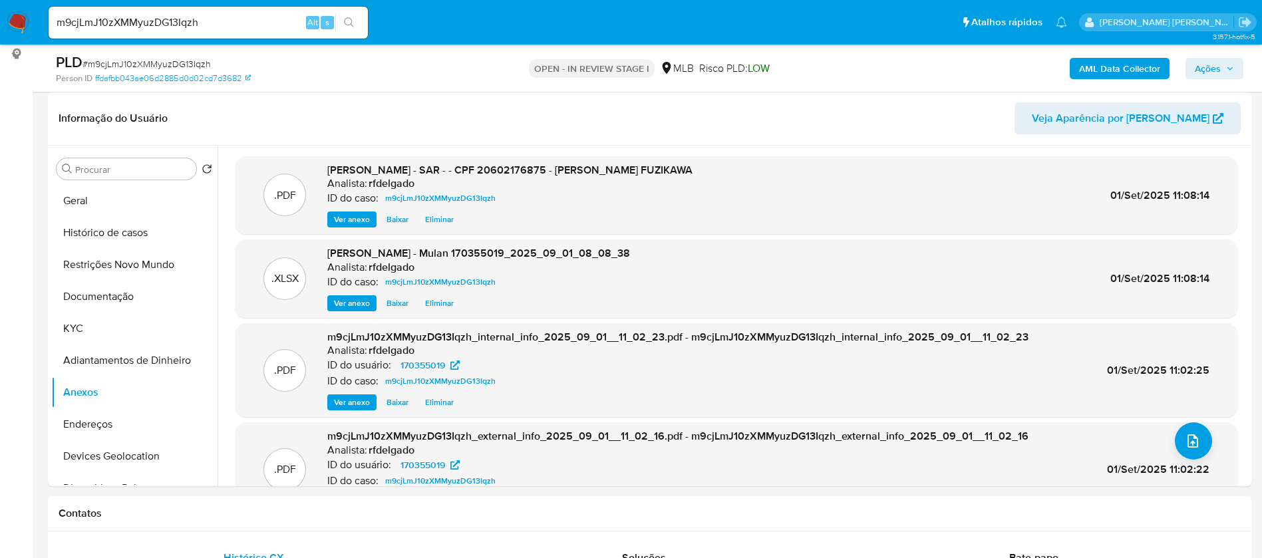
click at [1234, 65] on button "Ações" at bounding box center [1215, 68] width 58 height 21
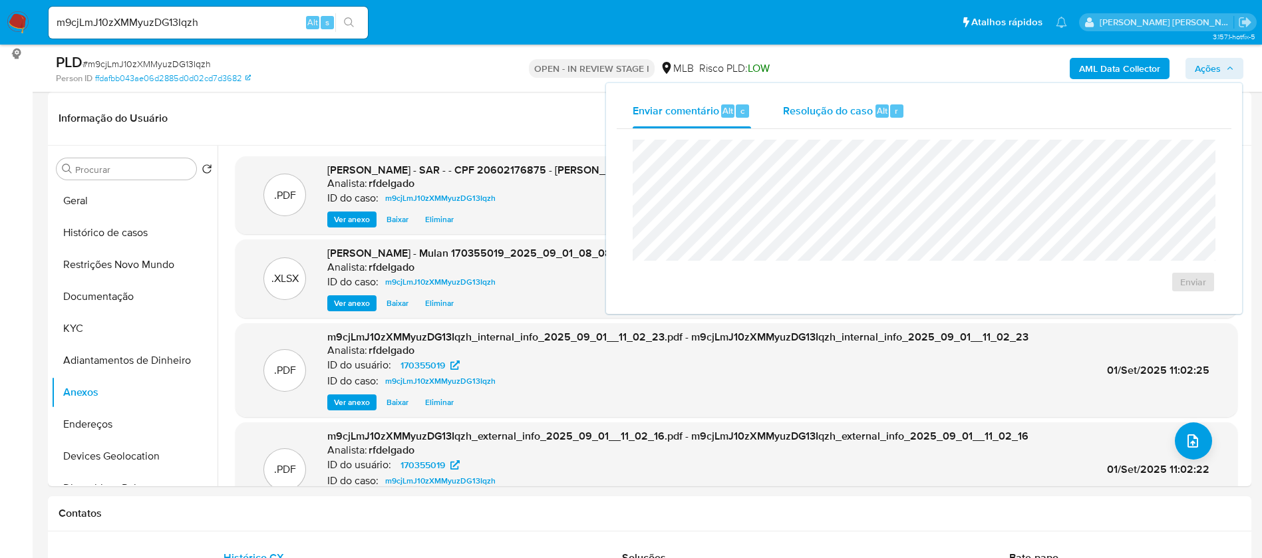
click at [864, 107] on span "Resolução do caso" at bounding box center [828, 109] width 90 height 15
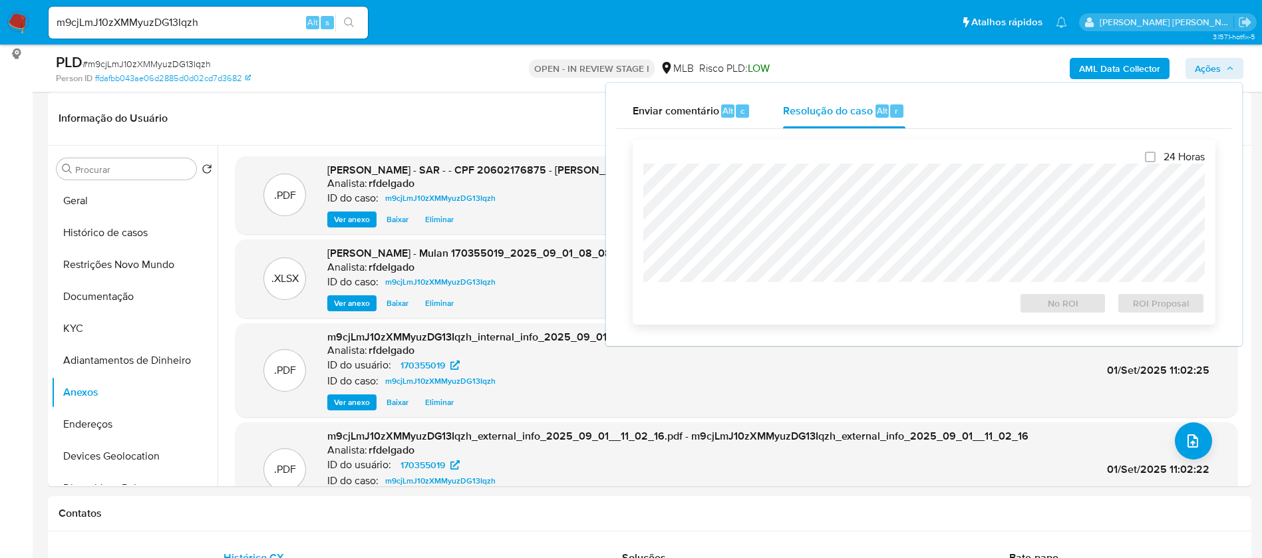
click at [882, 164] on div at bounding box center [924, 223] width 562 height 118
click at [1069, 308] on span "No ROI" at bounding box center [1063, 303] width 69 height 19
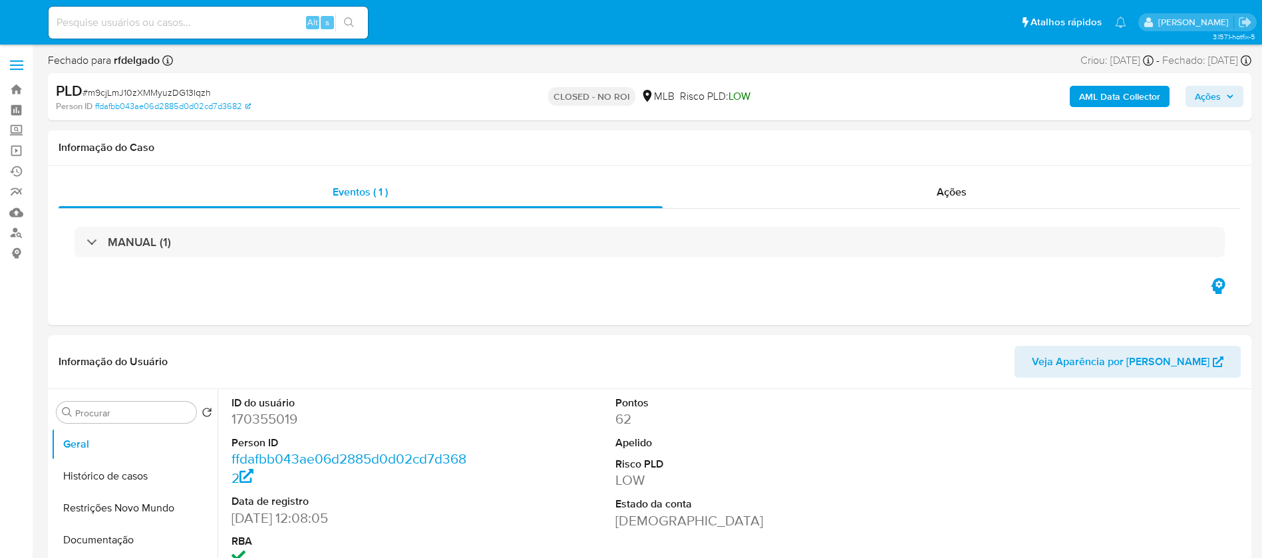
select select "10"
click at [267, 25] on input at bounding box center [208, 22] width 319 height 17
paste input "Mj7xu27059tUqCUNNU108hcm"
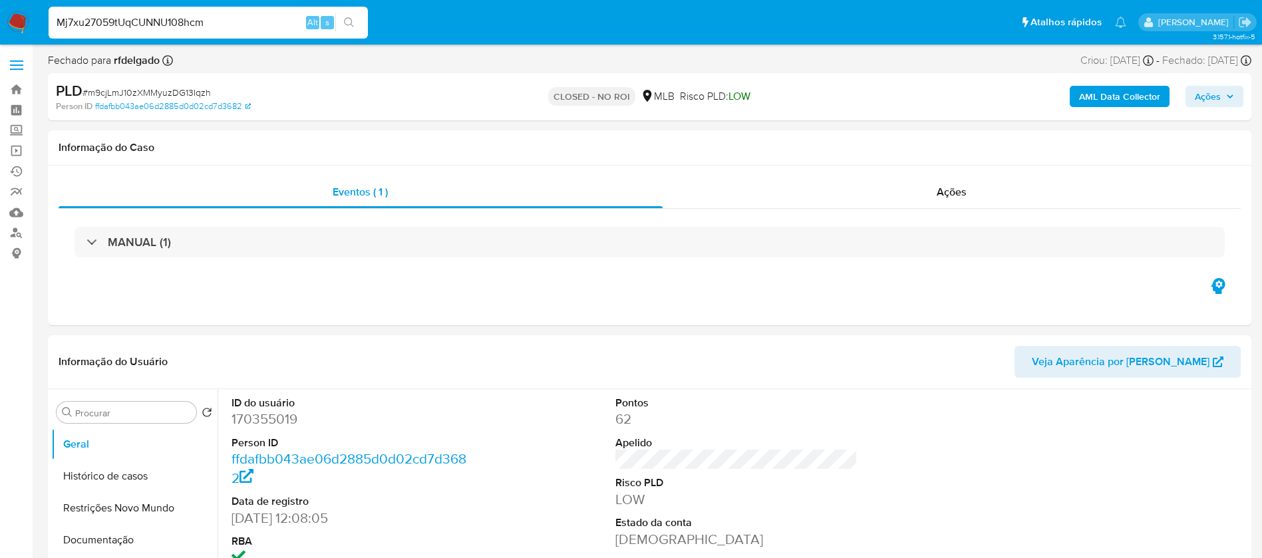
type input "Mj7xu27059tUqCUNNU108hcm"
click at [349, 24] on icon "search-icon" at bounding box center [349, 22] width 11 height 11
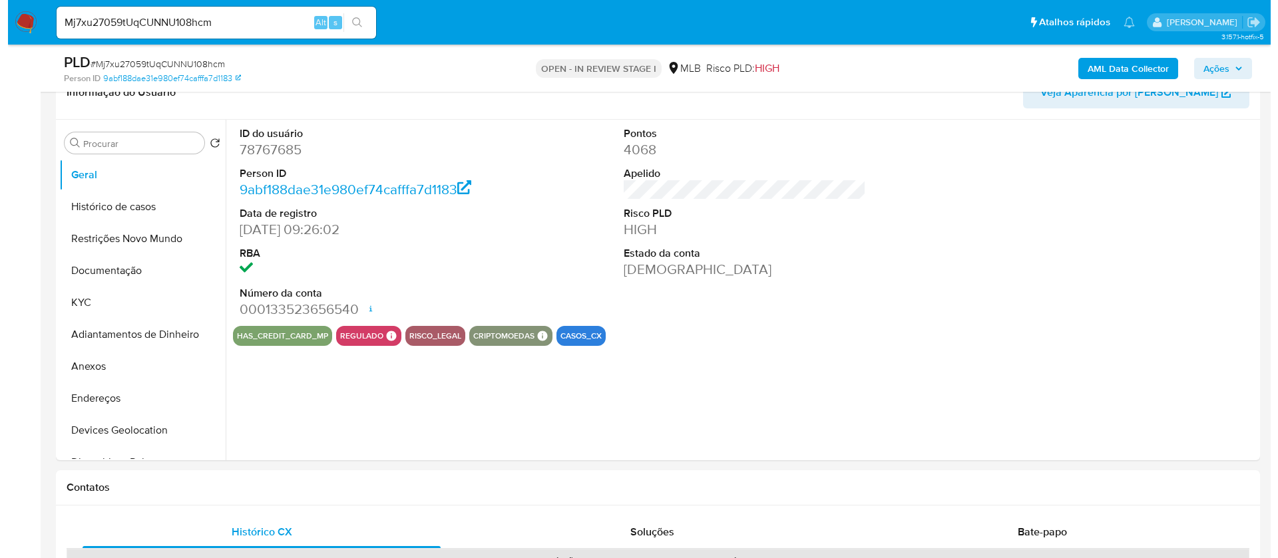
scroll to position [200, 0]
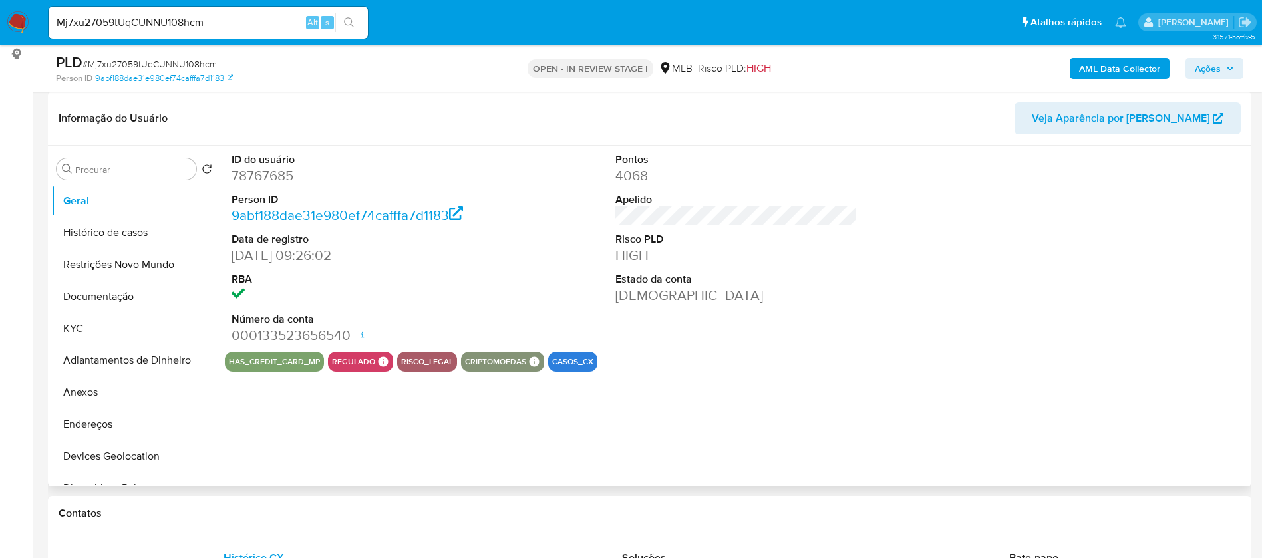
select select "10"
click at [359, 333] on icon at bounding box center [362, 334] width 11 height 11
click at [79, 323] on button "KYC" at bounding box center [129, 329] width 156 height 32
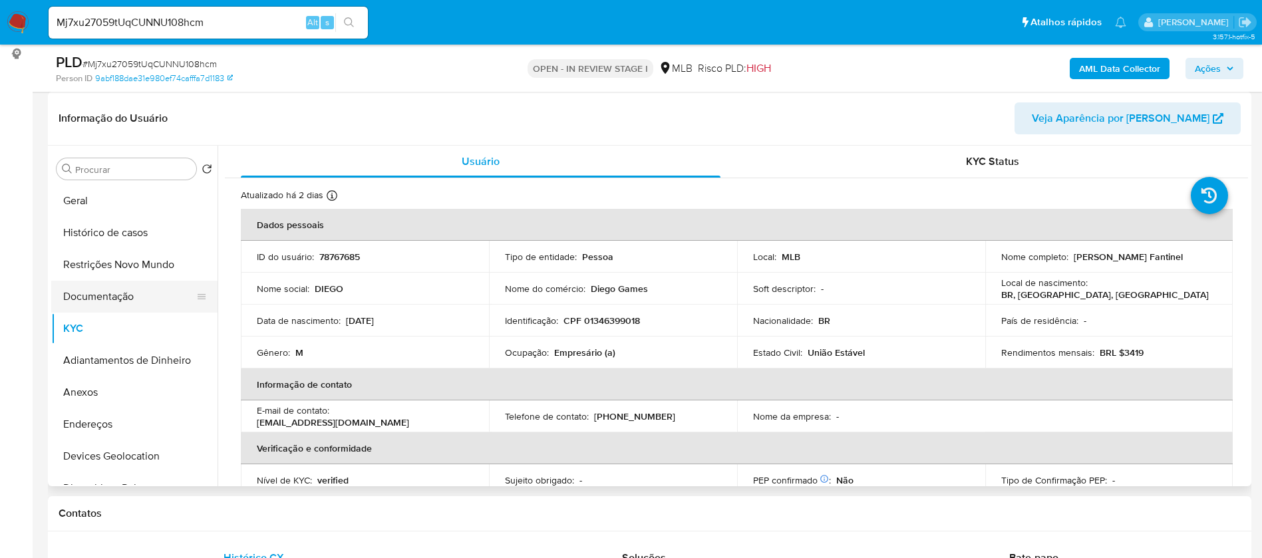
click at [138, 293] on button "Documentação" at bounding box center [129, 297] width 156 height 32
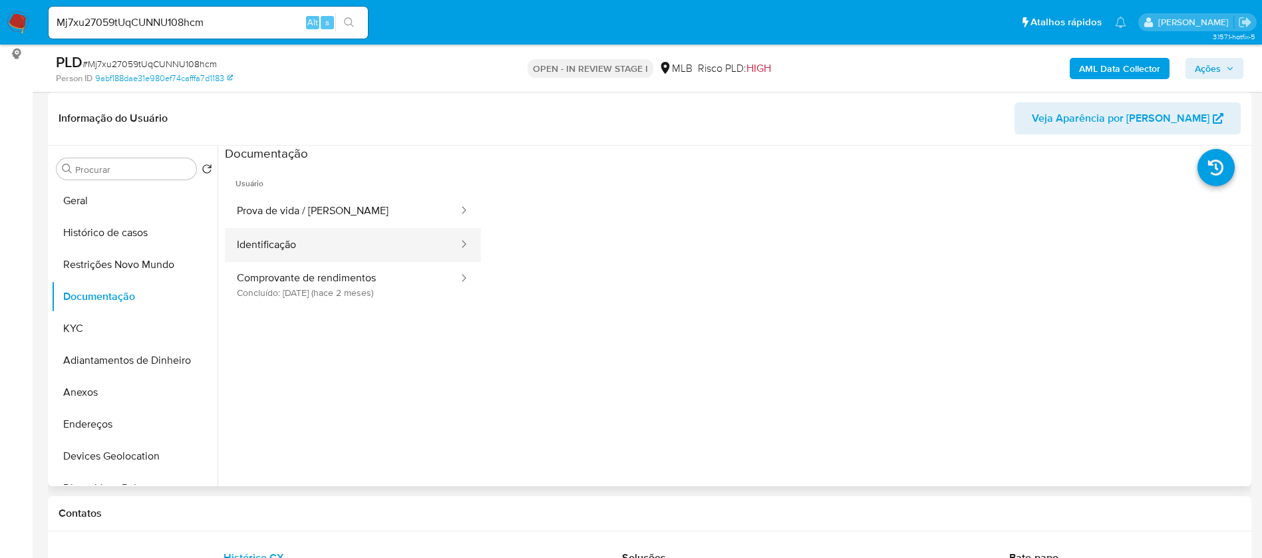
click at [299, 247] on button "Identificação" at bounding box center [342, 245] width 235 height 34
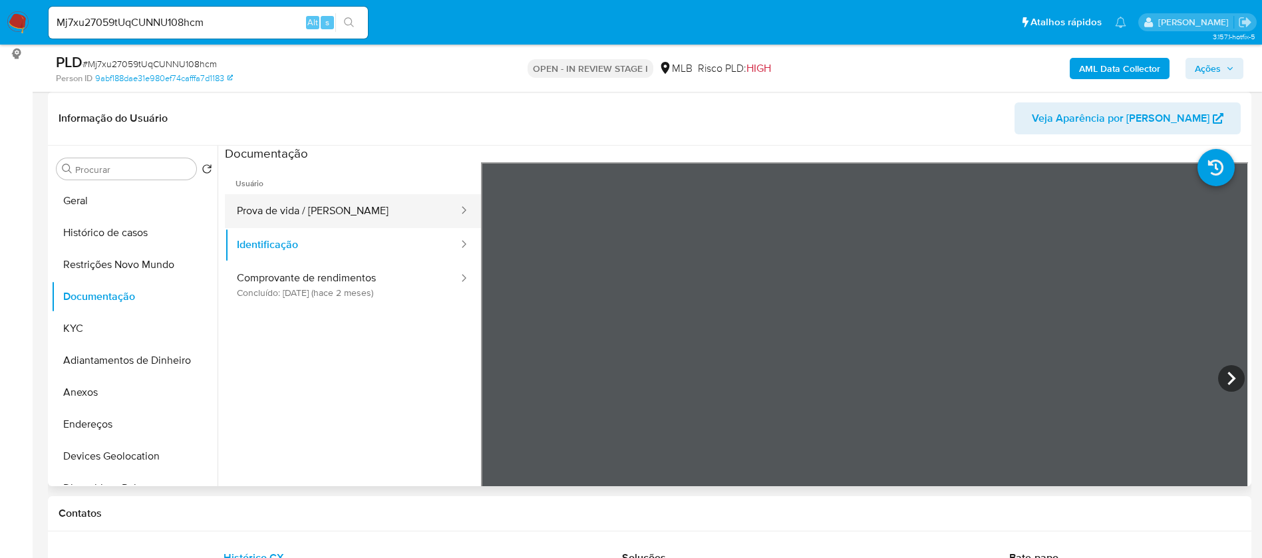
click at [350, 217] on button "Prova de vida / [PERSON_NAME]" at bounding box center [342, 211] width 235 height 34
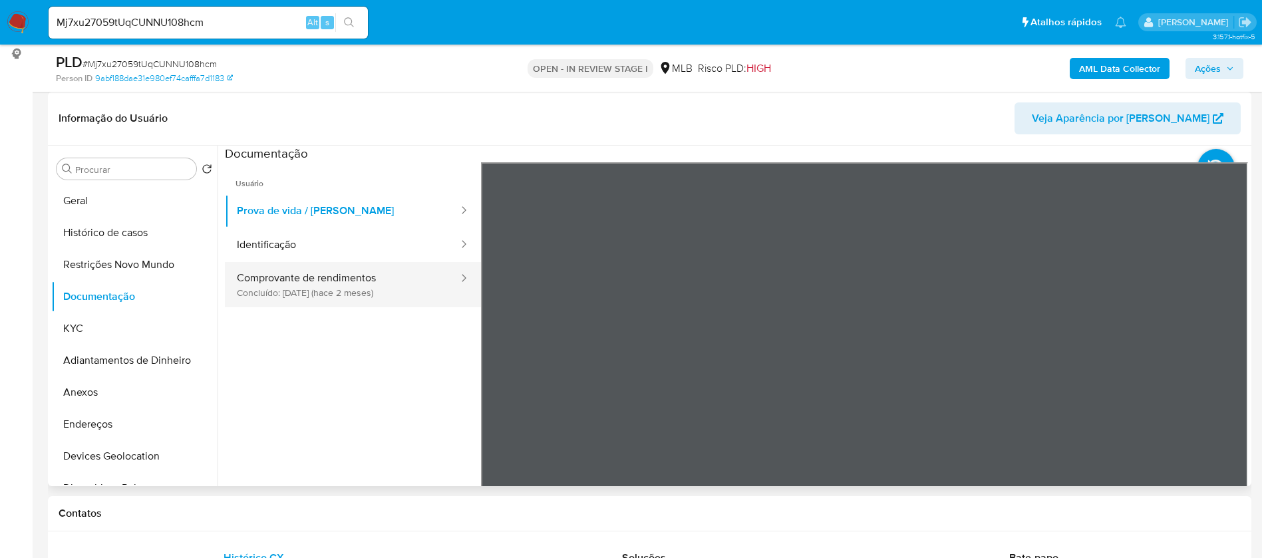
click at [323, 291] on button "Comprovante de rendimentos Concluído: [DATE] (hace 2 meses)" at bounding box center [342, 284] width 235 height 45
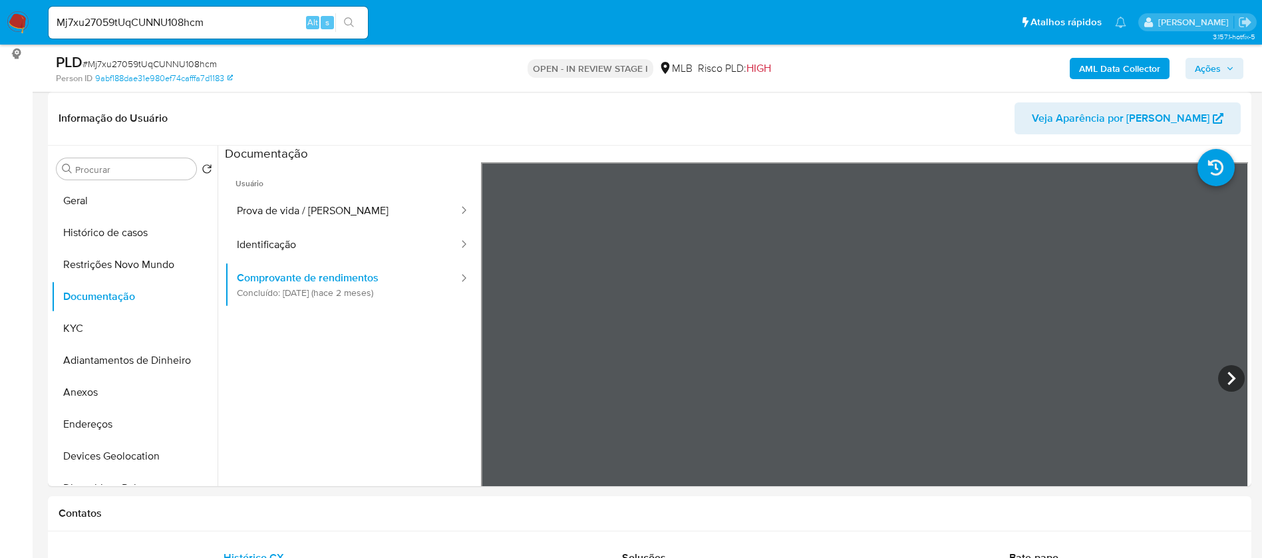
click at [92, 331] on button "KYC" at bounding box center [129, 329] width 156 height 32
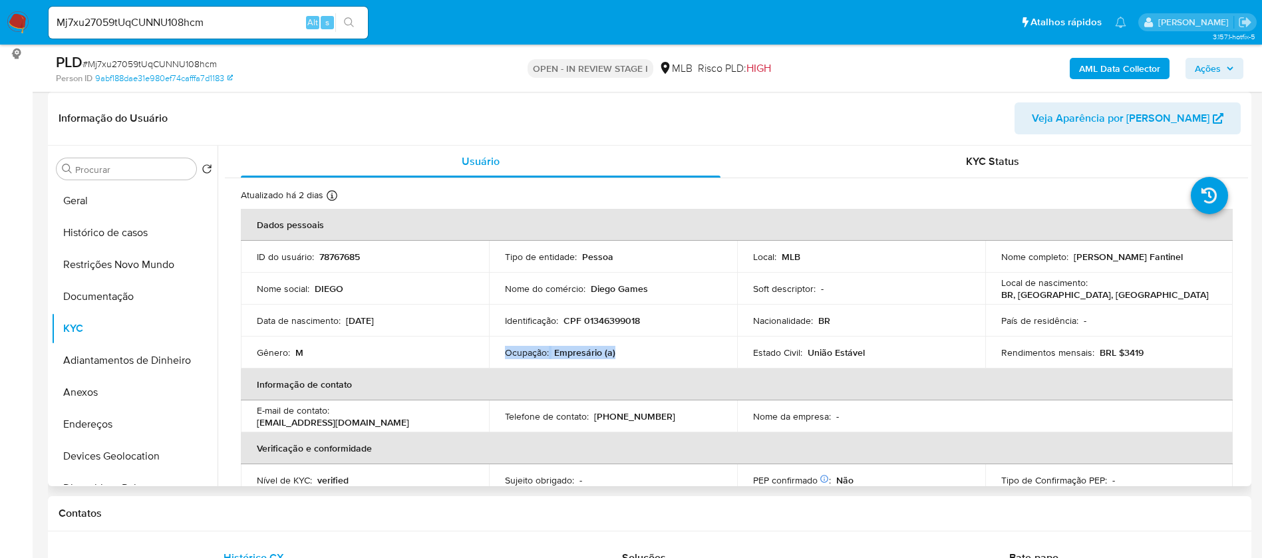
drag, startPoint x: 617, startPoint y: 356, endPoint x: 502, endPoint y: 352, distance: 115.2
click at [502, 352] on td "Ocupação : Empresário (a)" at bounding box center [613, 353] width 248 height 32
copy div "Ocupação : Empresário (a)"
click at [1113, 75] on b "AML Data Collector" at bounding box center [1119, 68] width 81 height 21
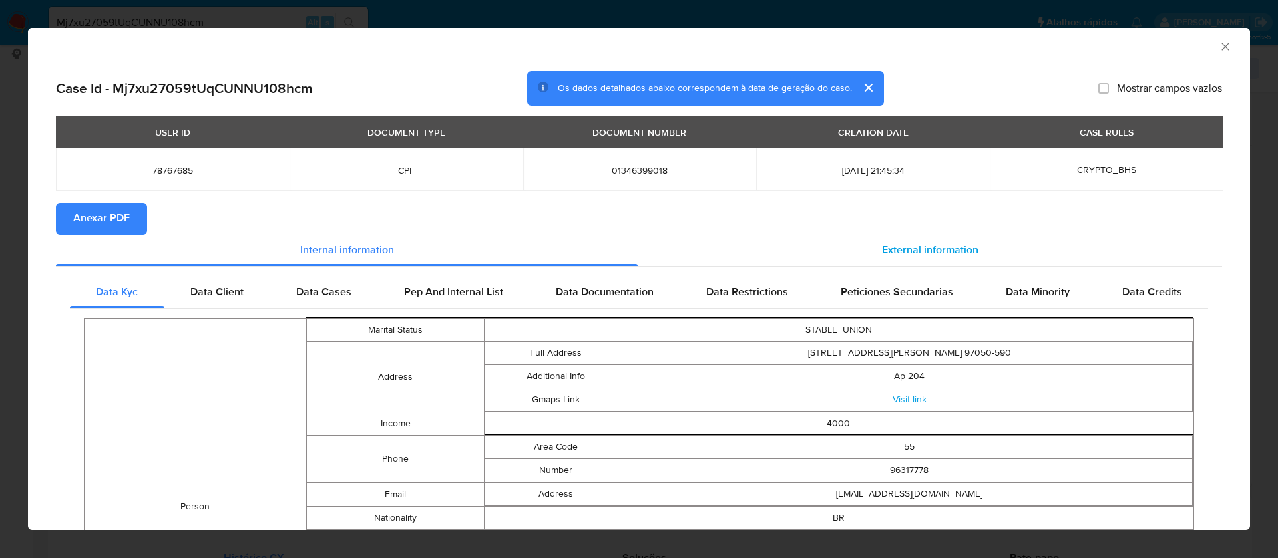
click at [892, 250] on span "External information" at bounding box center [930, 250] width 96 height 15
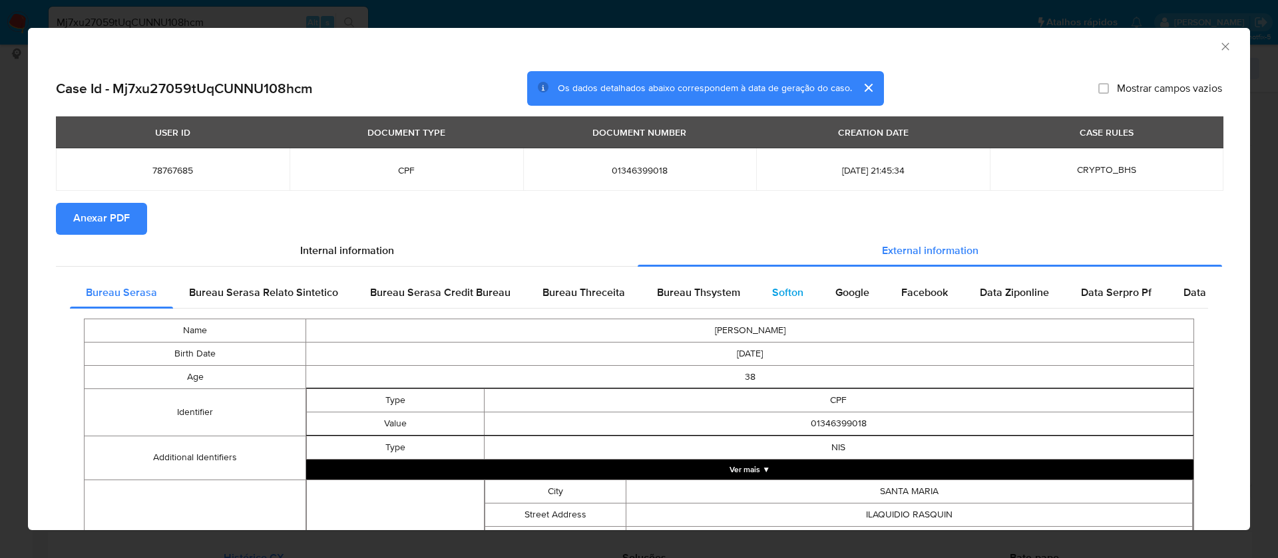
click at [777, 289] on span "Softon" at bounding box center [787, 292] width 31 height 15
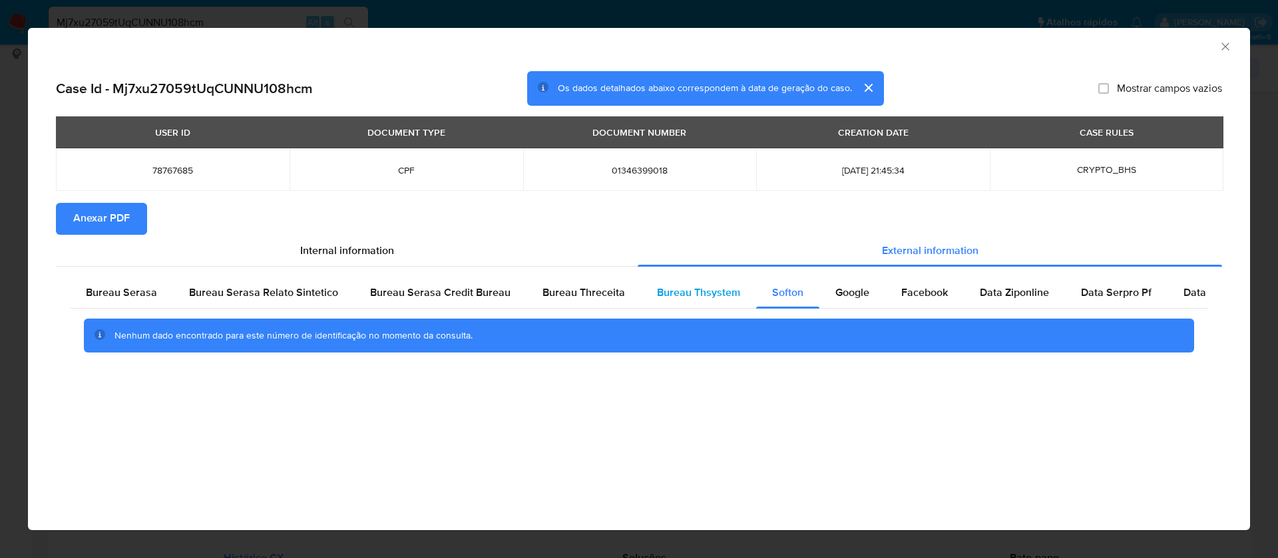
click at [701, 289] on span "Bureau Thsystem" at bounding box center [698, 292] width 83 height 15
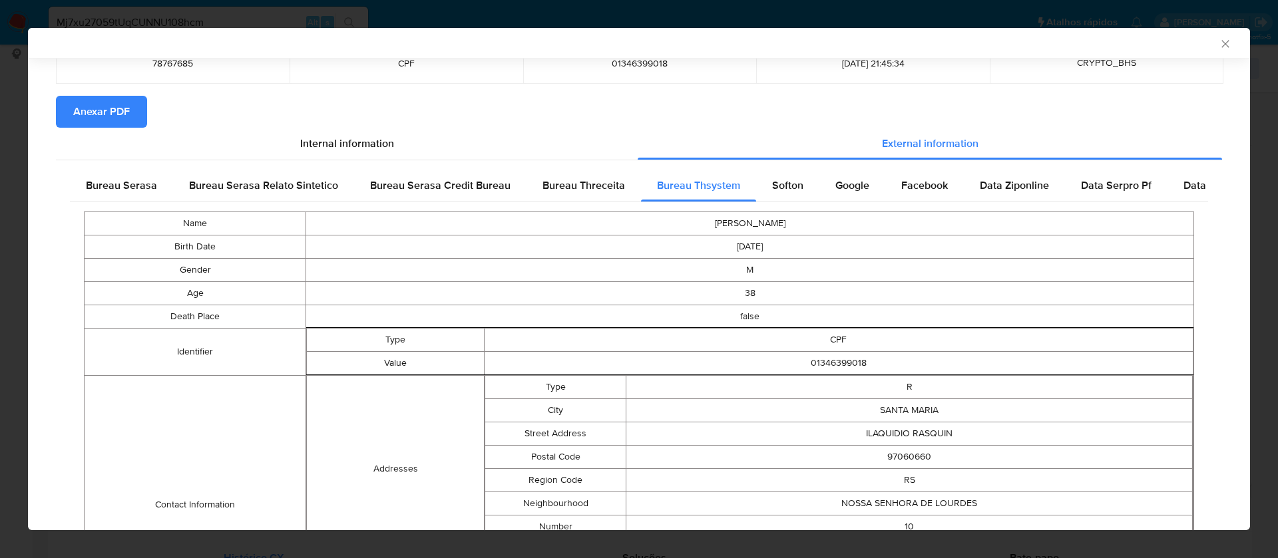
scroll to position [444, 0]
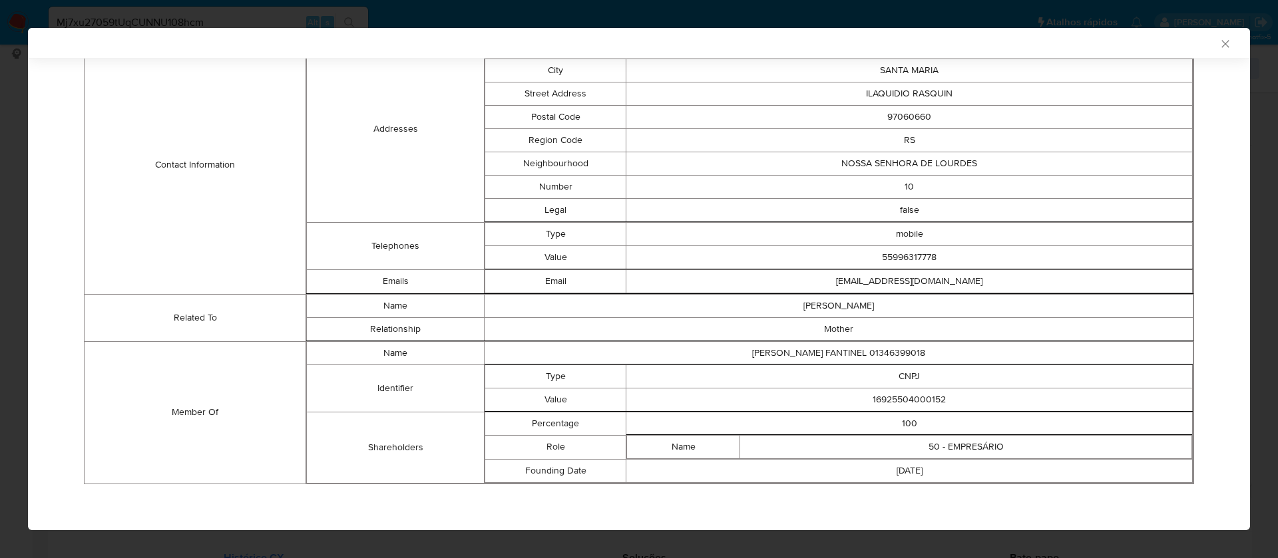
click at [914, 403] on td "16925504000152" at bounding box center [909, 399] width 566 height 23
copy td "16925504000152"
click at [846, 354] on td "DIEGO BORGES FANTINEL 01346399018" at bounding box center [838, 352] width 709 height 23
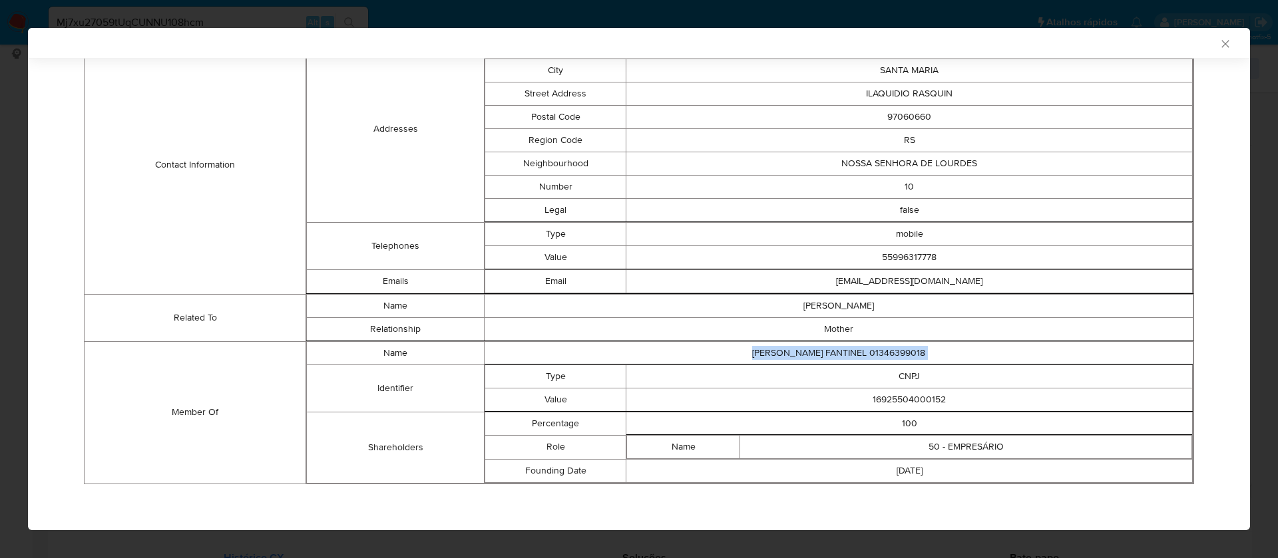
click at [846, 353] on td "DIEGO BORGES FANTINEL 01346399018" at bounding box center [838, 352] width 709 height 23
copy td "DIEGO BORGES FANTINEL 01346399018"
click at [918, 399] on td "16925504000152" at bounding box center [909, 399] width 566 height 23
copy td "16925504000152"
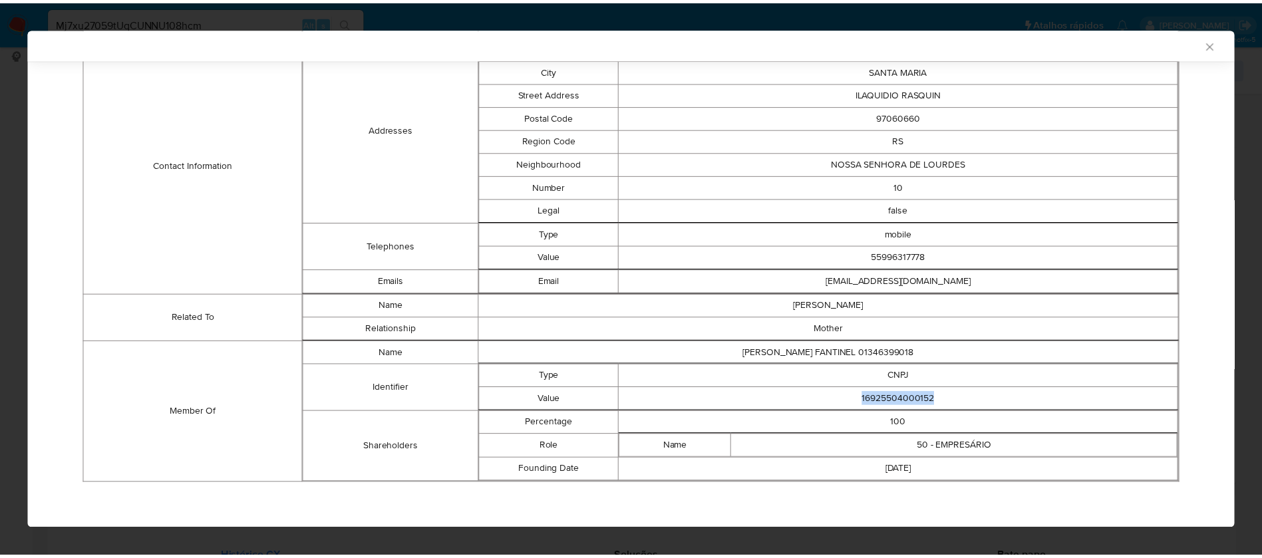
scroll to position [0, 0]
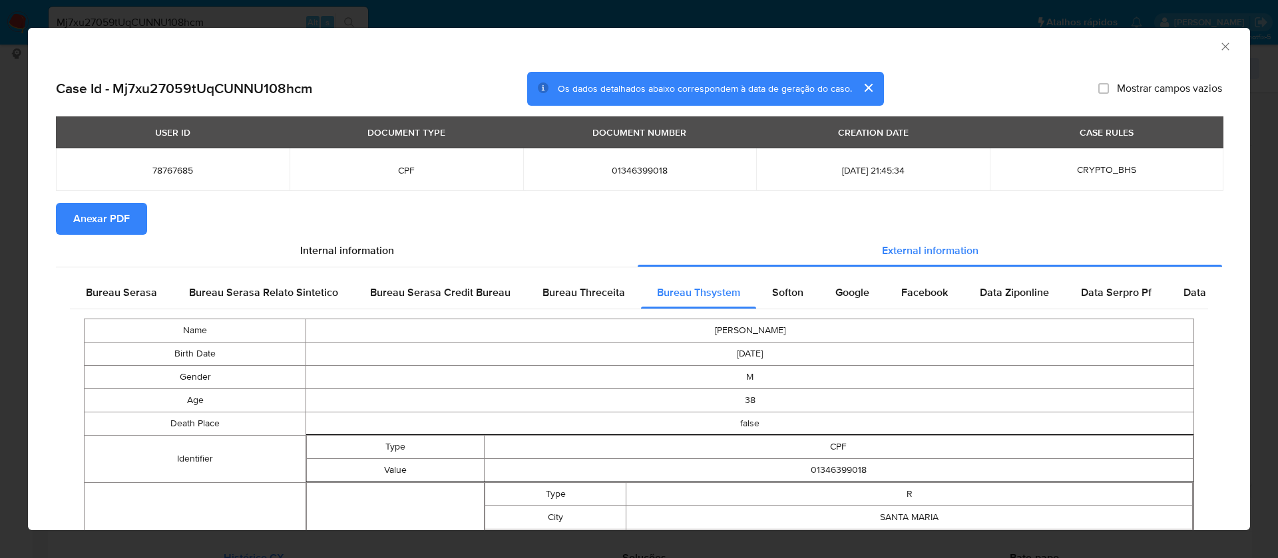
click at [110, 216] on span "Anexar PDF" at bounding box center [101, 218] width 57 height 29
click at [1218, 43] on icon "Fechar a janela" at bounding box center [1224, 46] width 13 height 13
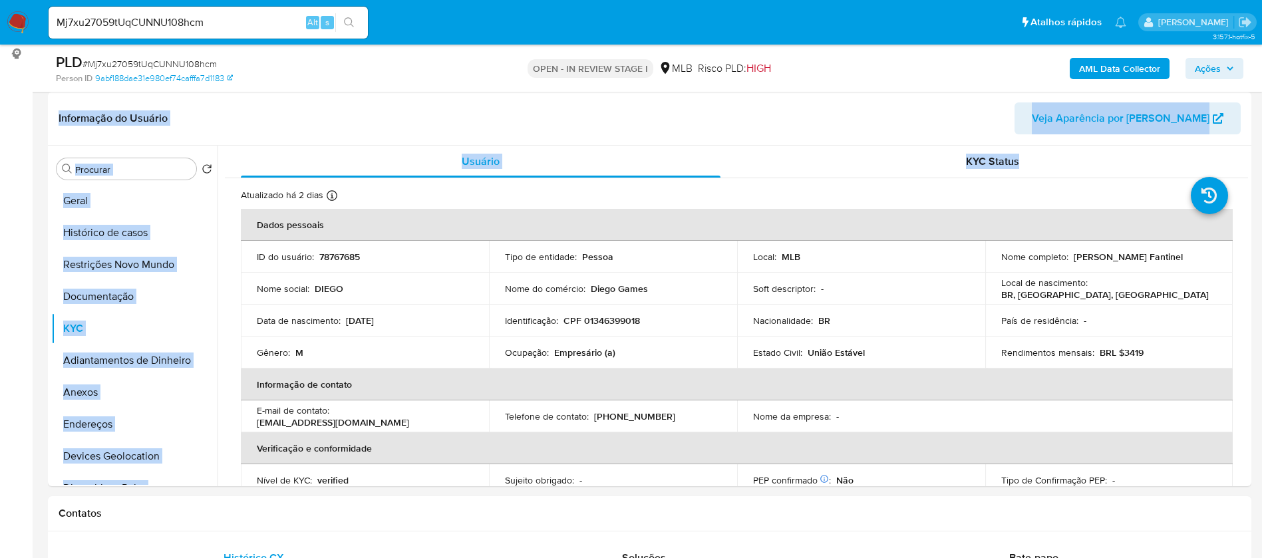
drag, startPoint x: 1221, startPoint y: 81, endPoint x: 1277, endPoint y: 158, distance: 95.3
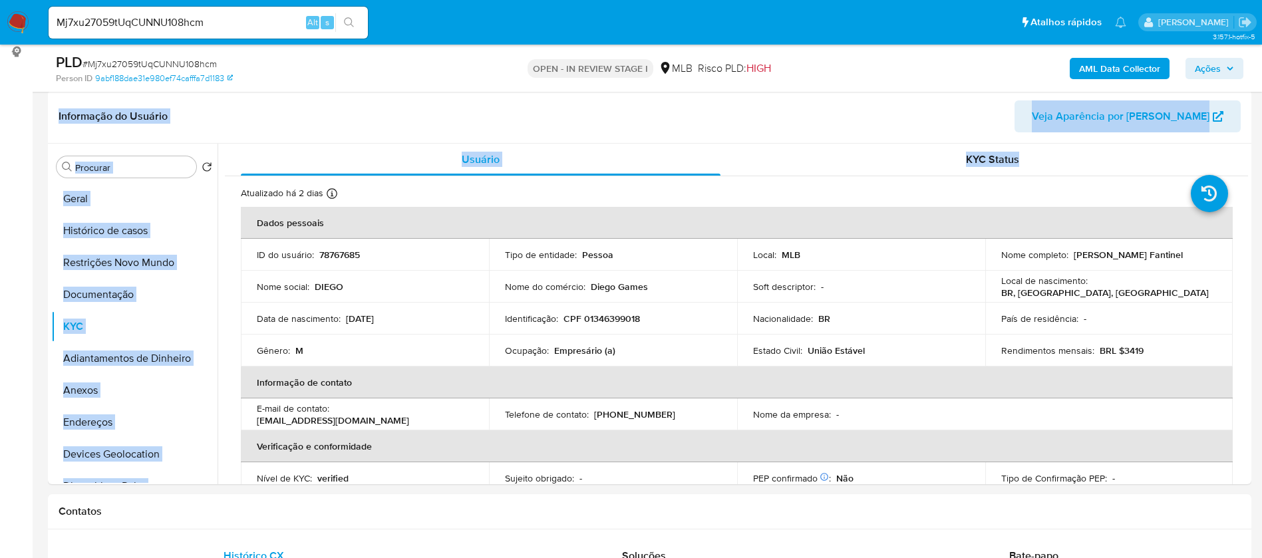
scroll to position [371, 0]
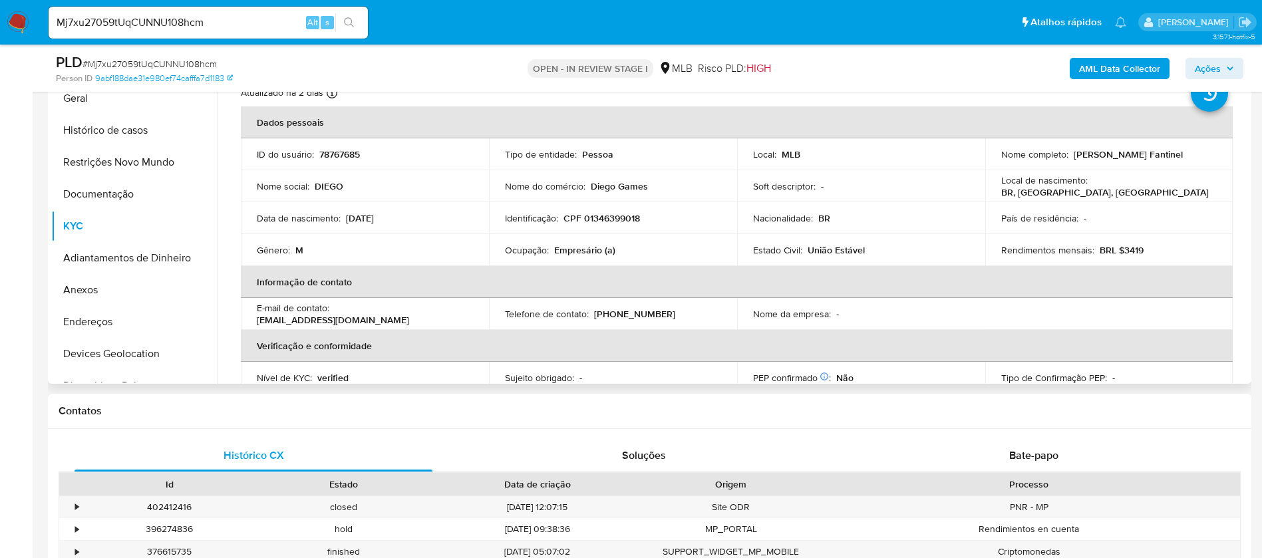
scroll to position [271, 0]
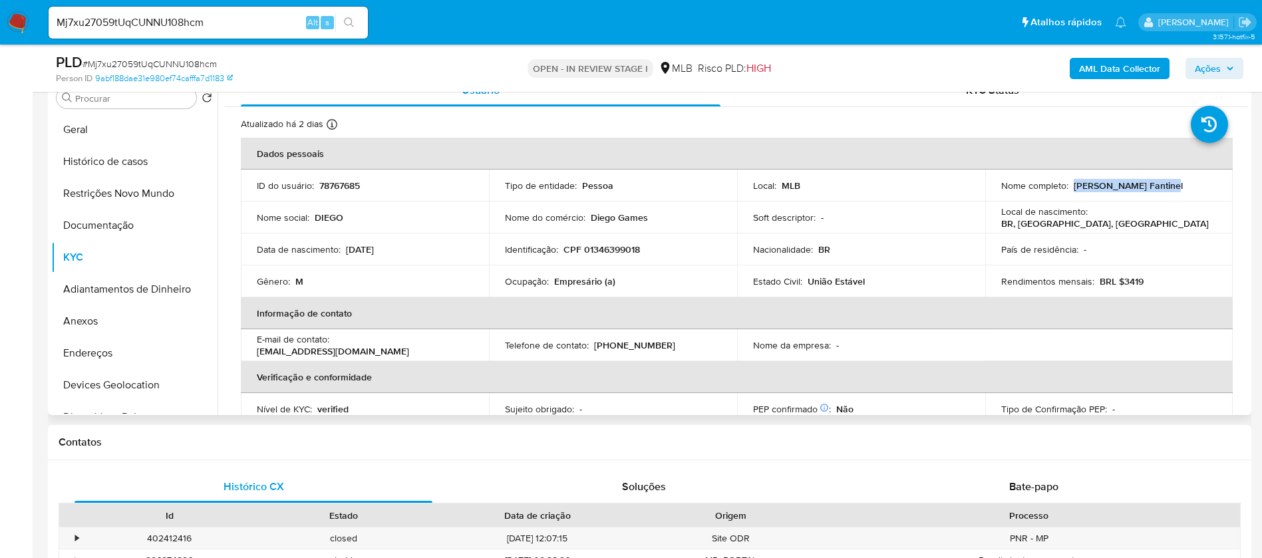
drag, startPoint x: 1136, startPoint y: 188, endPoint x: 1070, endPoint y: 186, distance: 66.6
click at [1070, 186] on div "Nome completo : Diego Borges Fantinel" at bounding box center [1109, 186] width 216 height 12
copy p "[PERSON_NAME] Fantinel"
click at [332, 180] on p "78767685" at bounding box center [339, 186] width 41 height 12
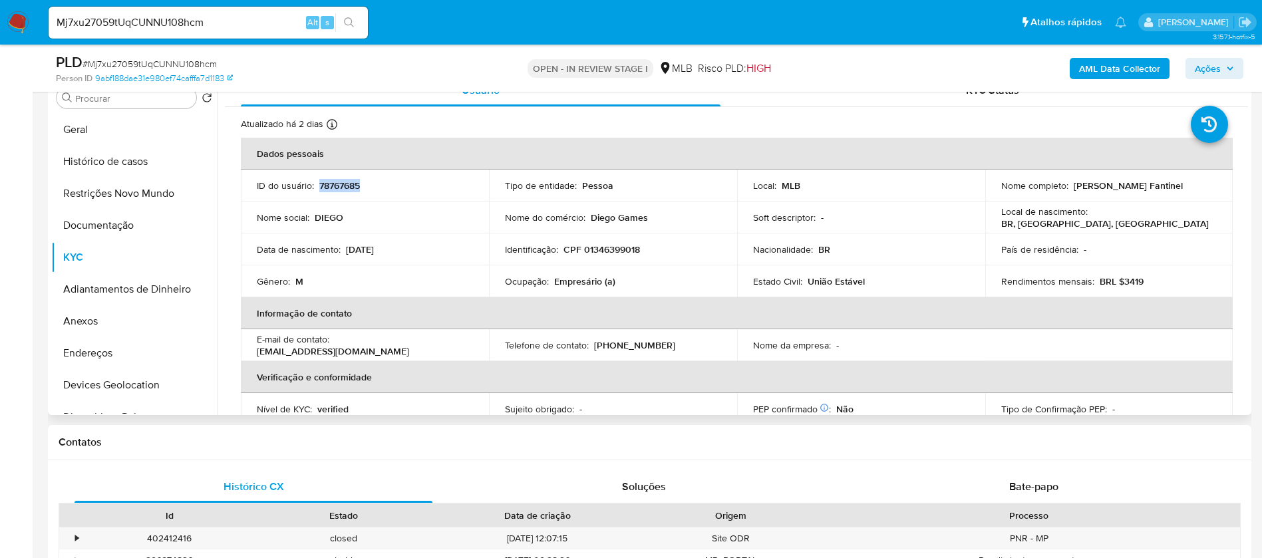
click at [332, 180] on p "78767685" at bounding box center [339, 186] width 41 height 12
copy p "78767685"
click at [87, 138] on button "Geral" at bounding box center [129, 130] width 156 height 32
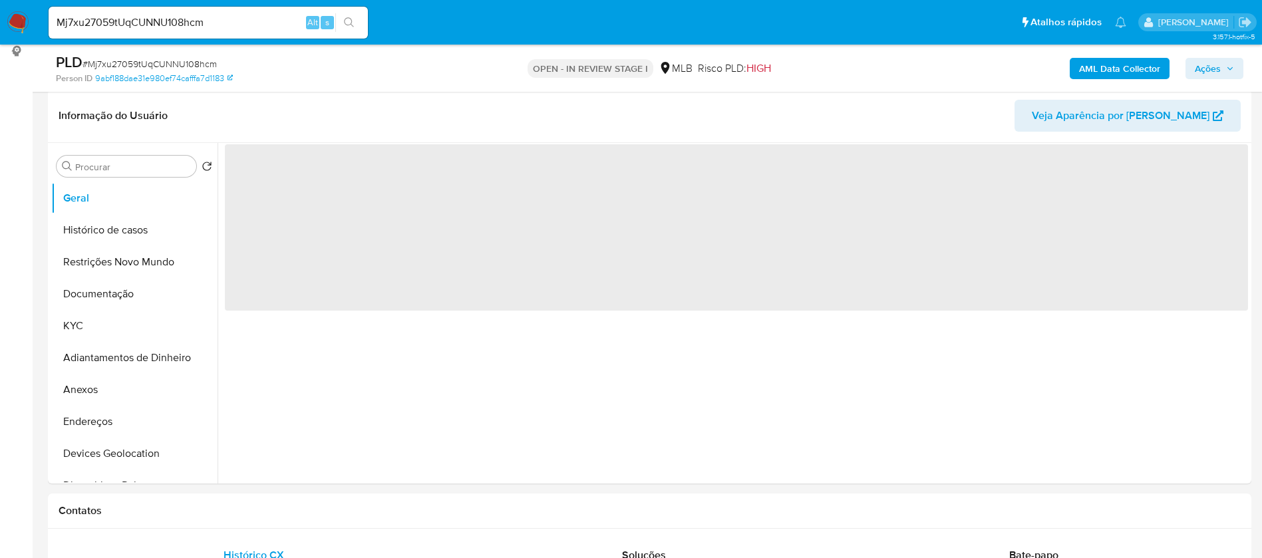
scroll to position [171, 0]
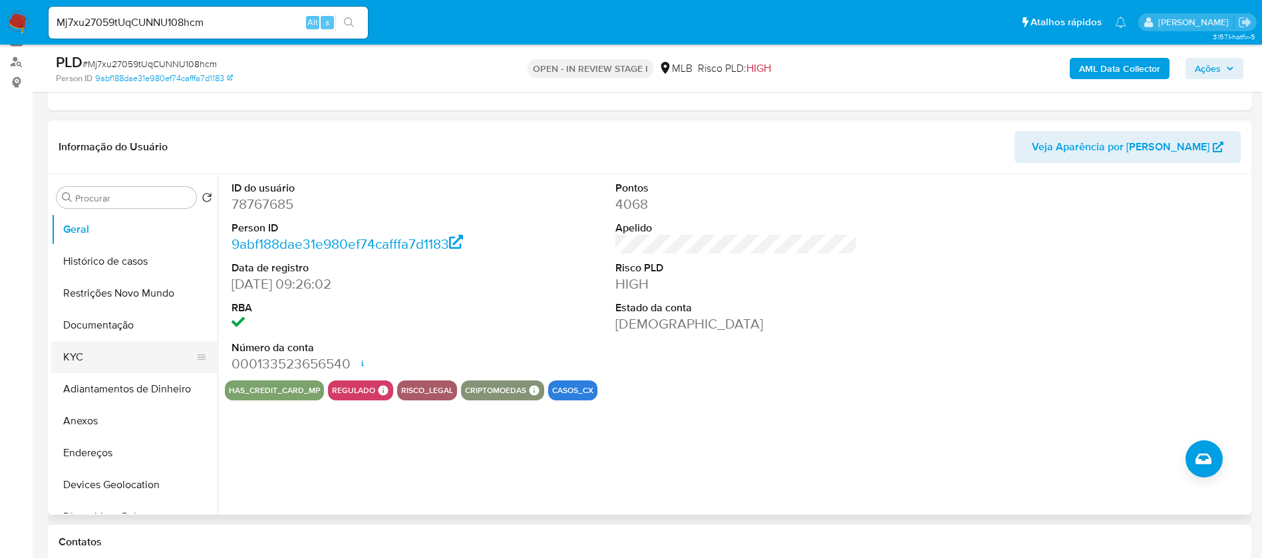
click at [106, 360] on button "KYC" at bounding box center [129, 357] width 156 height 32
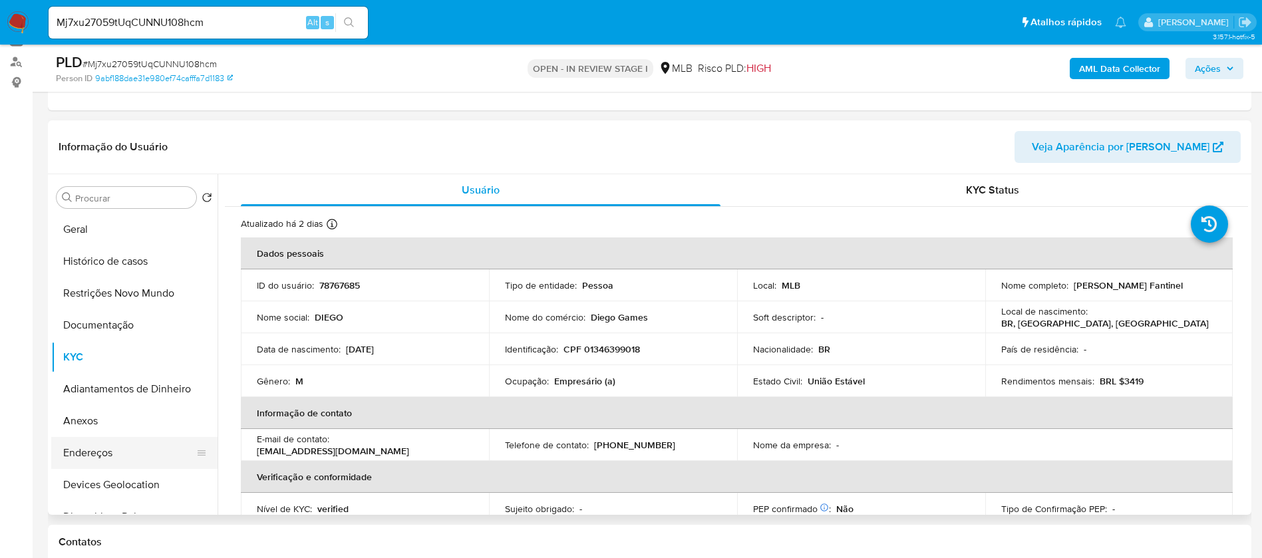
click at [115, 458] on button "Endereços" at bounding box center [129, 453] width 156 height 32
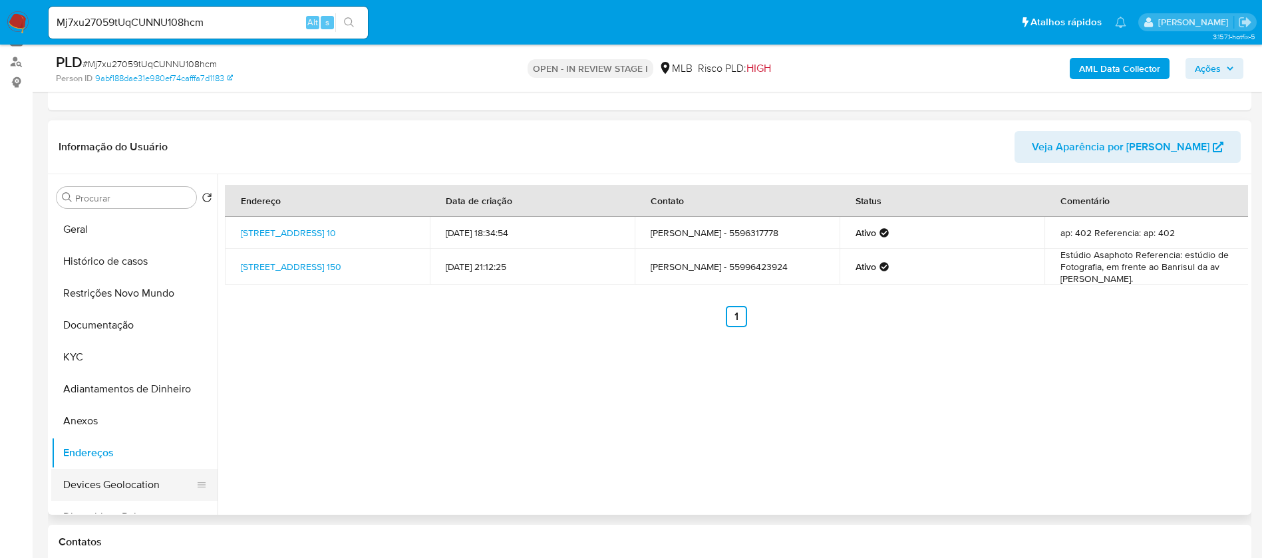
click at [122, 488] on button "Devices Geolocation" at bounding box center [129, 485] width 156 height 32
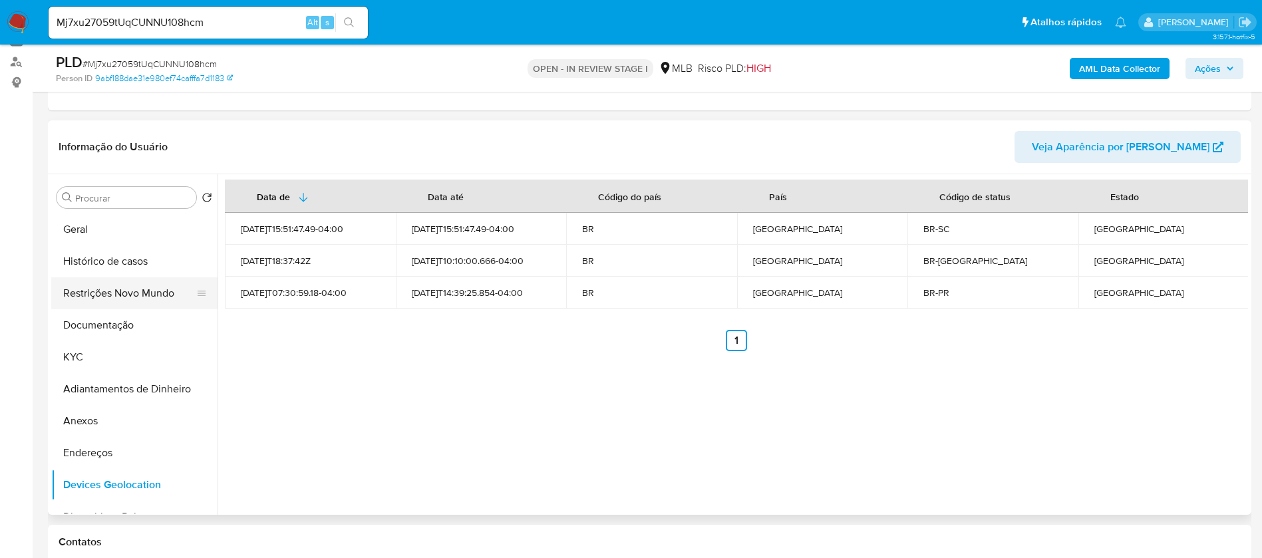
click at [110, 299] on button "Restrições Novo Mundo" at bounding box center [129, 293] width 156 height 32
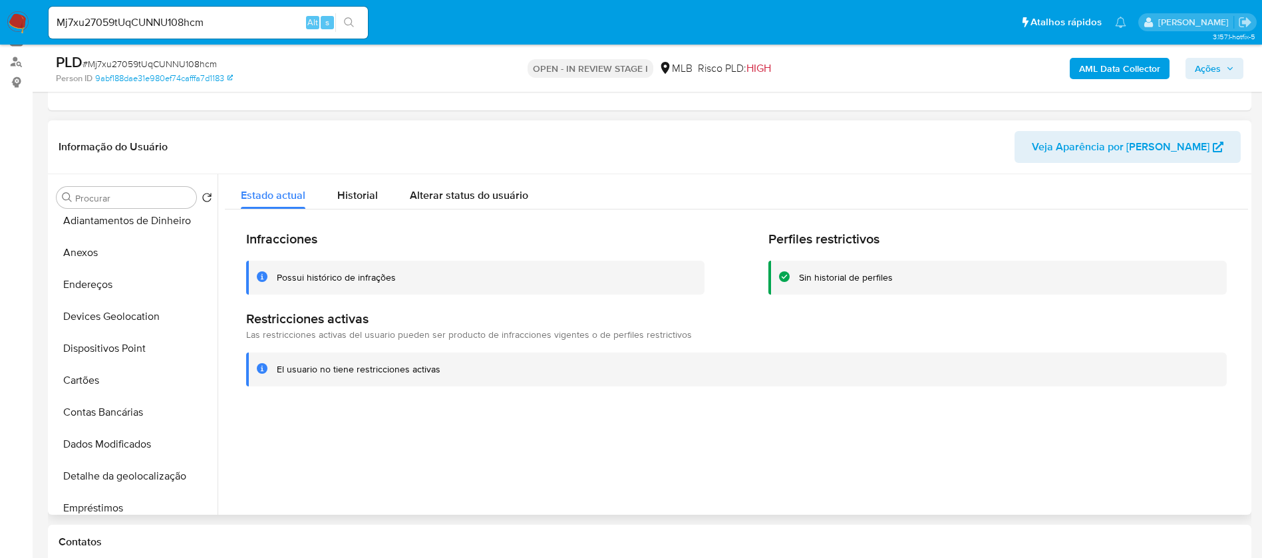
scroll to position [200, 0]
click at [134, 313] on button "Dispositivos Point" at bounding box center [129, 317] width 156 height 32
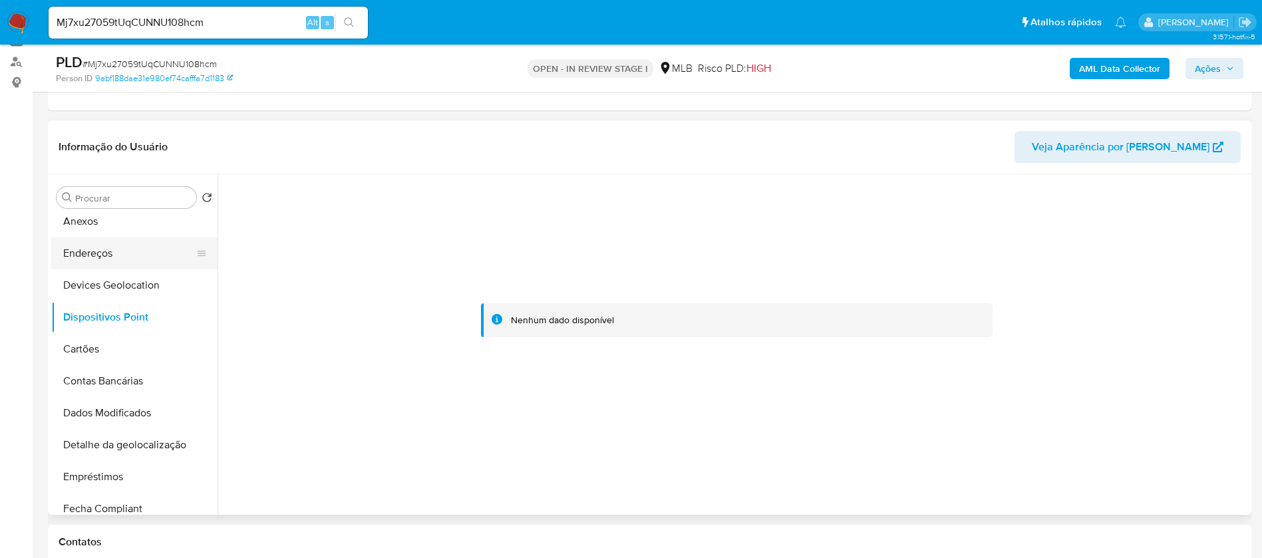
click at [122, 260] on button "Endereços" at bounding box center [129, 254] width 156 height 32
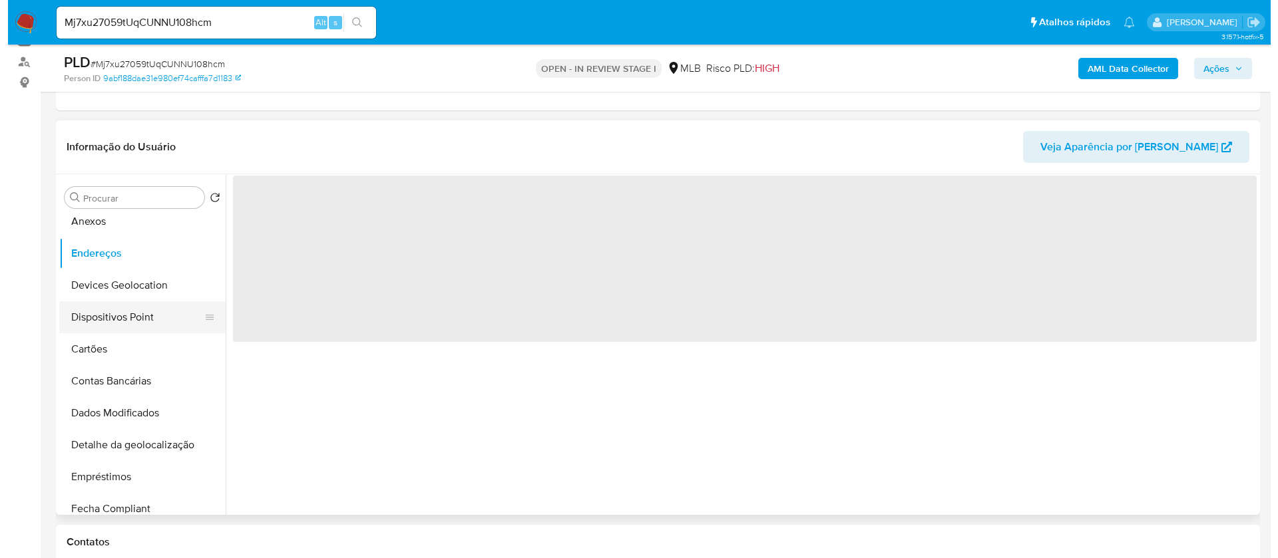
scroll to position [0, 0]
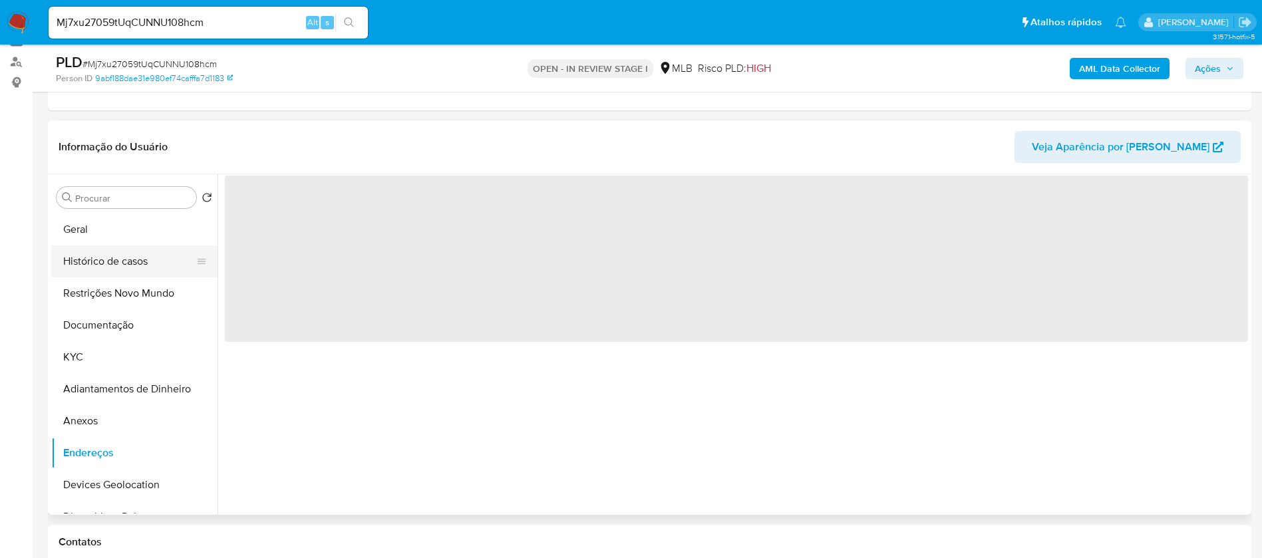
click at [137, 258] on button "Histórico de casos" at bounding box center [129, 262] width 156 height 32
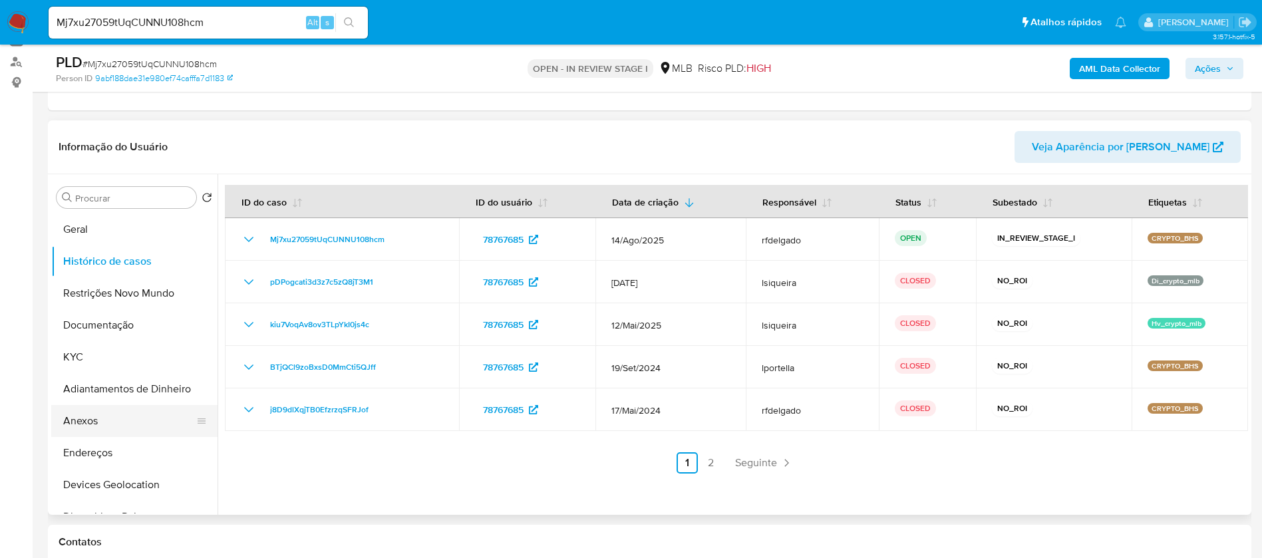
click at [119, 421] on button "Anexos" at bounding box center [129, 421] width 156 height 32
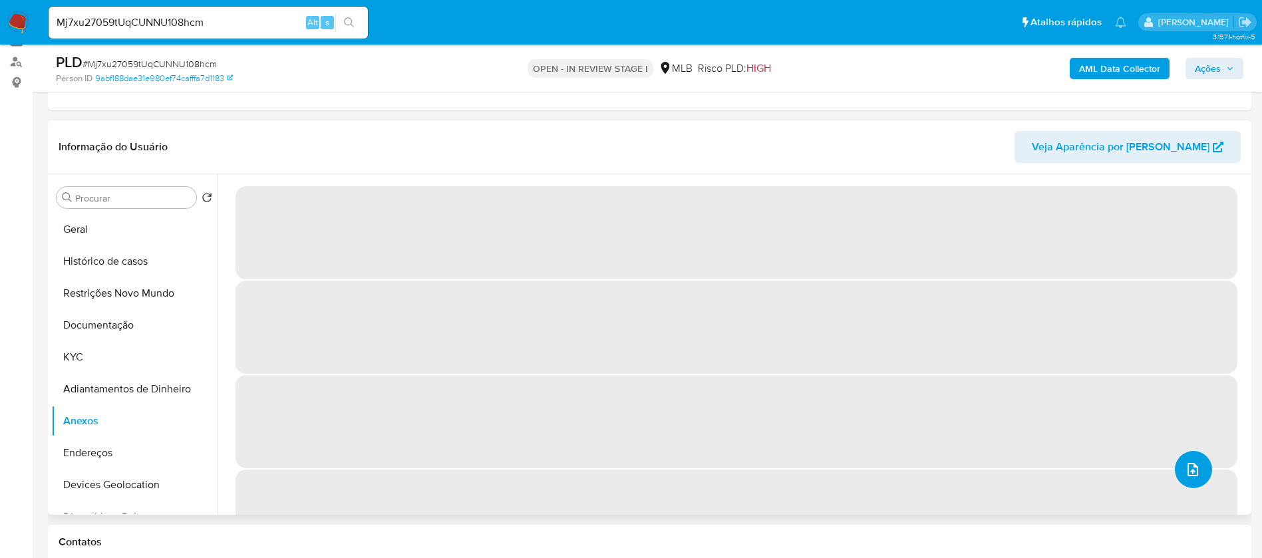
click at [1185, 470] on icon "upload-file" at bounding box center [1193, 470] width 16 height 16
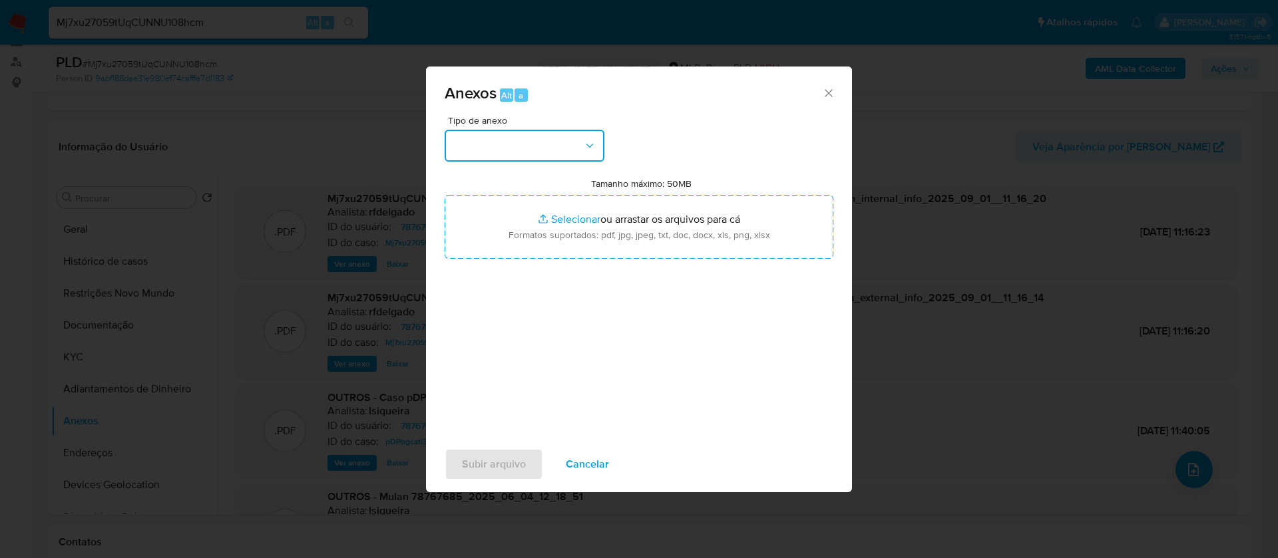
click at [570, 139] on button "button" at bounding box center [524, 146] width 160 height 32
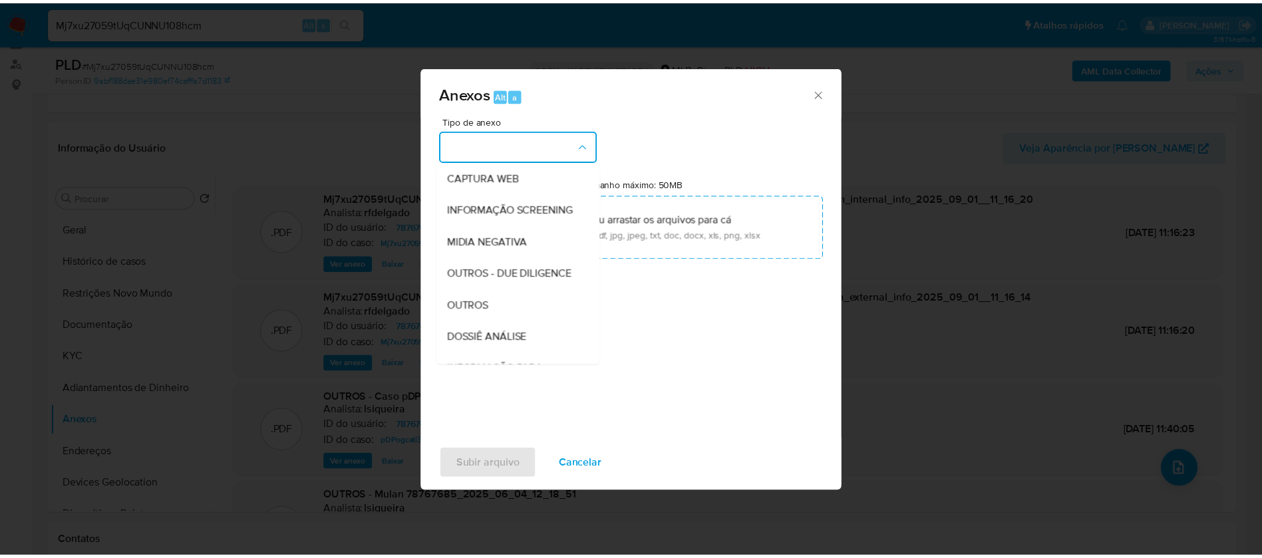
scroll to position [200, 0]
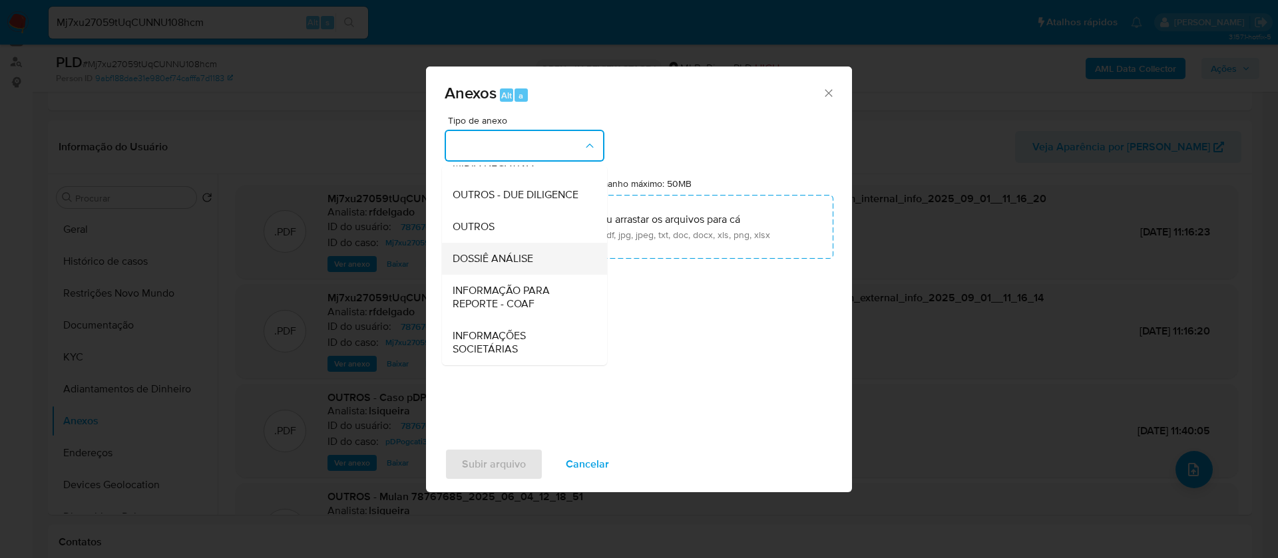
click at [543, 269] on div "DOSSIÊ ANÁLISE" at bounding box center [520, 259] width 136 height 32
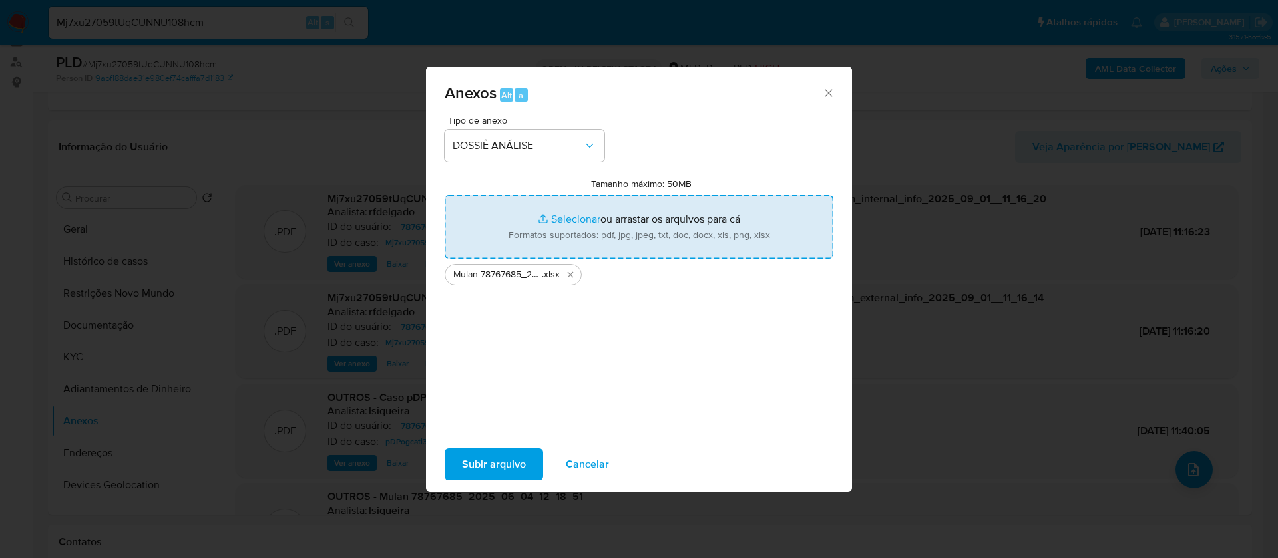
type input "C:\fakepath\SAR - - CPF 01346399018 - DIEGO BORGES FANTINEL.pdf"
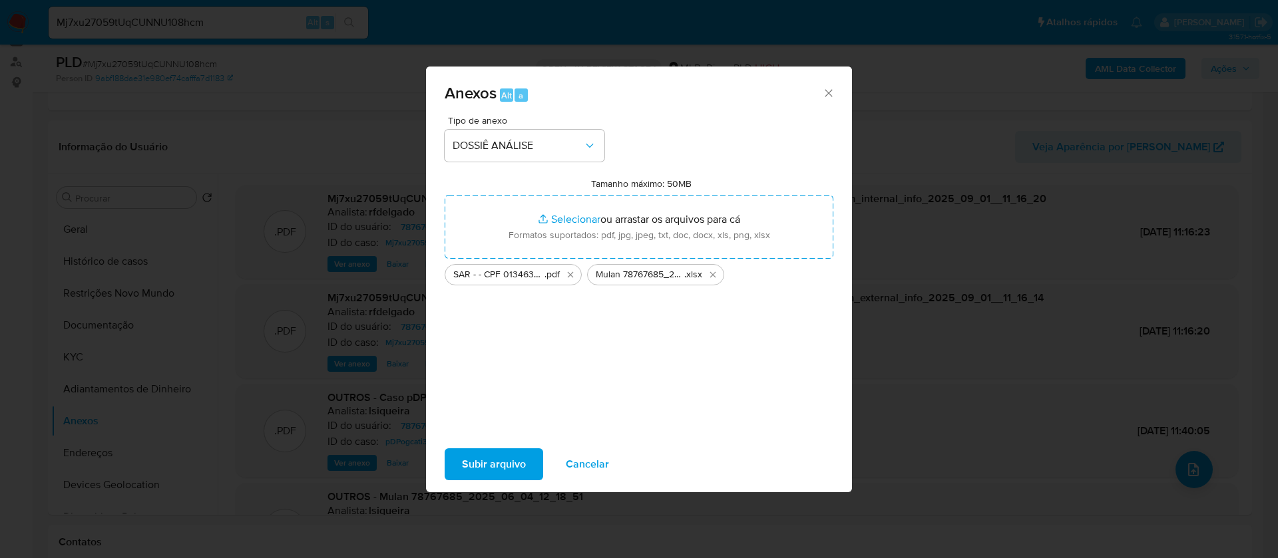
click at [496, 459] on span "Subir arquivo" at bounding box center [494, 464] width 64 height 29
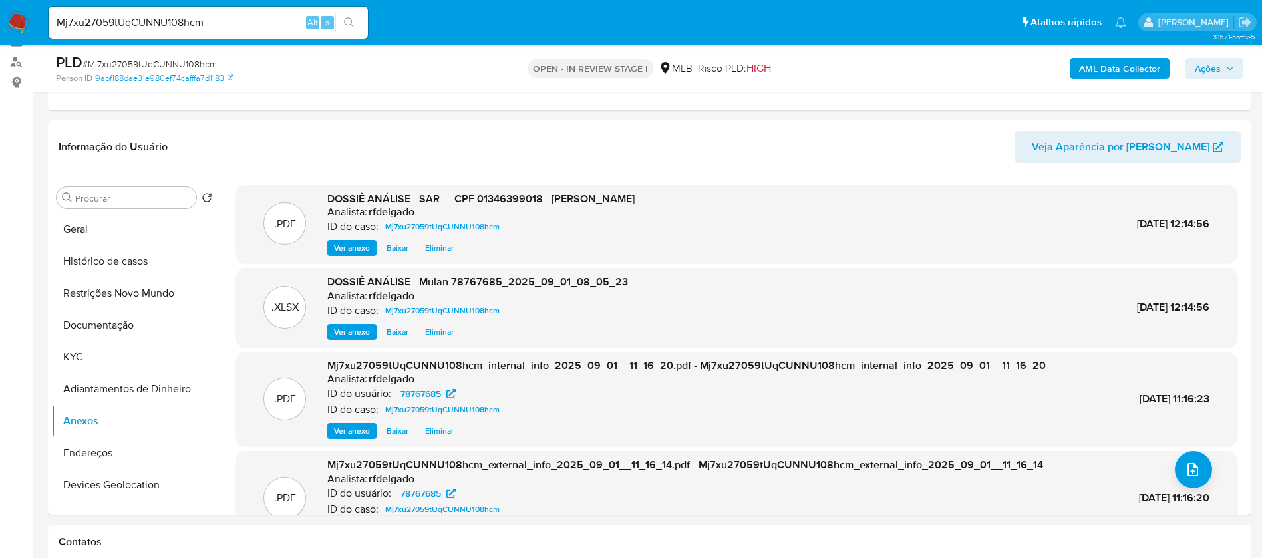
click at [1229, 75] on span "Ações" at bounding box center [1214, 68] width 39 height 19
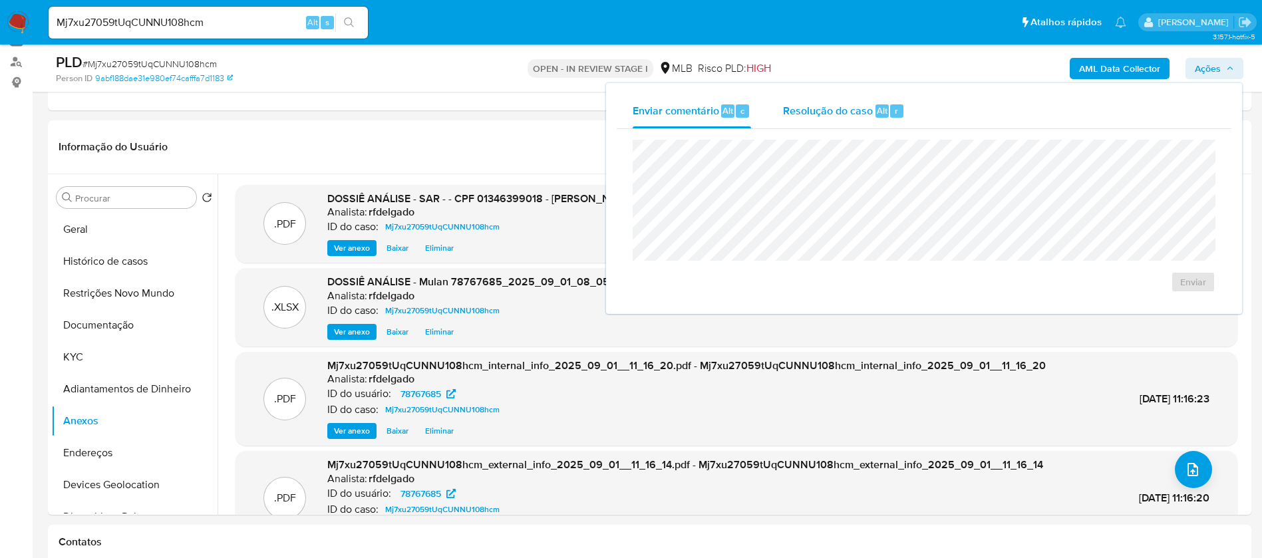
click at [855, 101] on div "Resolução do caso Alt r" at bounding box center [844, 111] width 122 height 35
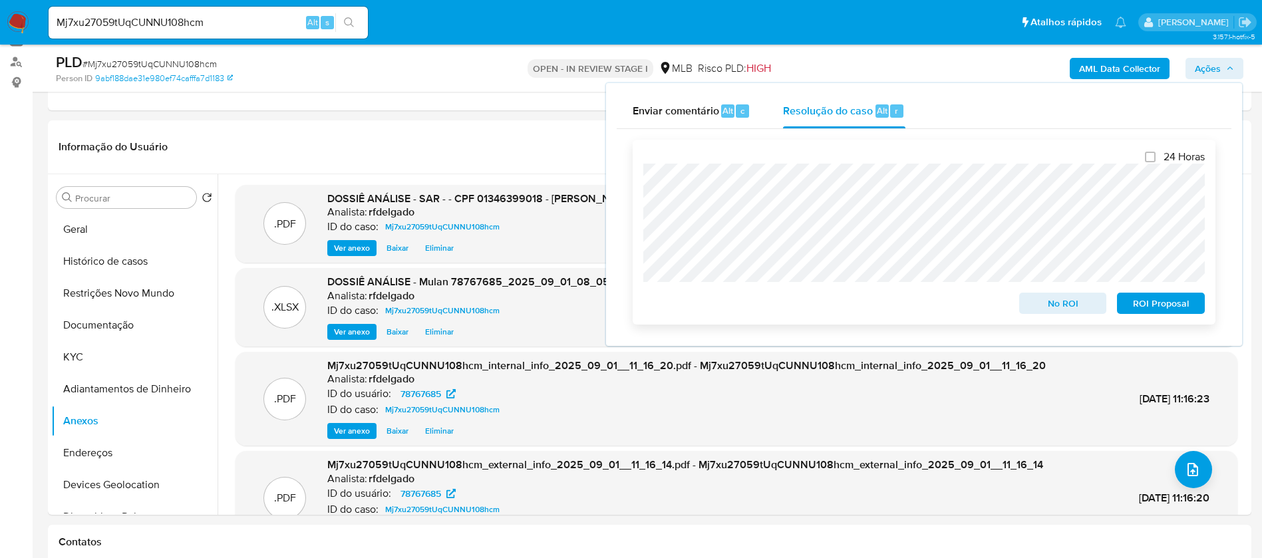
click at [1038, 305] on span "No ROI" at bounding box center [1063, 303] width 69 height 19
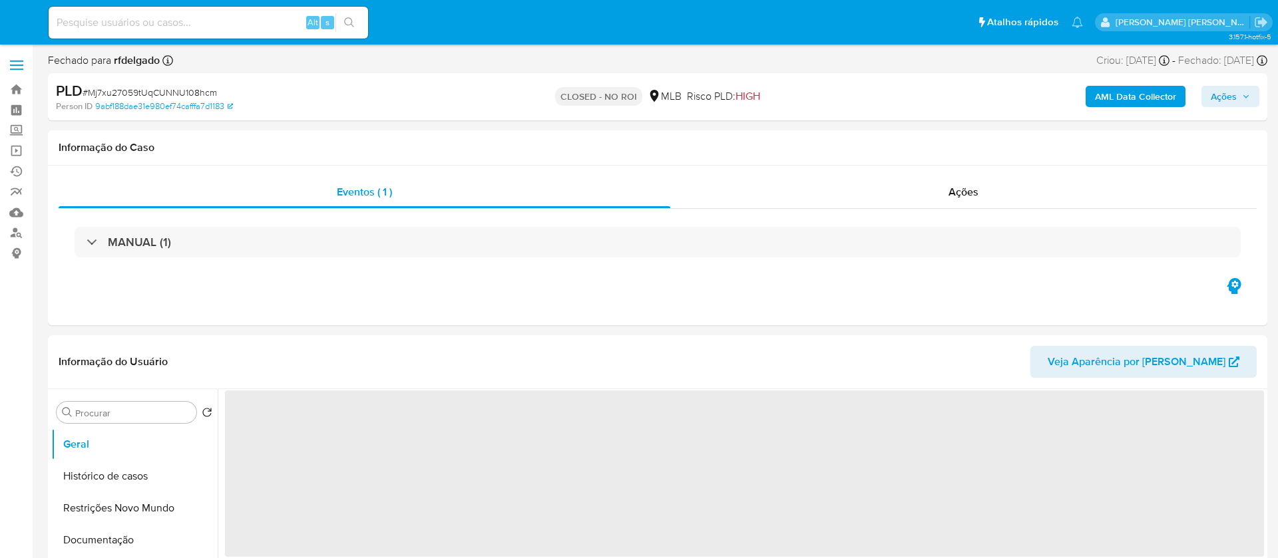
select select "10"
